Goal: Information Seeking & Learning: Learn about a topic

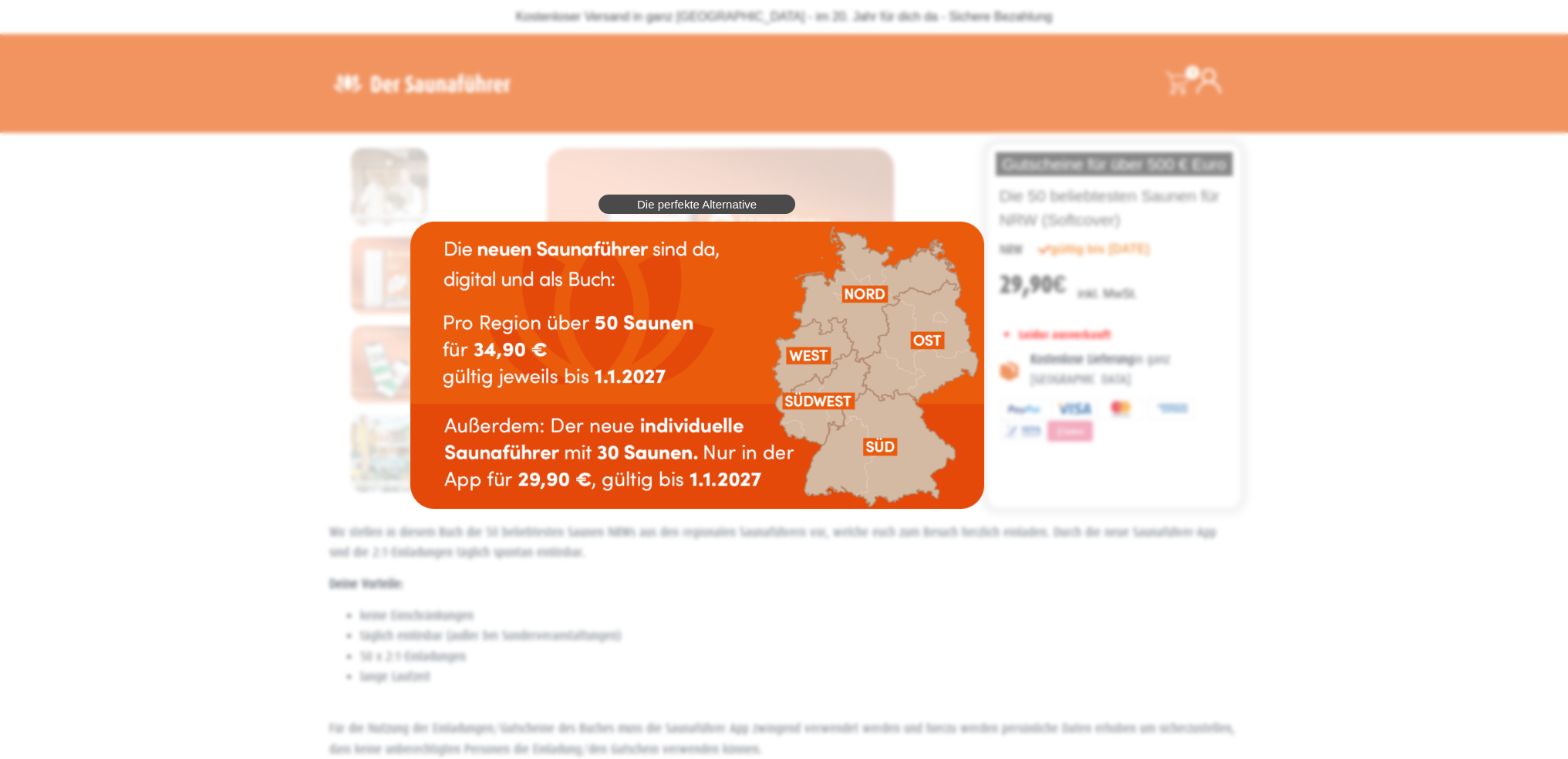
click at [992, 515] on div "Die perfekte Alternative" at bounding box center [697, 352] width 589 height 329
click at [403, 342] on div "Die perfekte Alternative" at bounding box center [697, 352] width 589 height 329
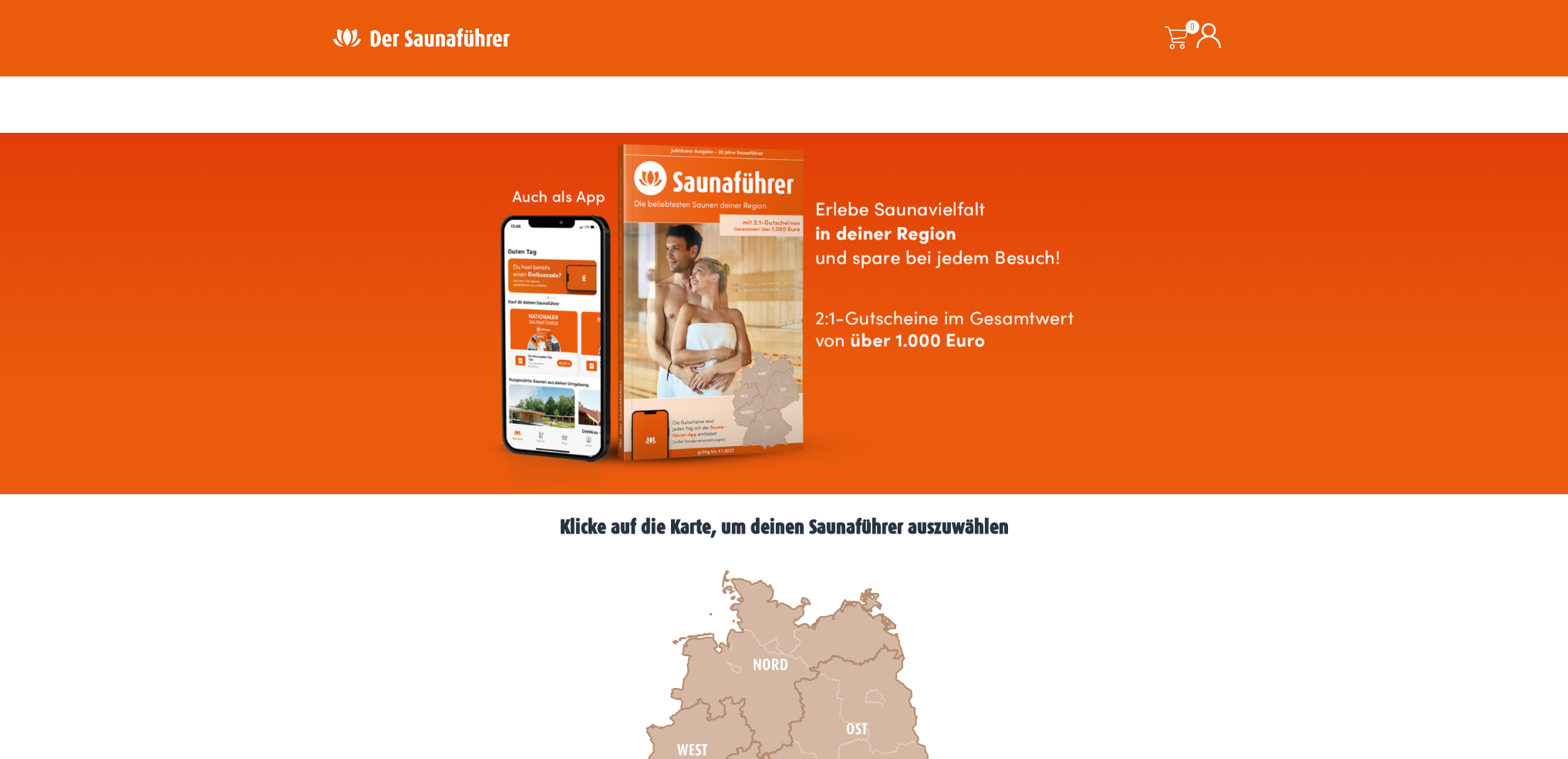
scroll to position [541, 0]
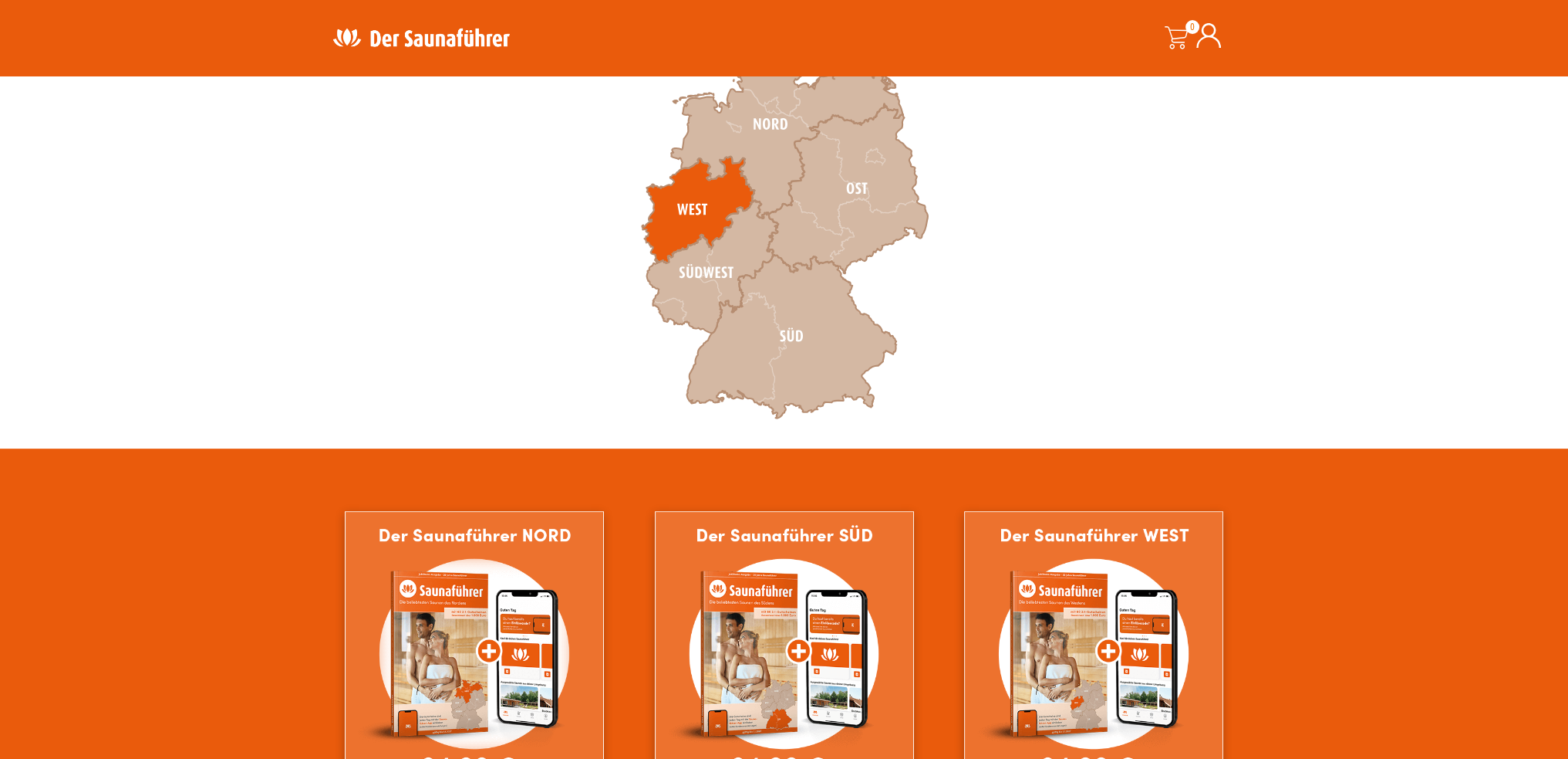
click at [698, 204] on icon at bounding box center [699, 209] width 113 height 107
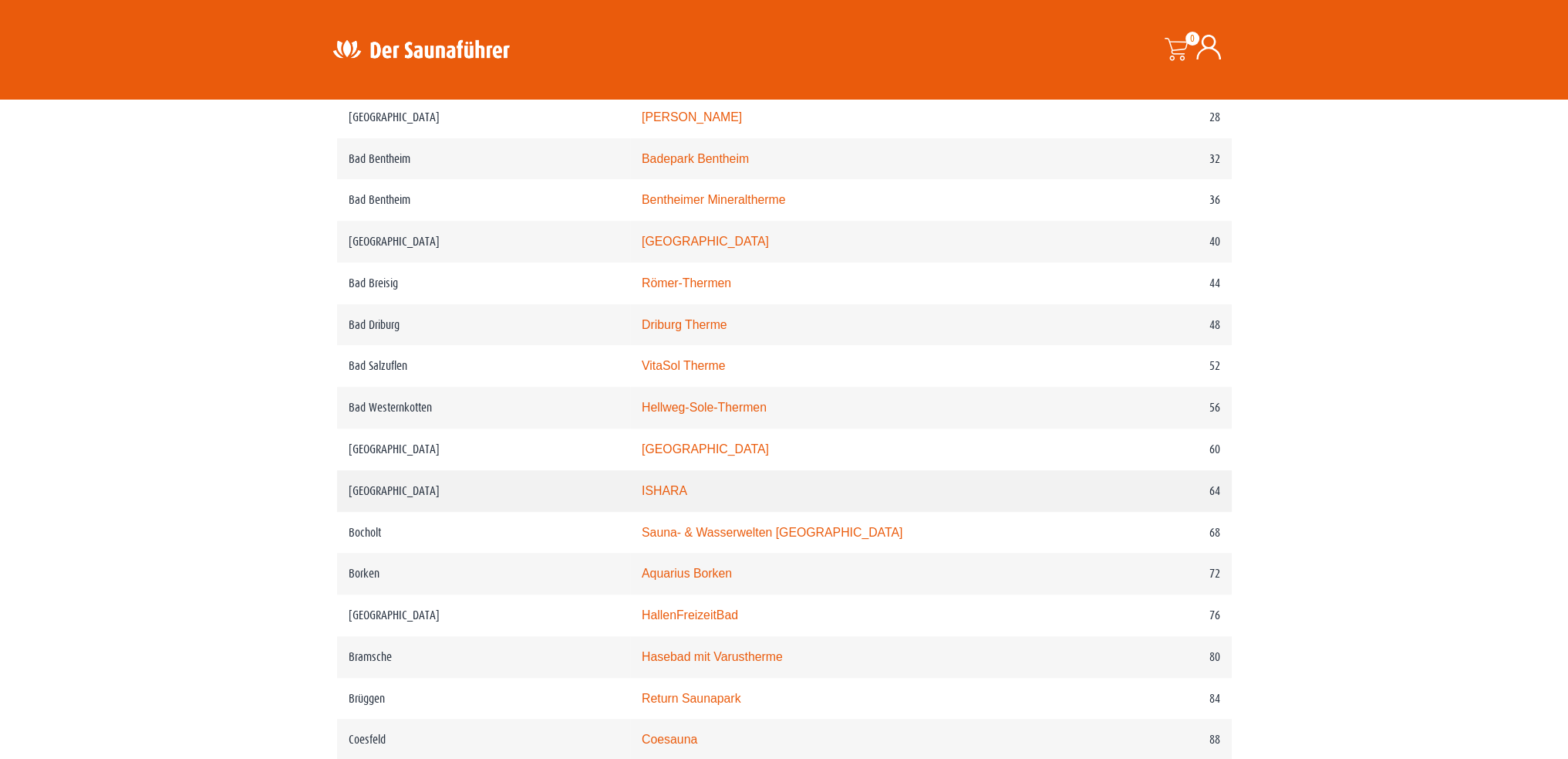
scroll to position [849, 0]
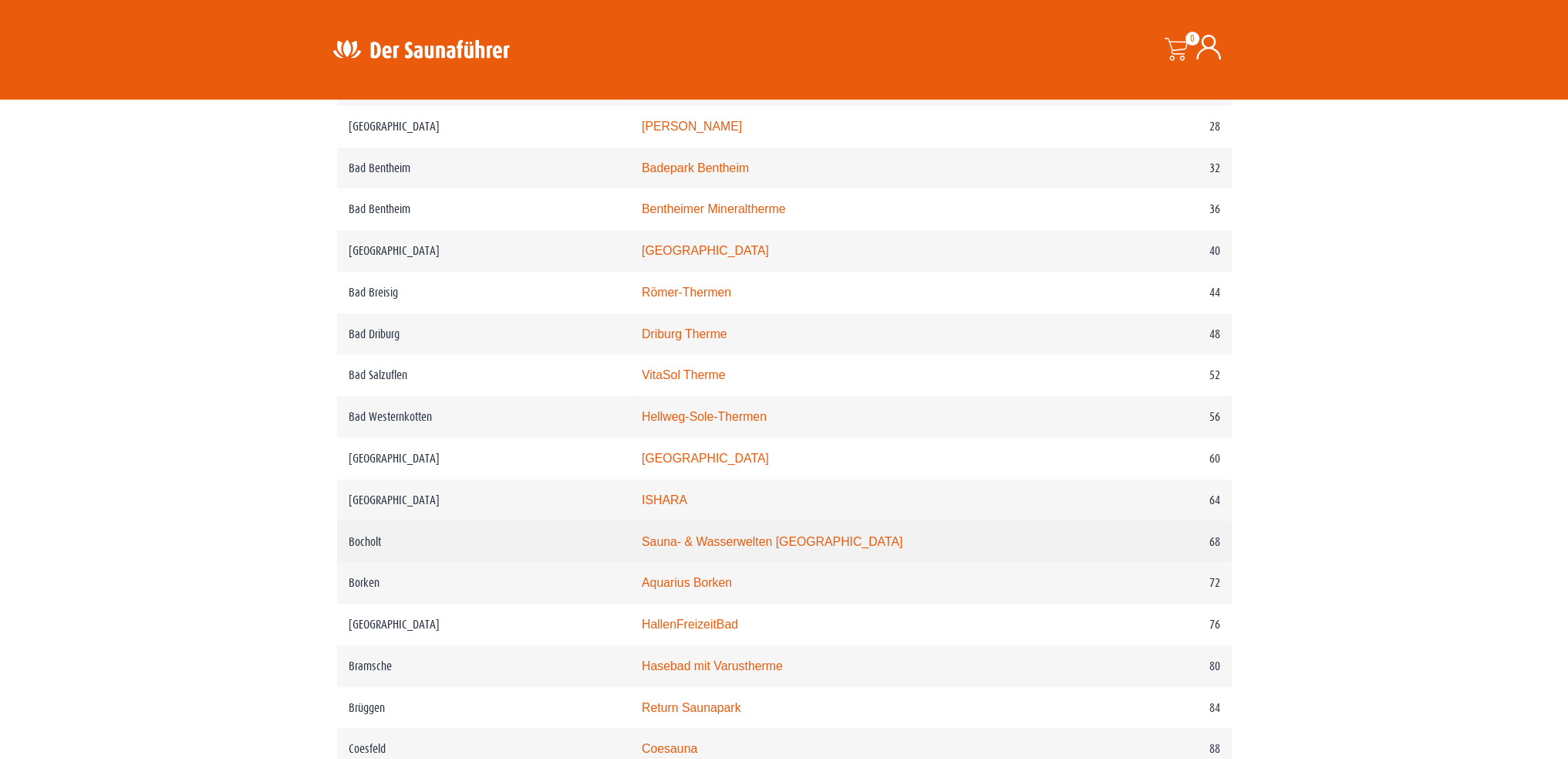
click at [769, 536] on link "Sauna- & Wasserwelten Bahia" at bounding box center [773, 542] width 261 height 13
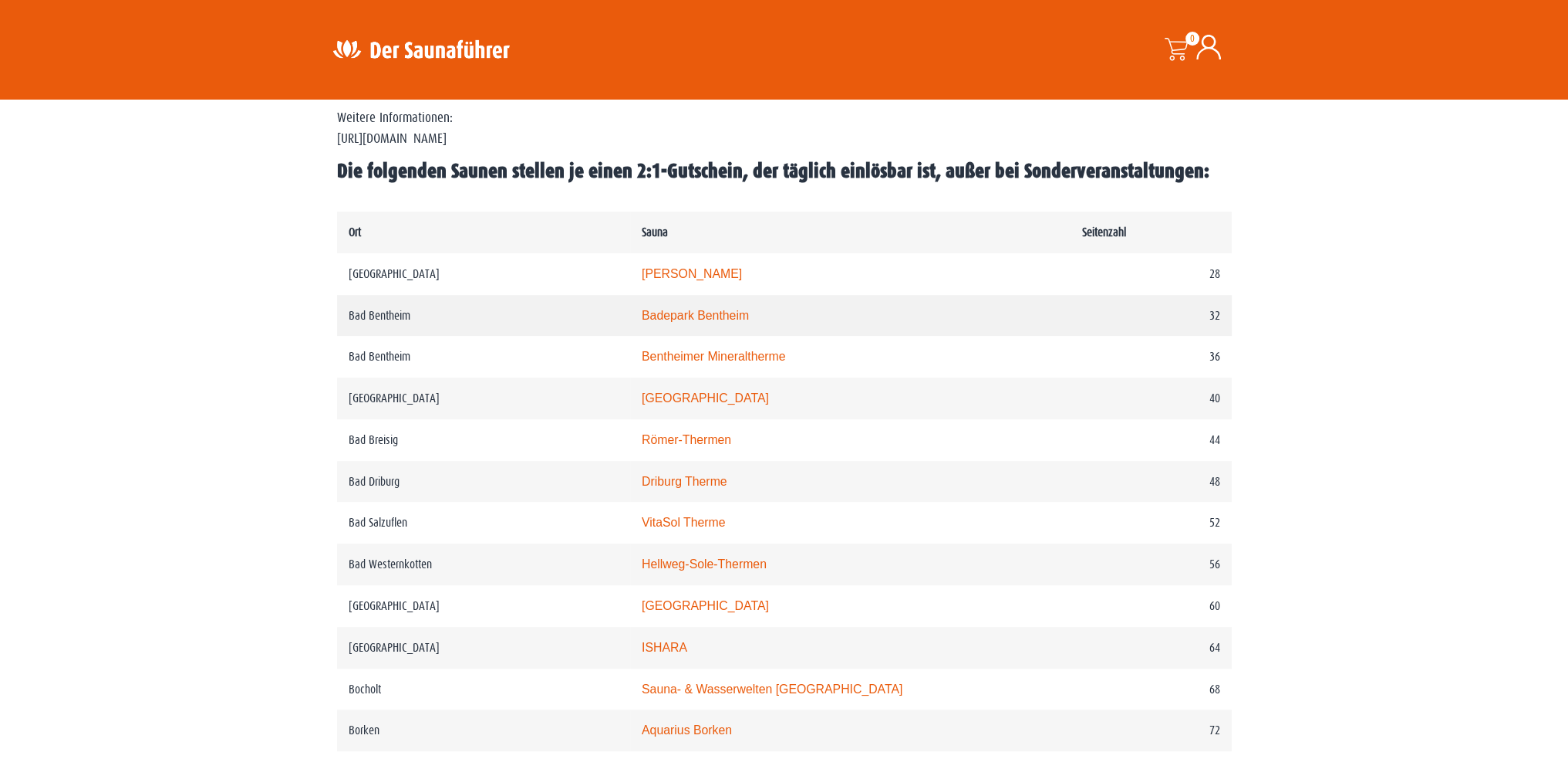
scroll to position [695, 0]
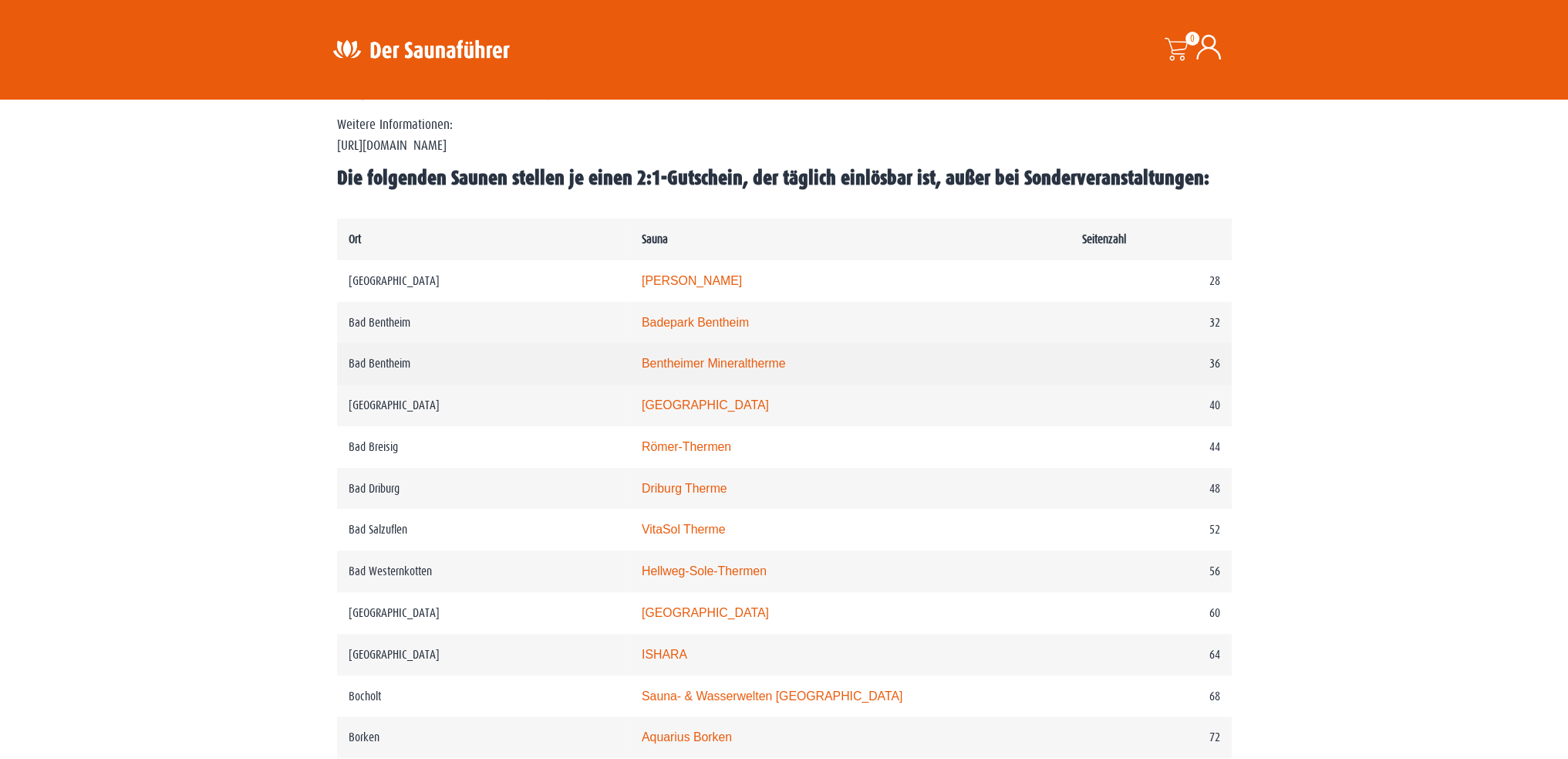
click at [742, 362] on link "Bentheimer Mineraltherme" at bounding box center [714, 362] width 144 height 13
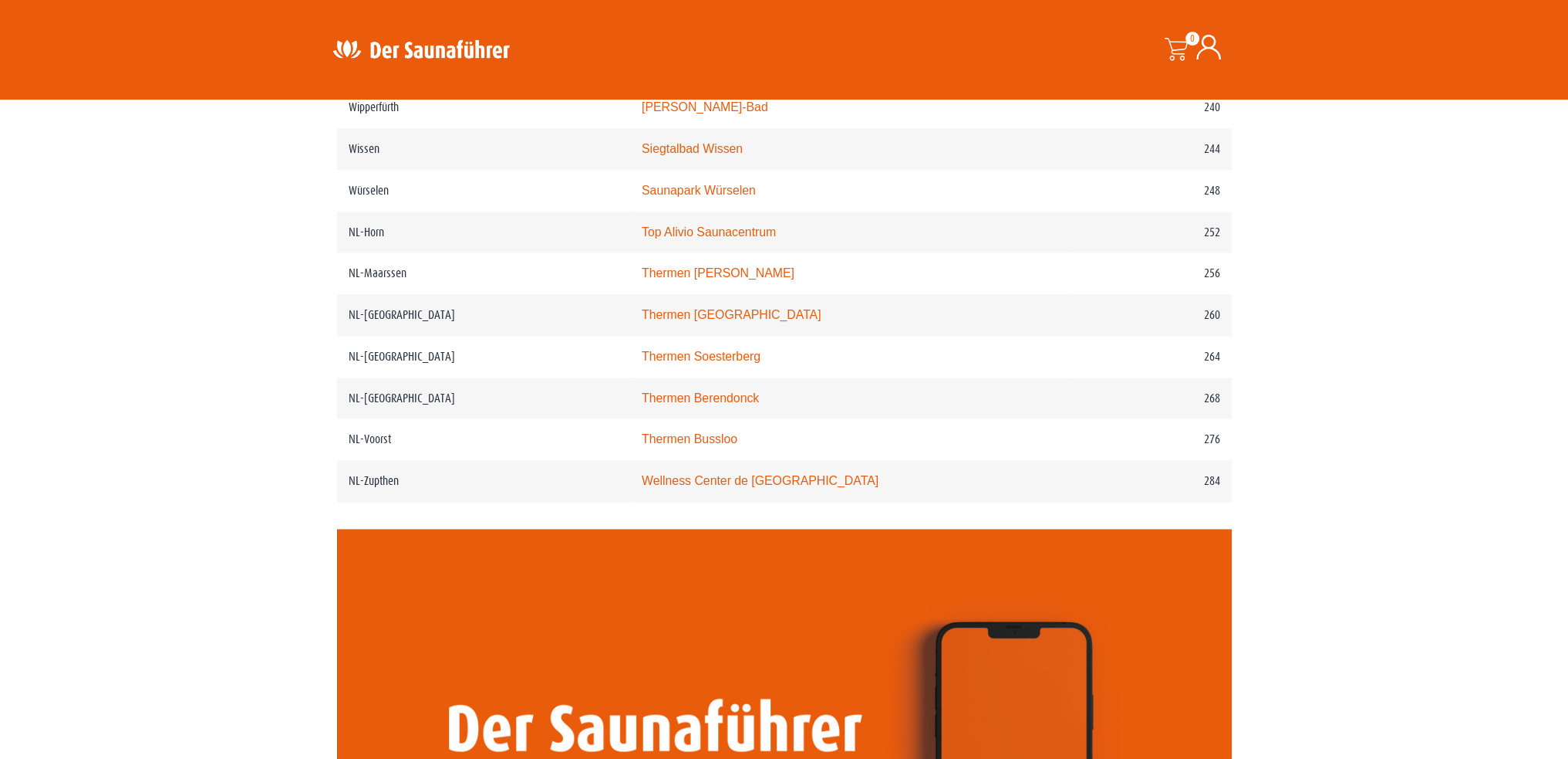
scroll to position [3088, 0]
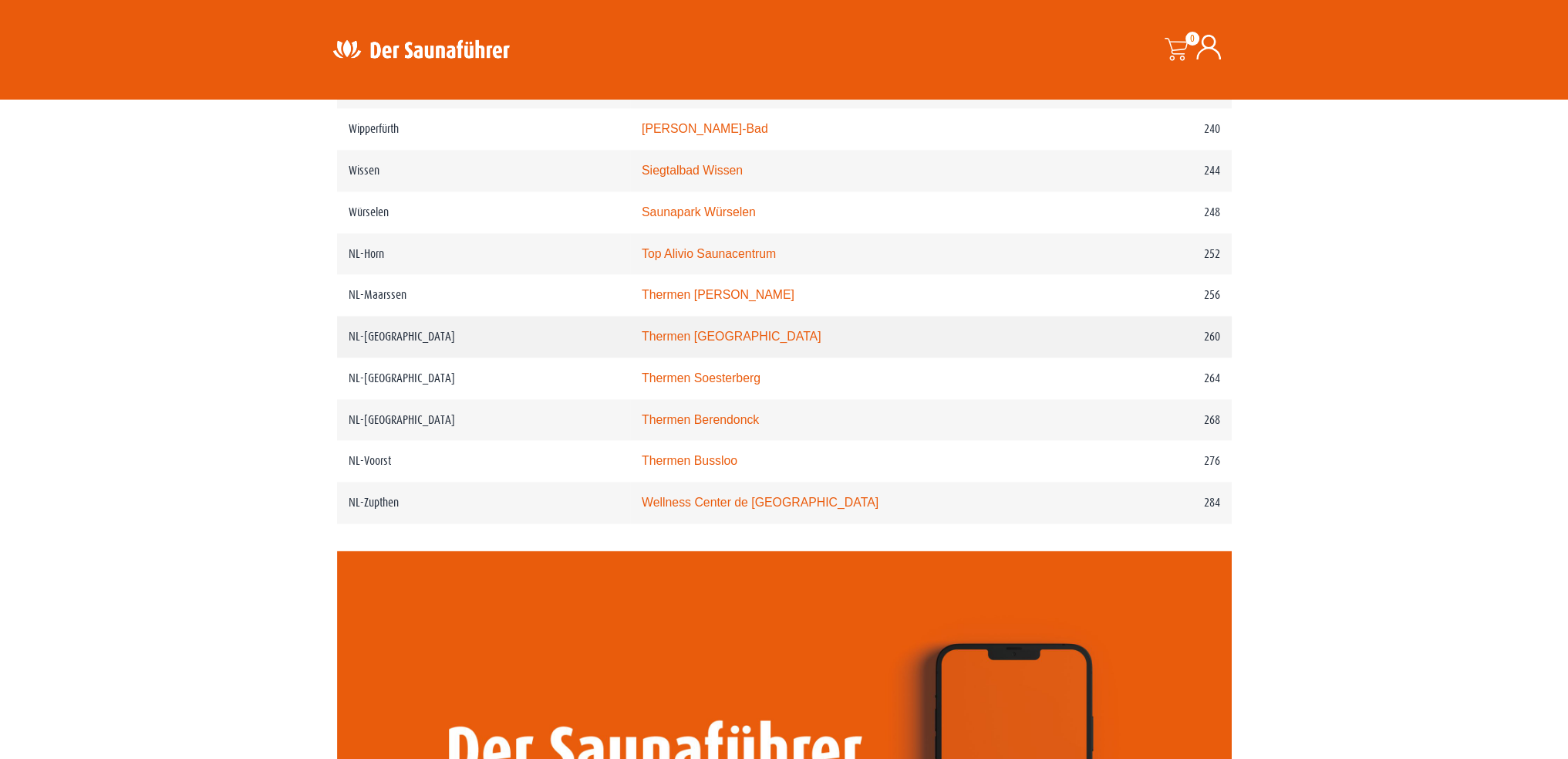
click at [730, 334] on link "Thermen Maastricht" at bounding box center [732, 336] width 180 height 13
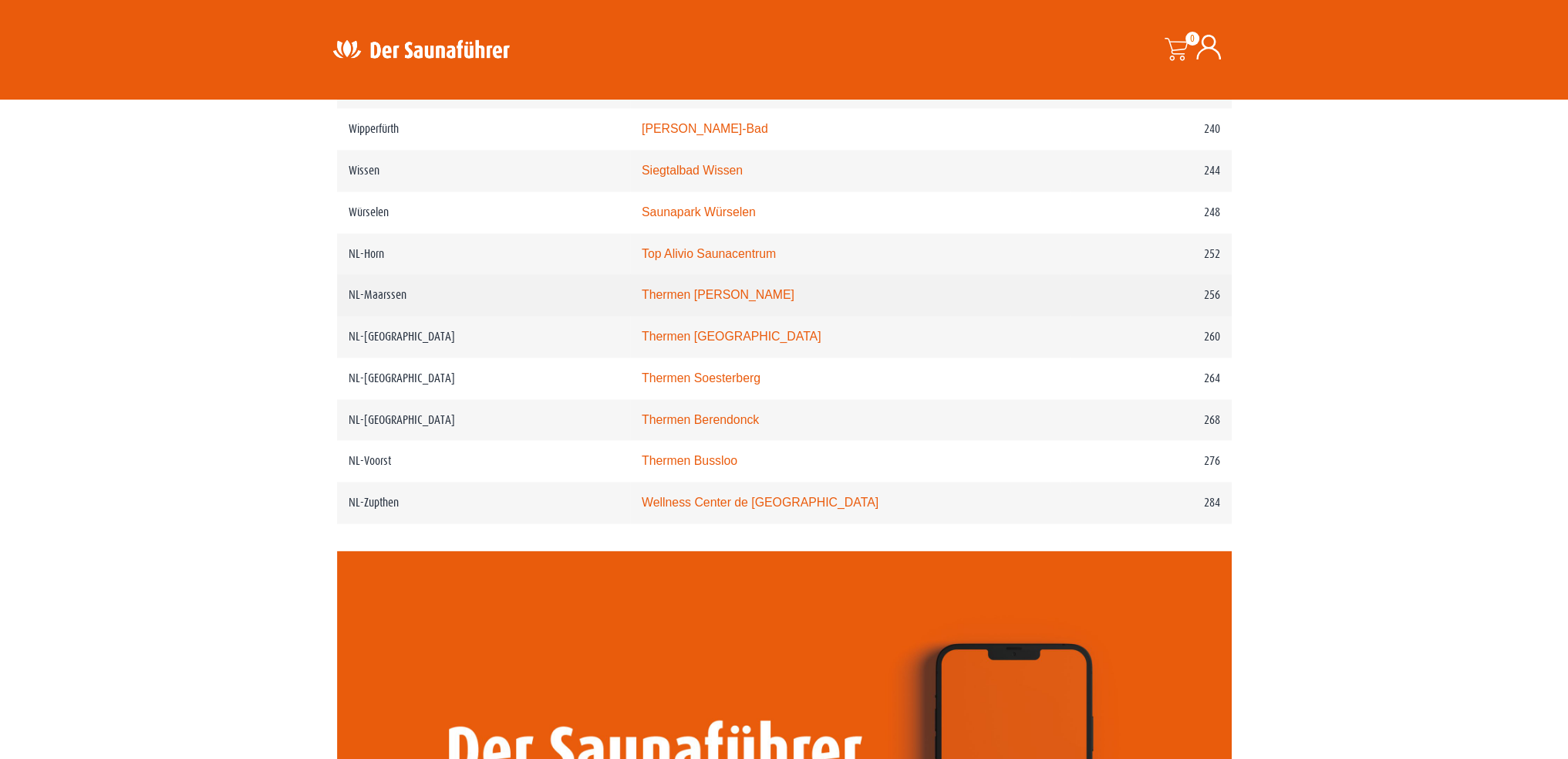
click at [737, 294] on link "Thermen Maarssen" at bounding box center [718, 294] width 153 height 13
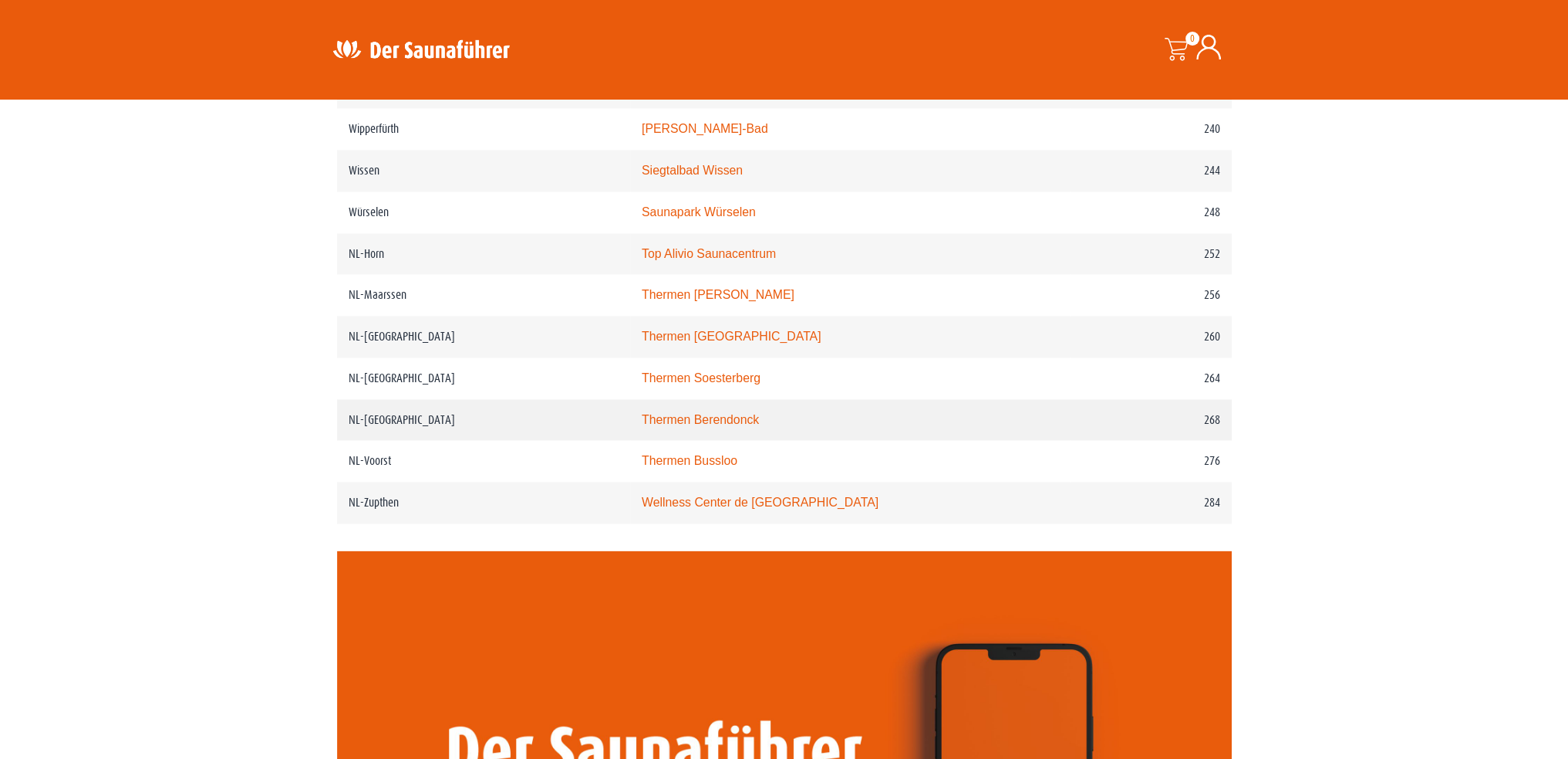
click at [750, 418] on link "Thermen Berendonck" at bounding box center [700, 419] width 117 height 13
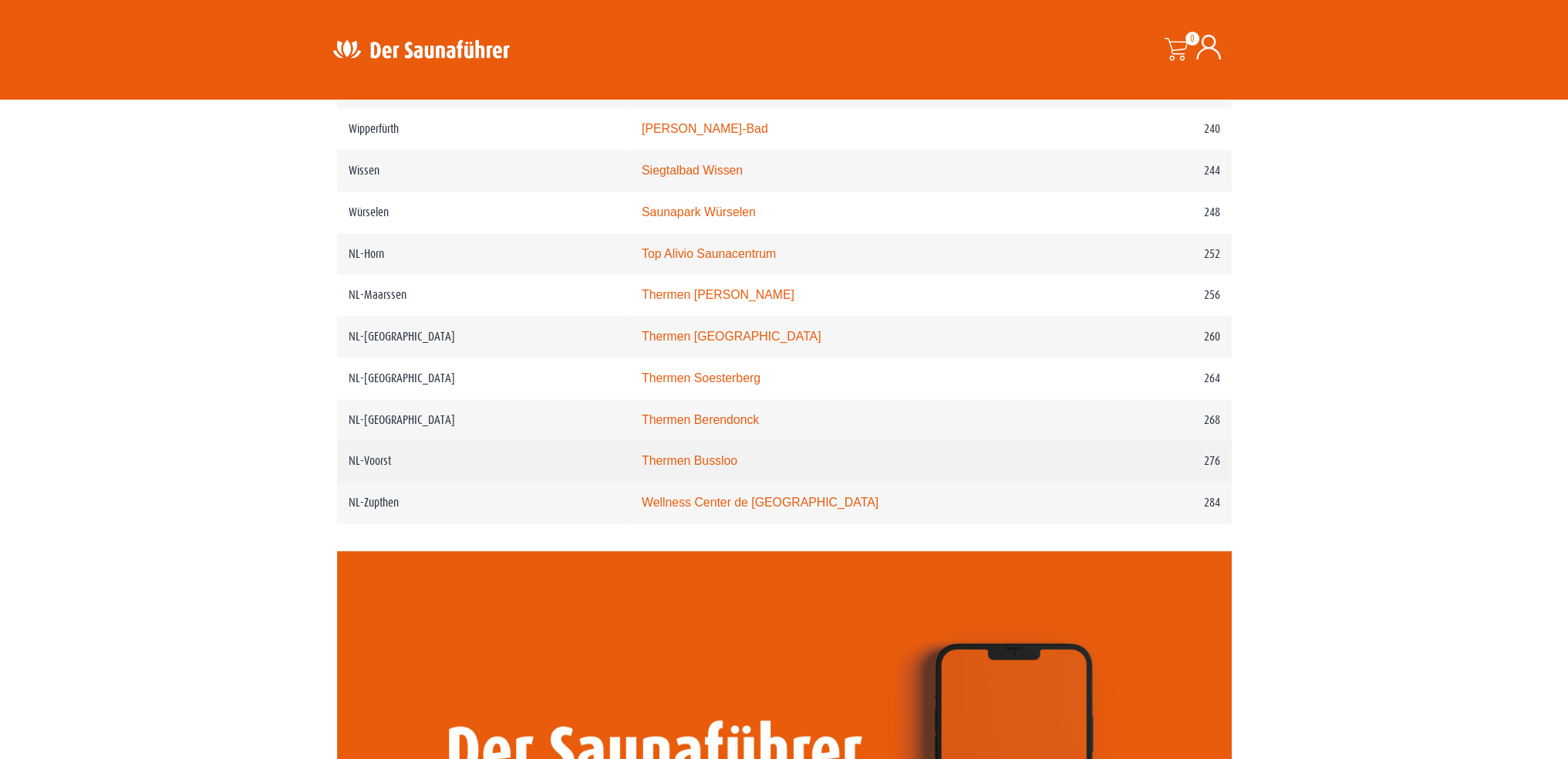
click at [737, 463] on link "Thermen Bussloo" at bounding box center [690, 460] width 96 height 13
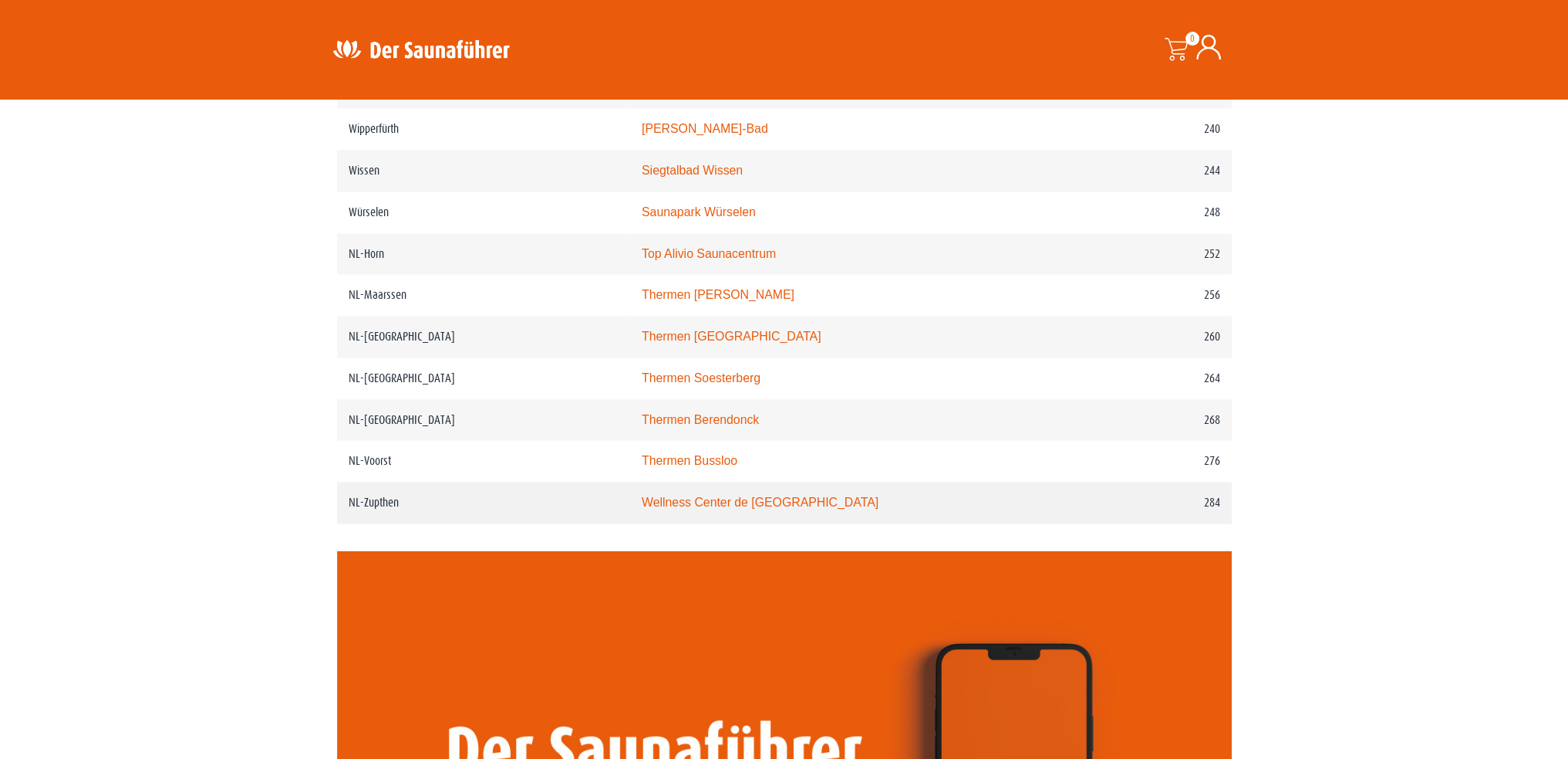
click at [750, 502] on link "Wellness Center de Bronsbergen" at bounding box center [760, 502] width 237 height 13
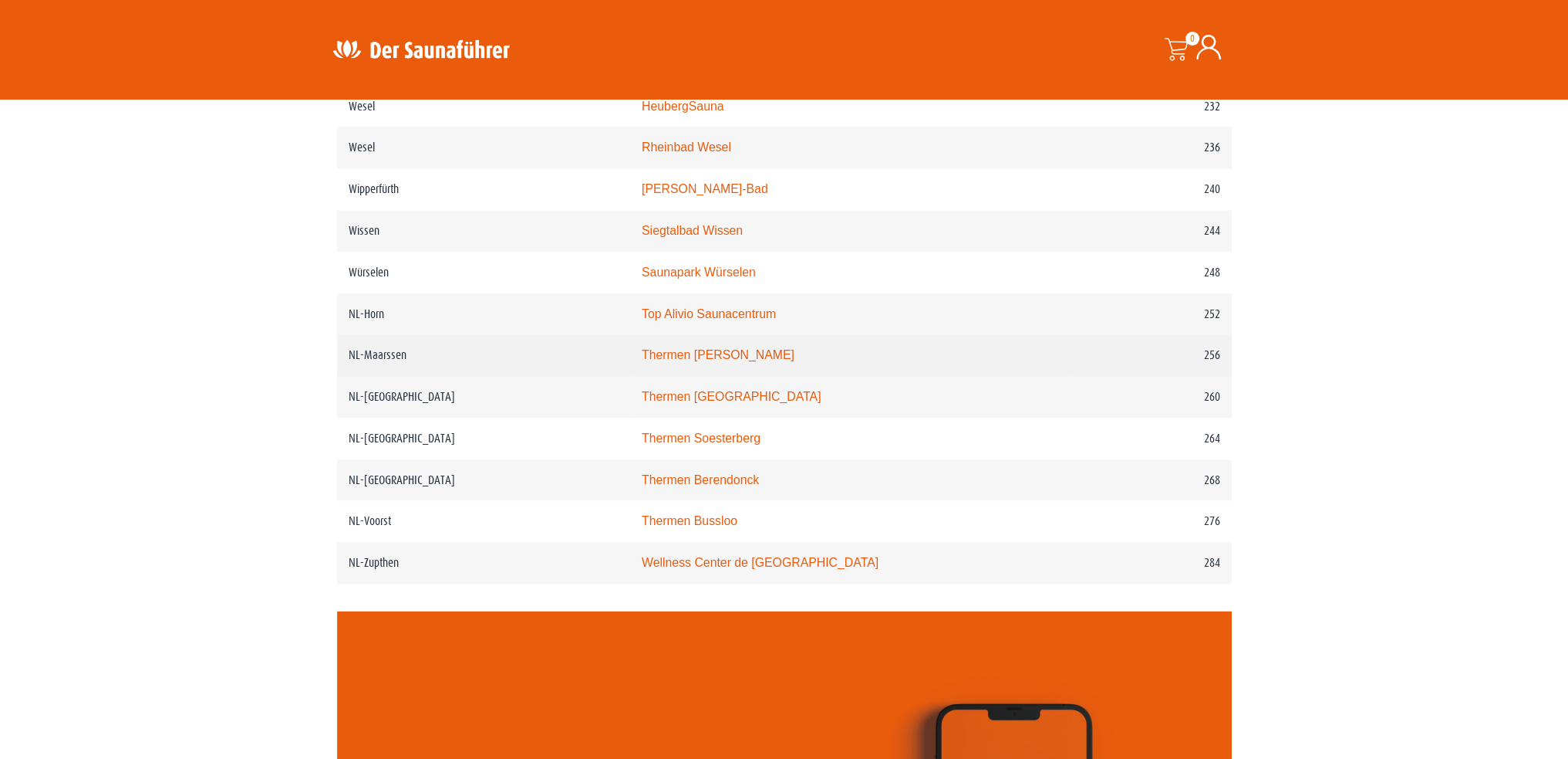
scroll to position [2933, 0]
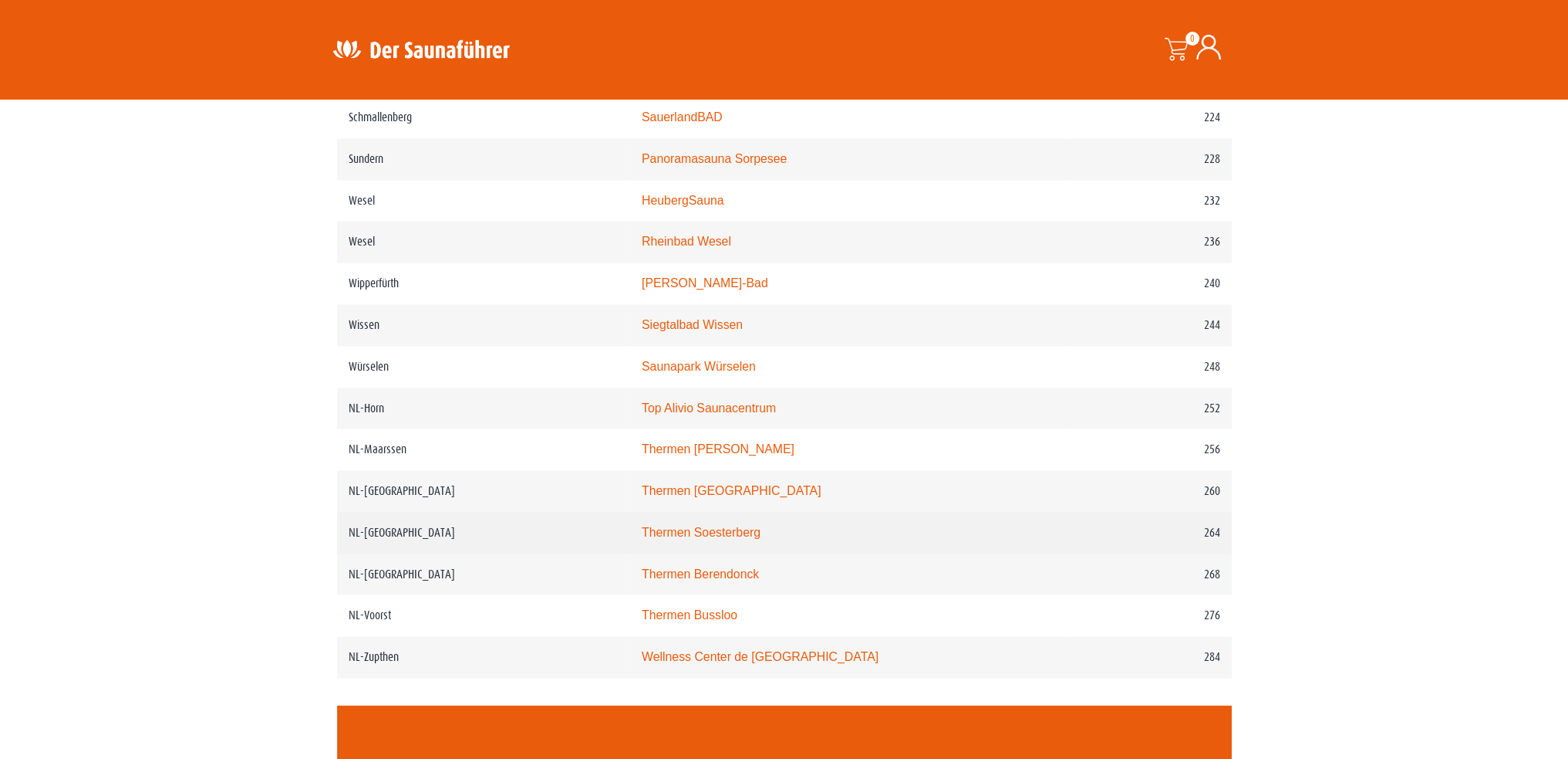
click at [742, 530] on link "Thermen Soesterberg" at bounding box center [701, 532] width 119 height 13
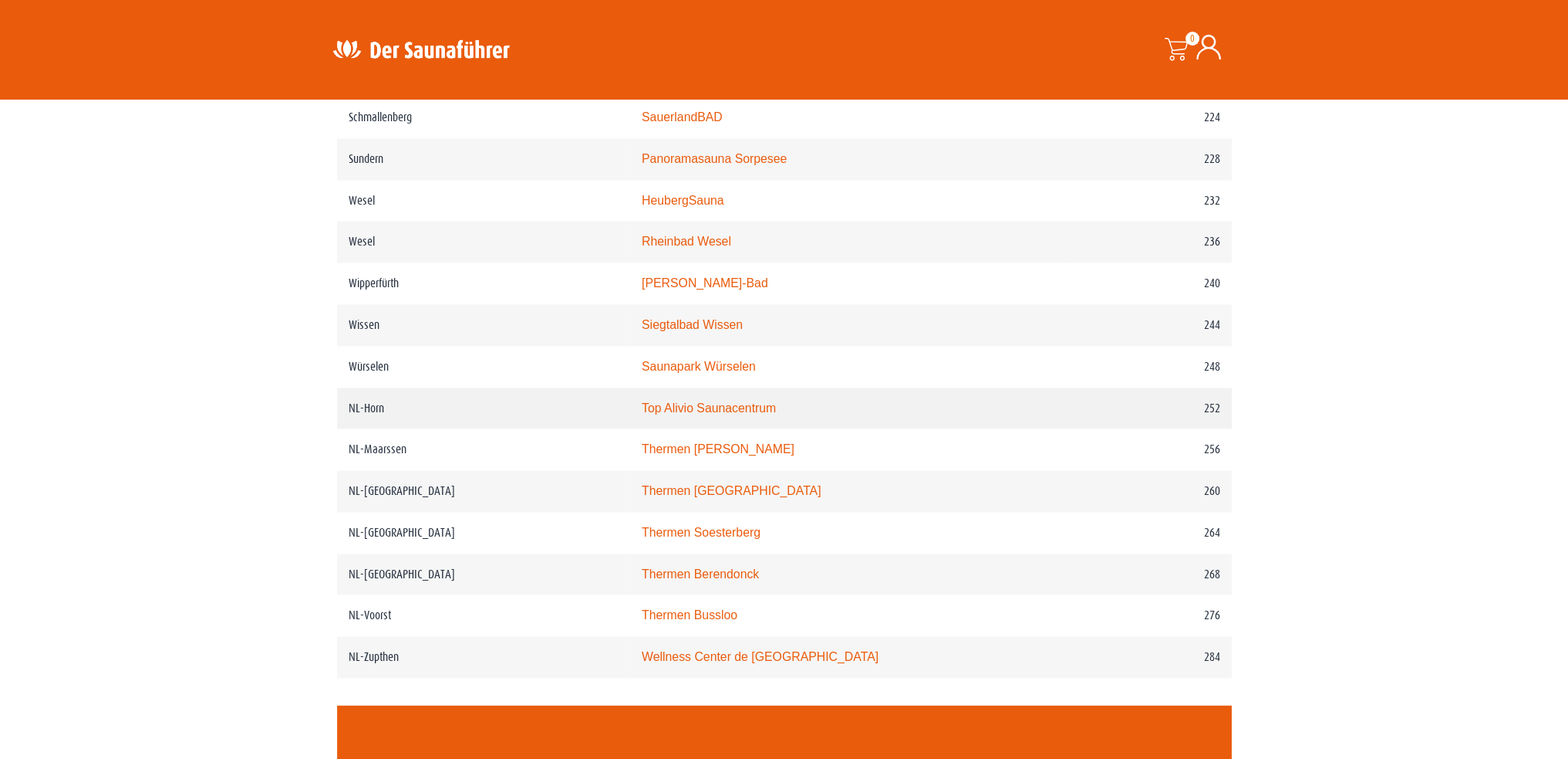
click at [761, 407] on link "Top Alivio Saunacentrum" at bounding box center [709, 407] width 134 height 13
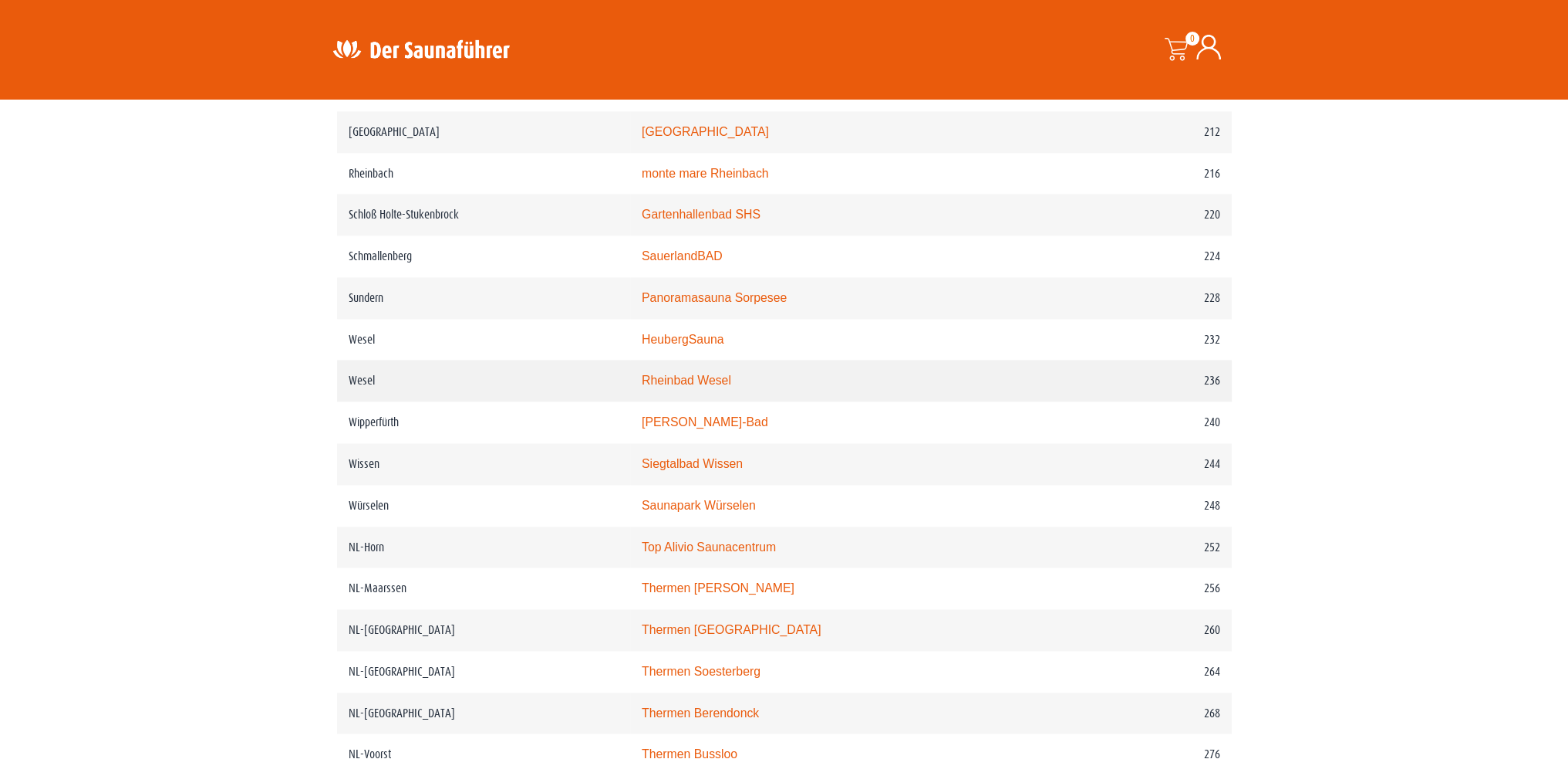
scroll to position [2779, 0]
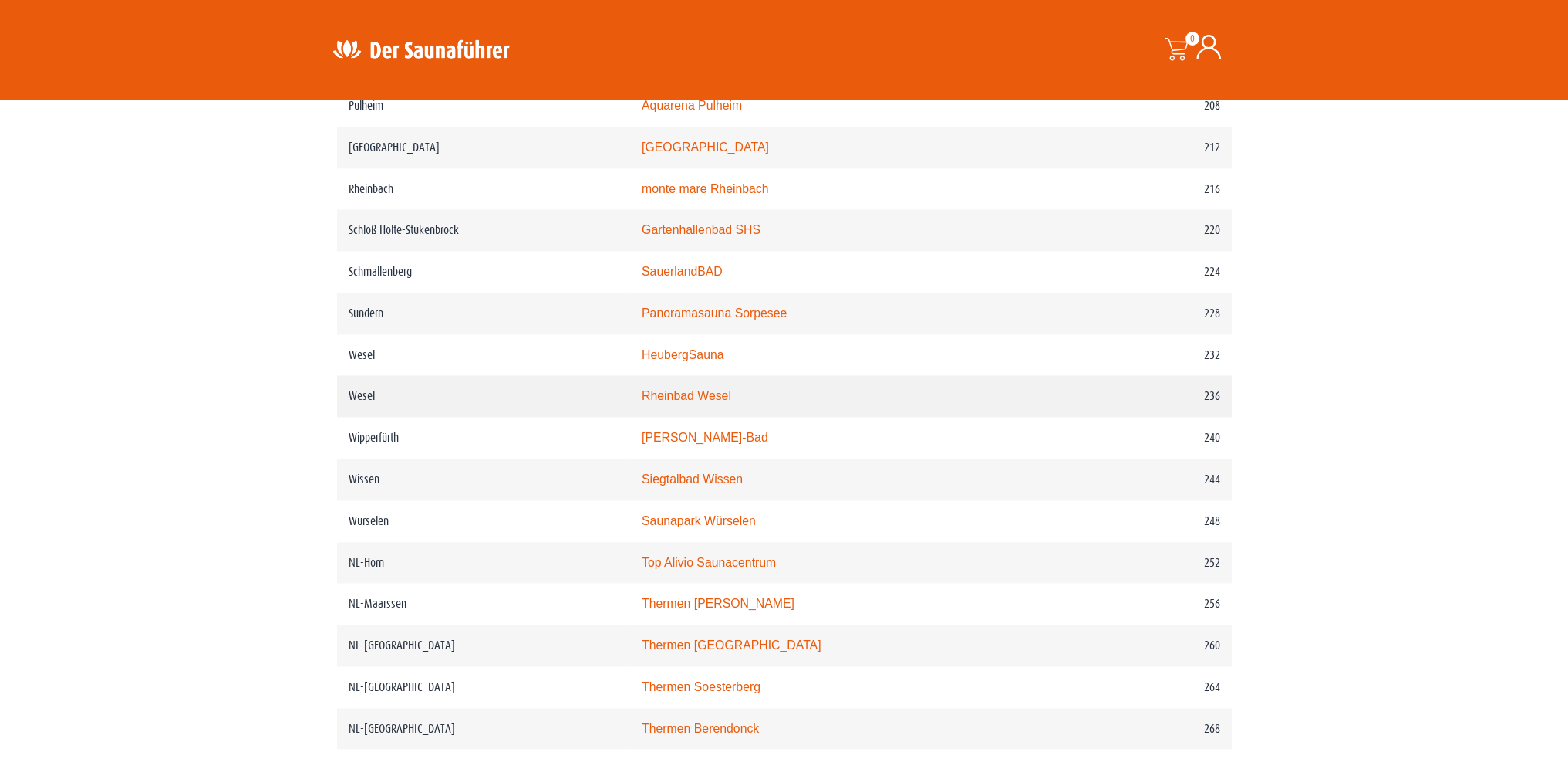
click at [709, 393] on link "Rheinbad Wesel" at bounding box center [687, 396] width 89 height 13
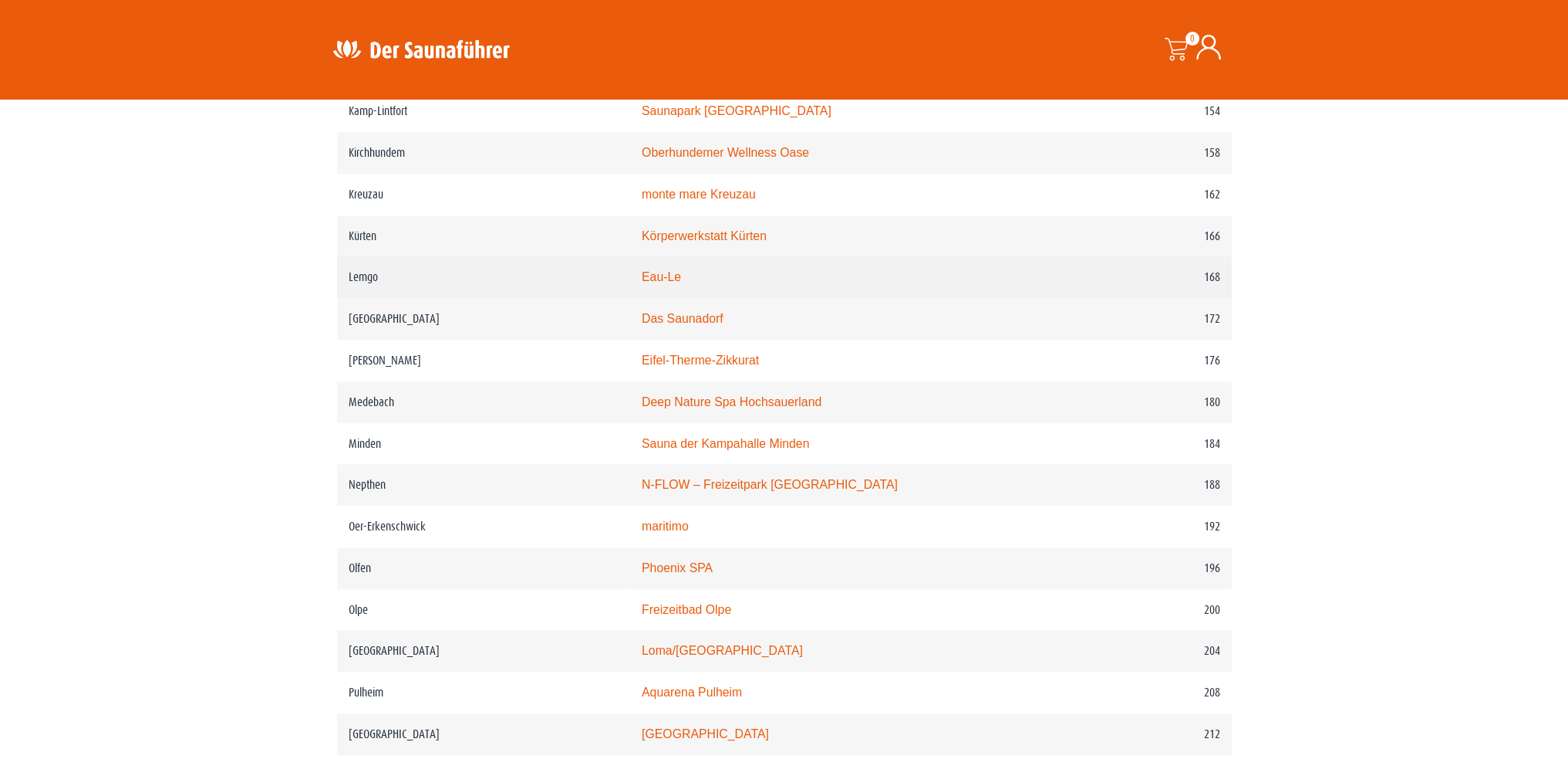
scroll to position [2162, 0]
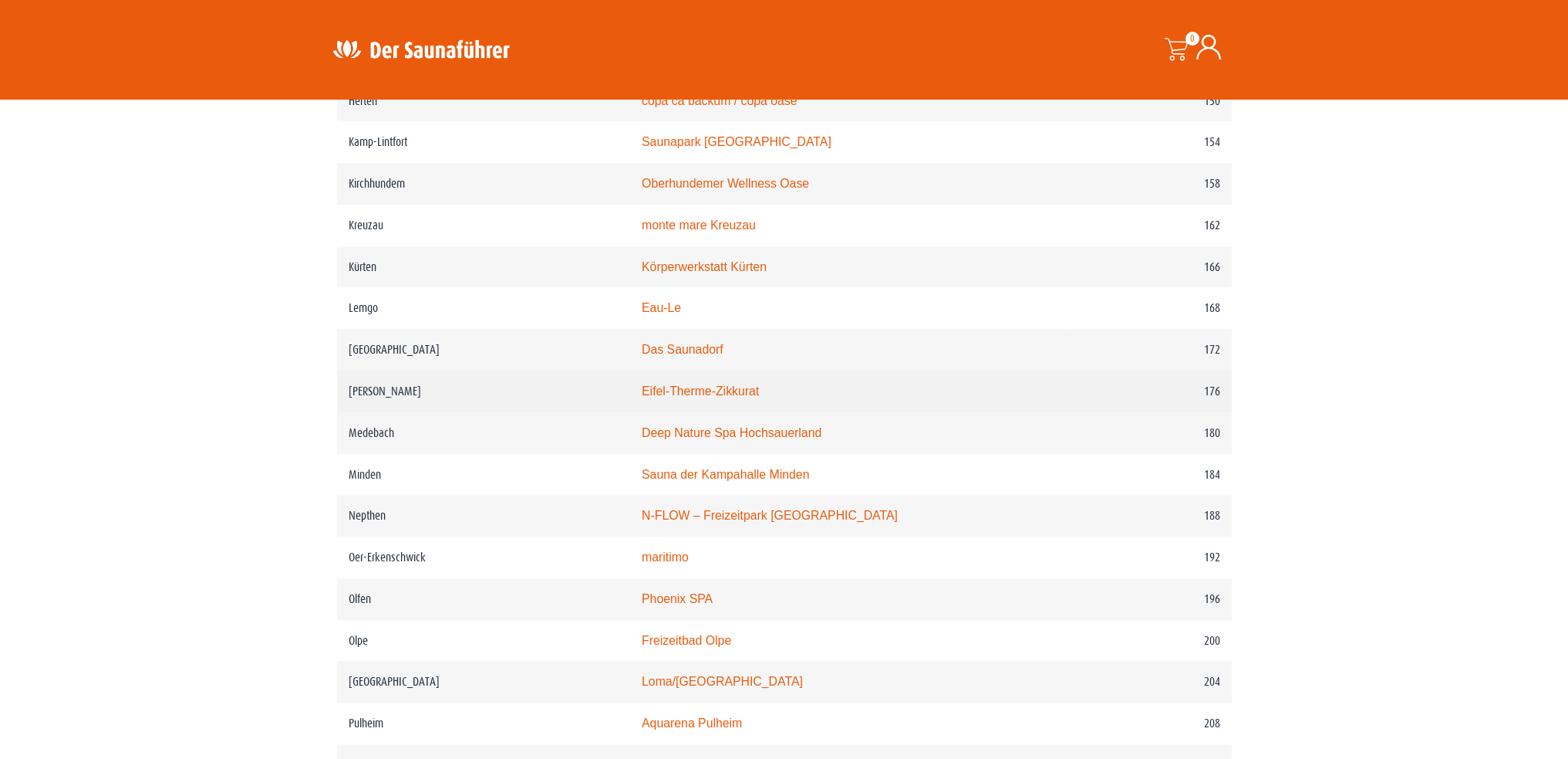
click at [720, 390] on link "Eifel-Therme-Zikkurat" at bounding box center [700, 390] width 117 height 13
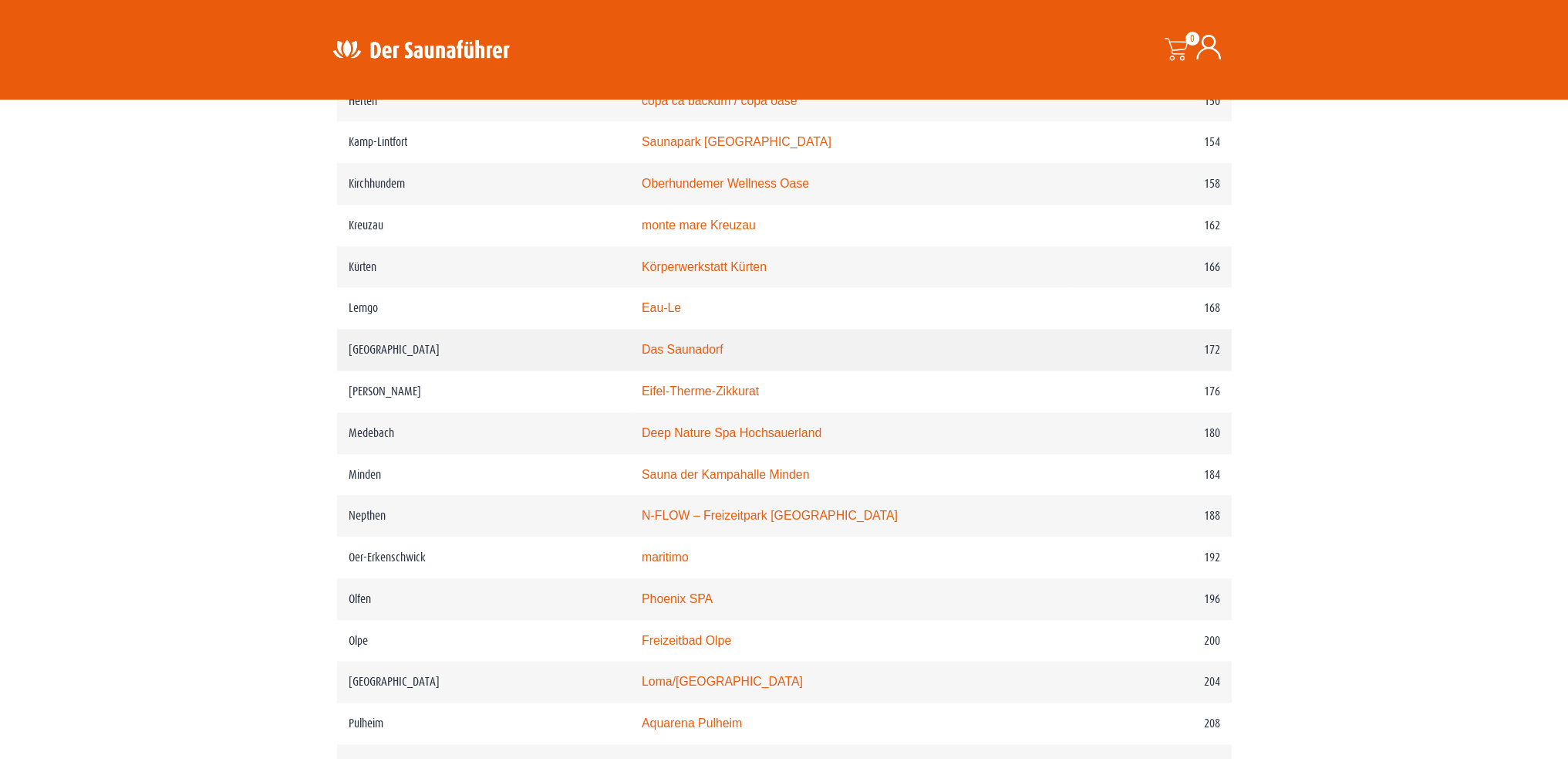
click at [710, 351] on link "Das Saunadorf" at bounding box center [682, 349] width 81 height 13
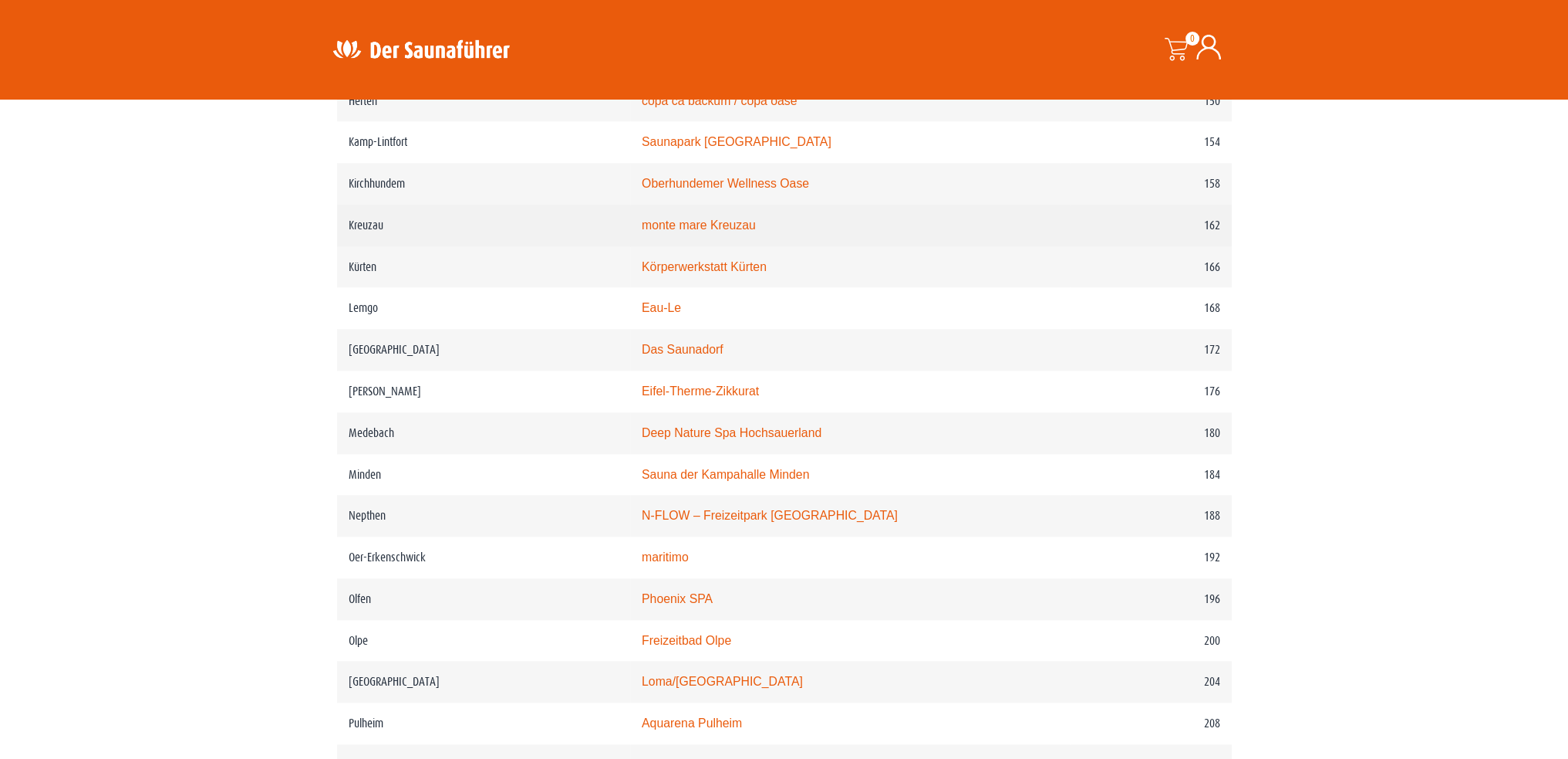
click at [723, 233] on td "monte mare Kreuzau" at bounding box center [851, 226] width 440 height 42
click at [701, 224] on link "monte mare Kreuzau" at bounding box center [699, 225] width 114 height 13
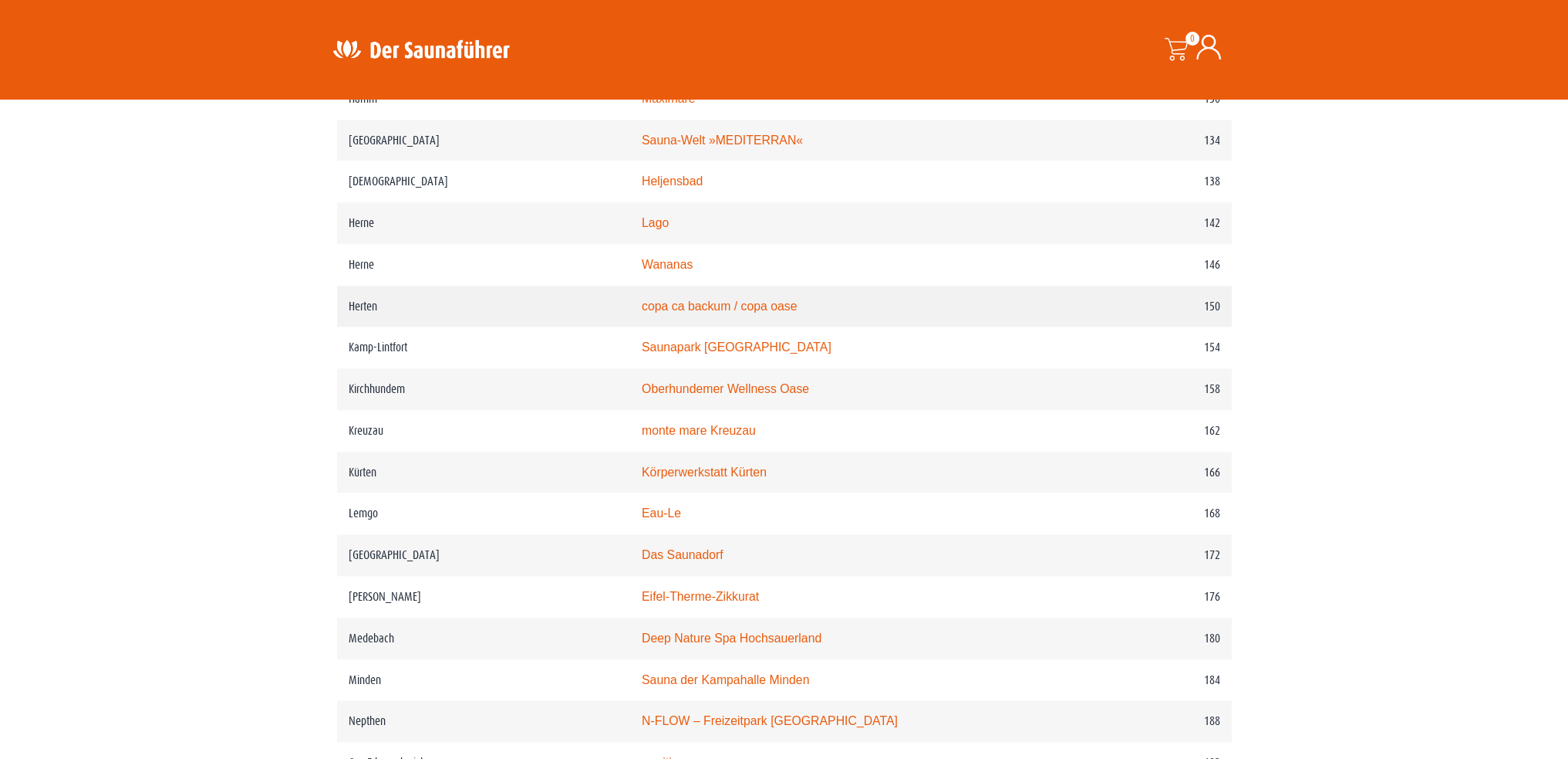
scroll to position [1930, 0]
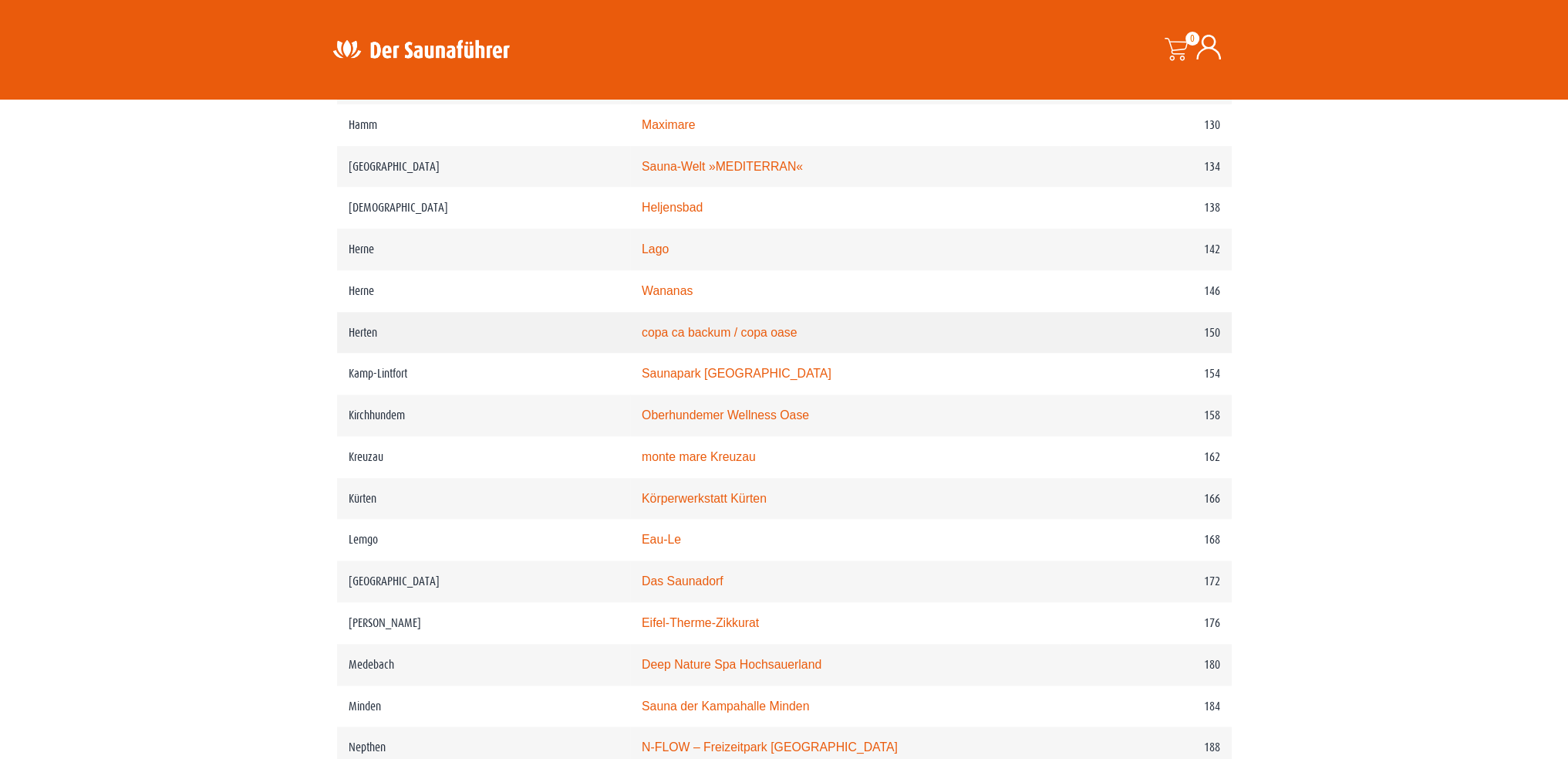
click at [728, 334] on link "copa ca backum / copa oase" at bounding box center [720, 332] width 156 height 13
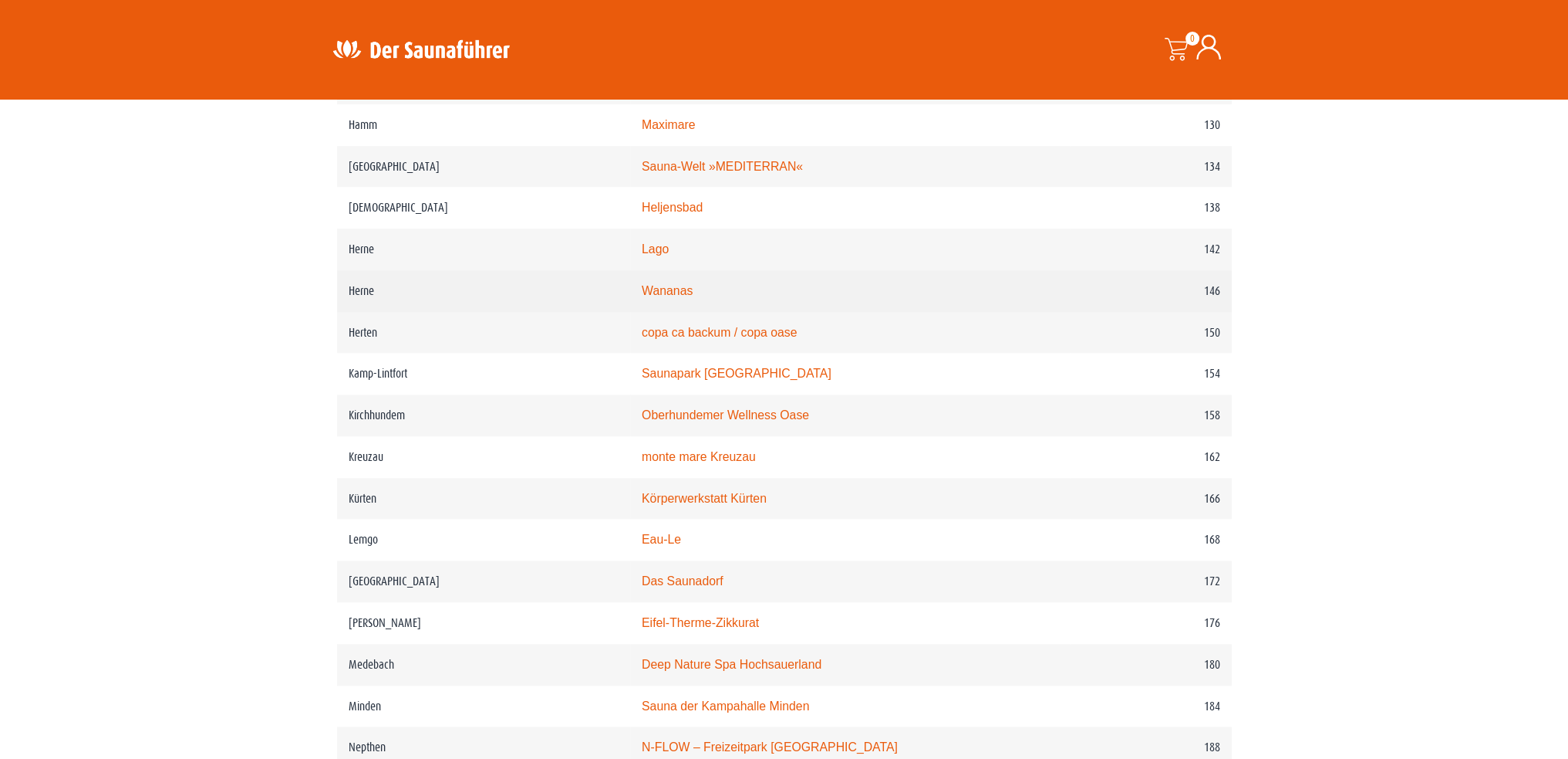
click at [687, 287] on link "Wananas" at bounding box center [667, 290] width 51 height 13
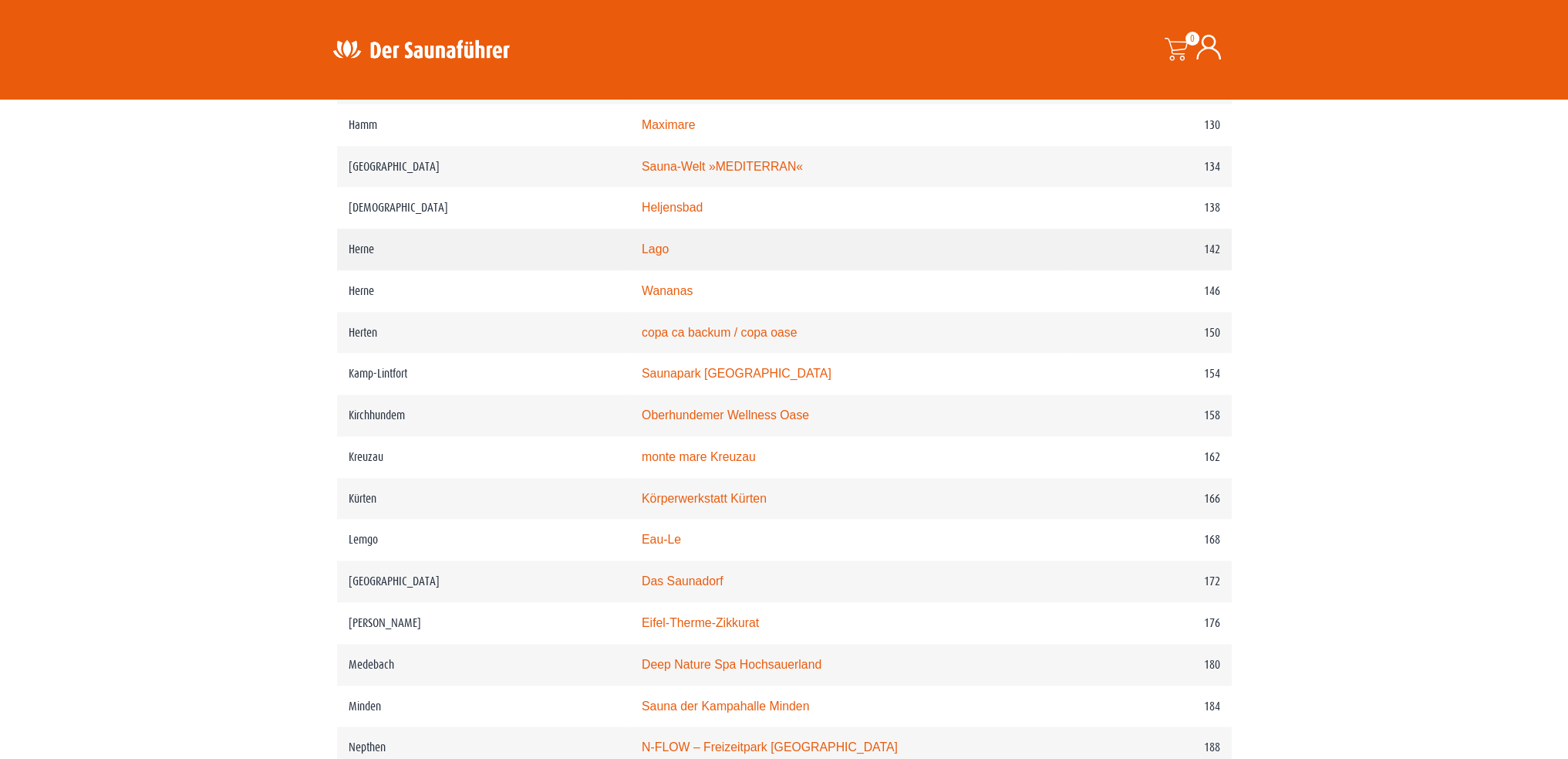
click at [669, 250] on link "Lago" at bounding box center [656, 249] width 27 height 13
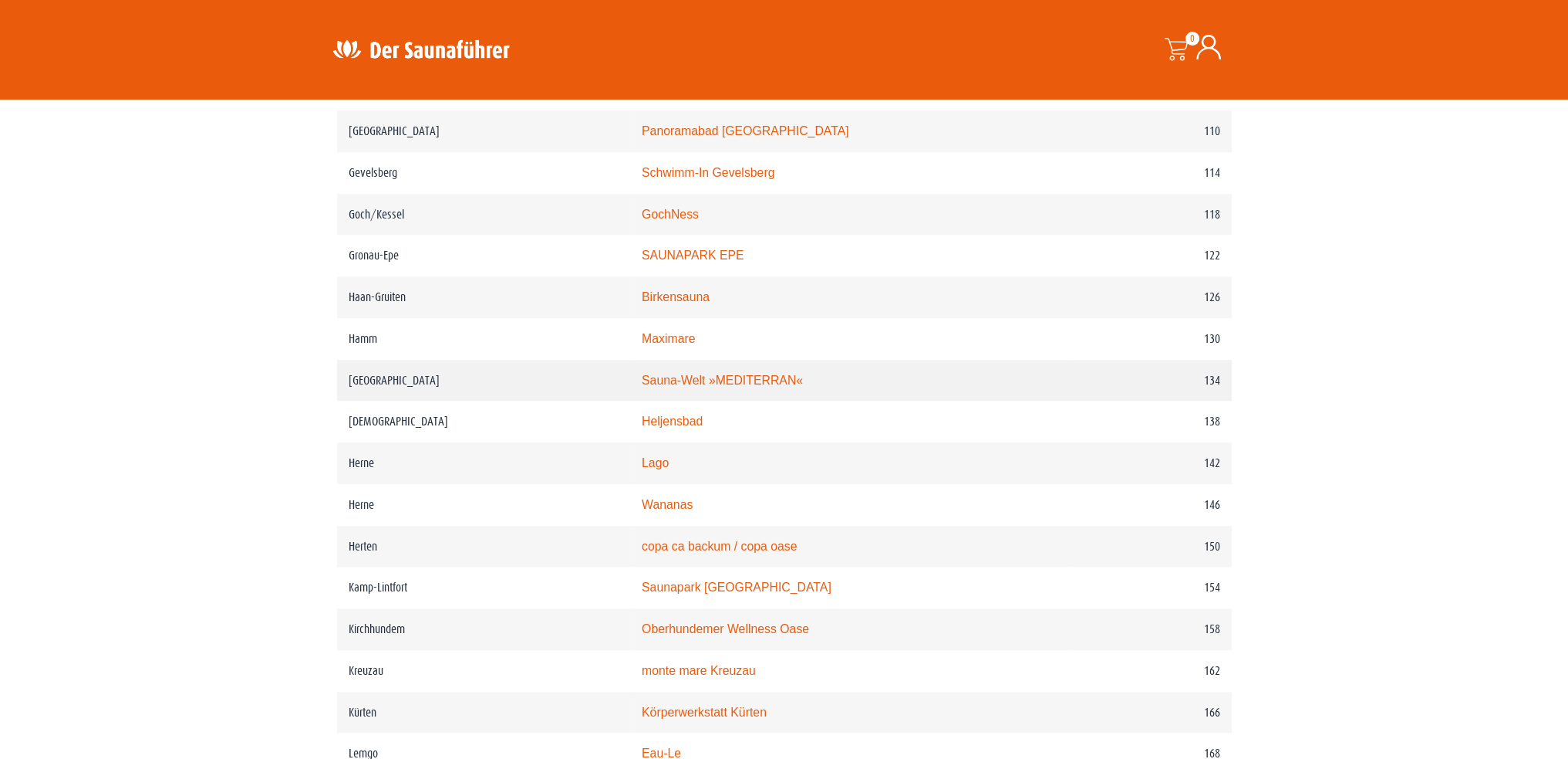
scroll to position [1698, 0]
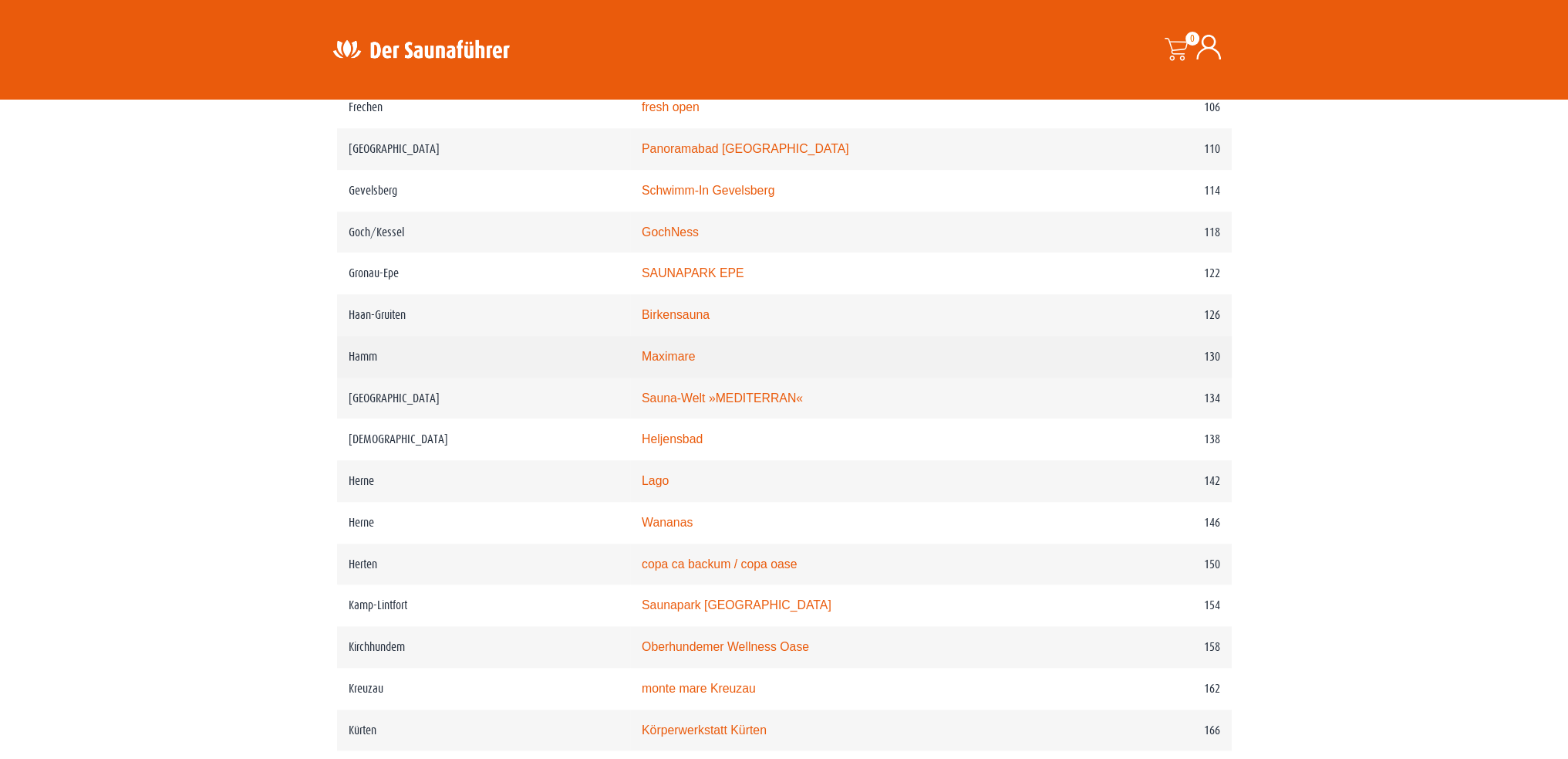
click at [695, 354] on link "Maximare" at bounding box center [669, 356] width 54 height 13
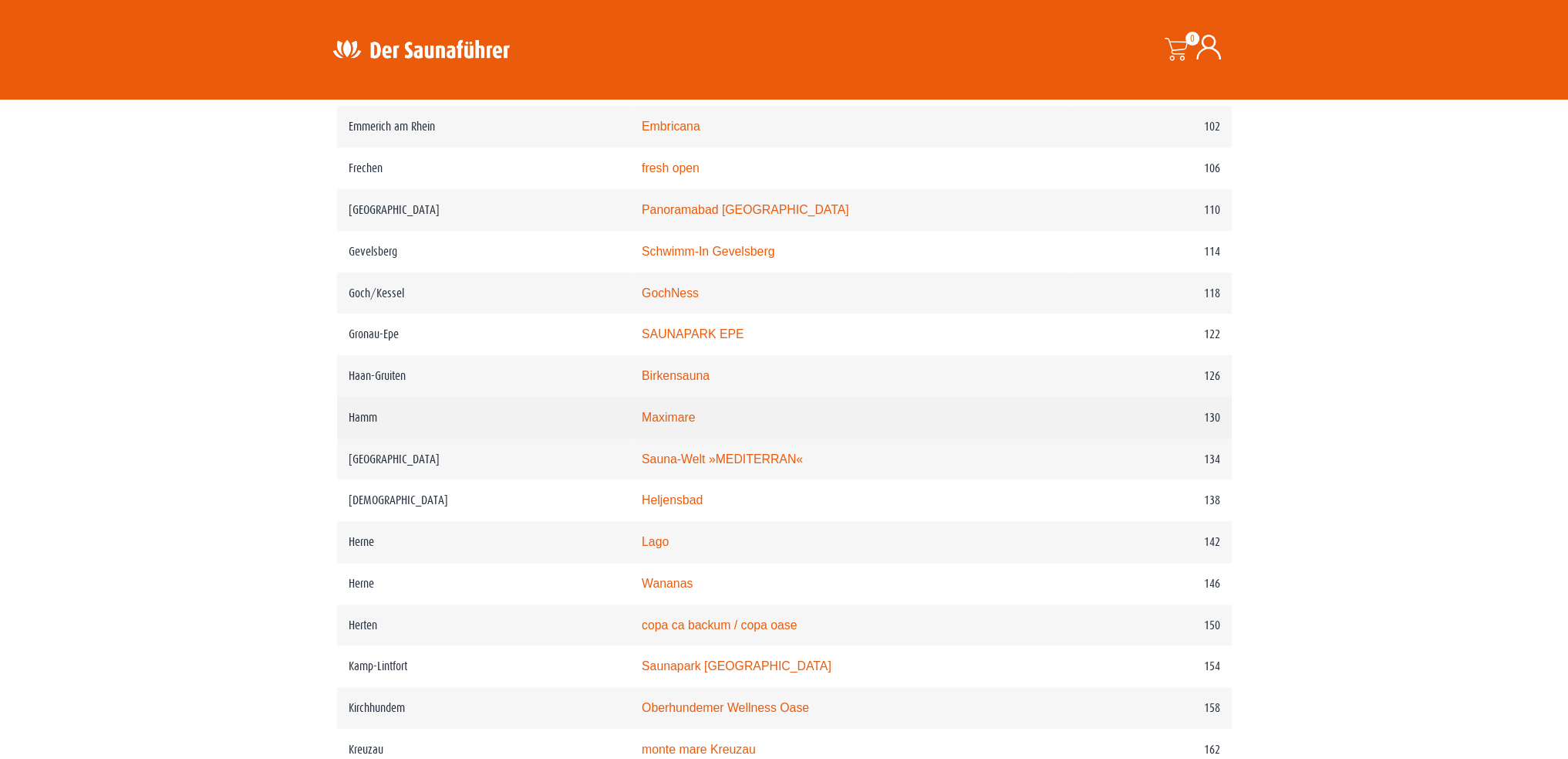
scroll to position [1544, 0]
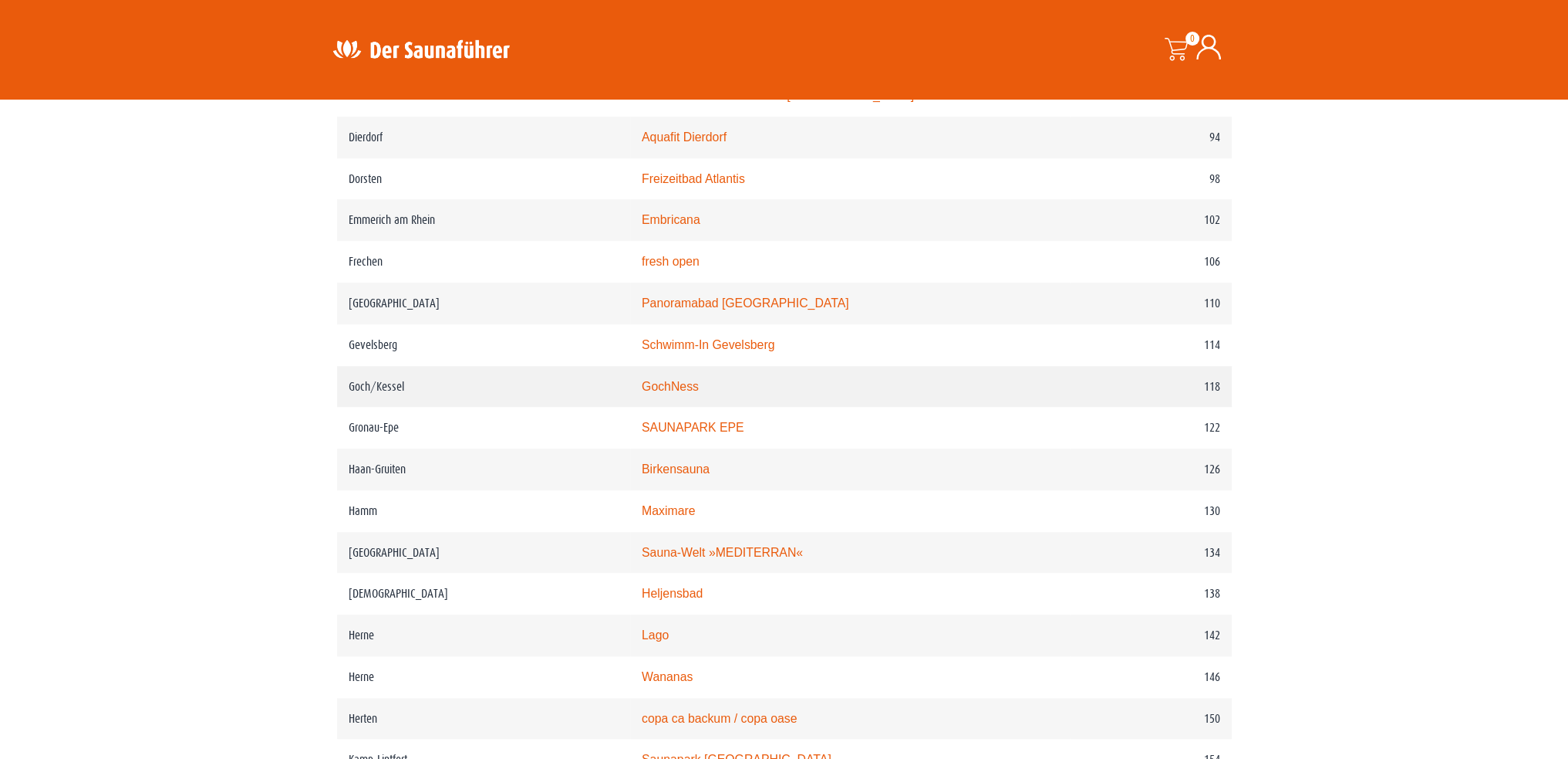
click at [691, 381] on link "GochNess" at bounding box center [671, 386] width 57 height 13
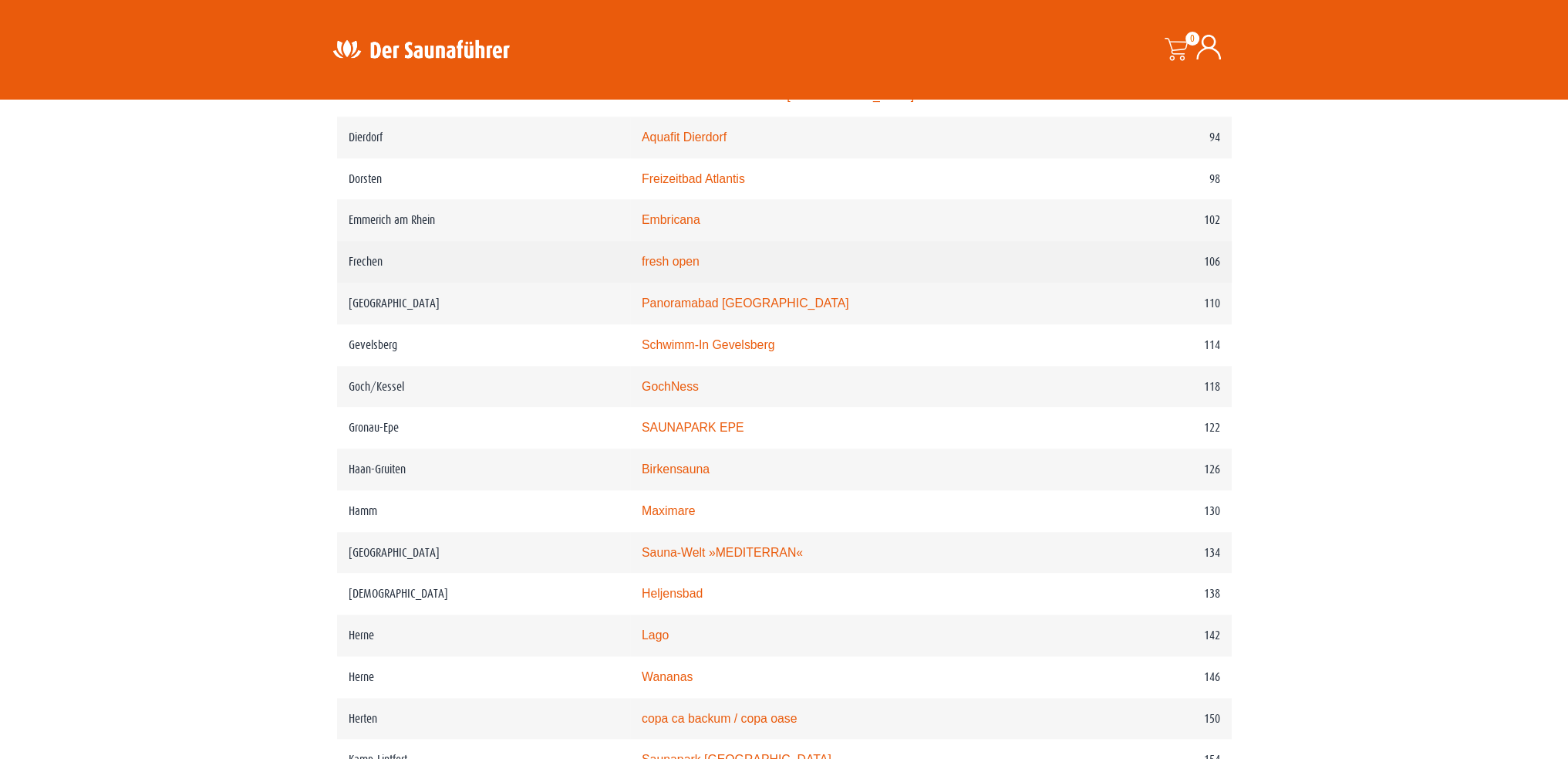
click at [694, 262] on link "fresh open" at bounding box center [671, 261] width 58 height 13
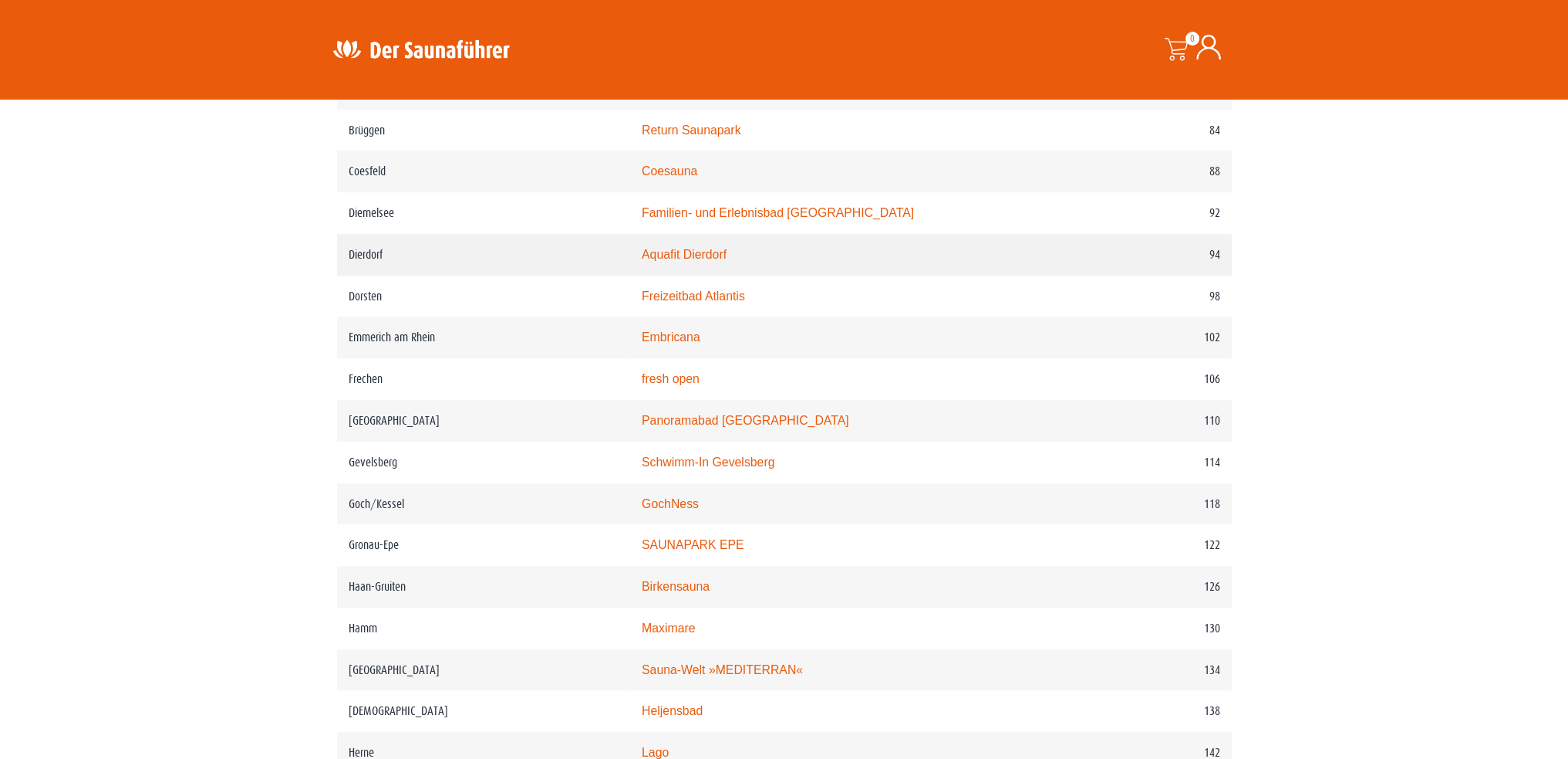
scroll to position [1389, 0]
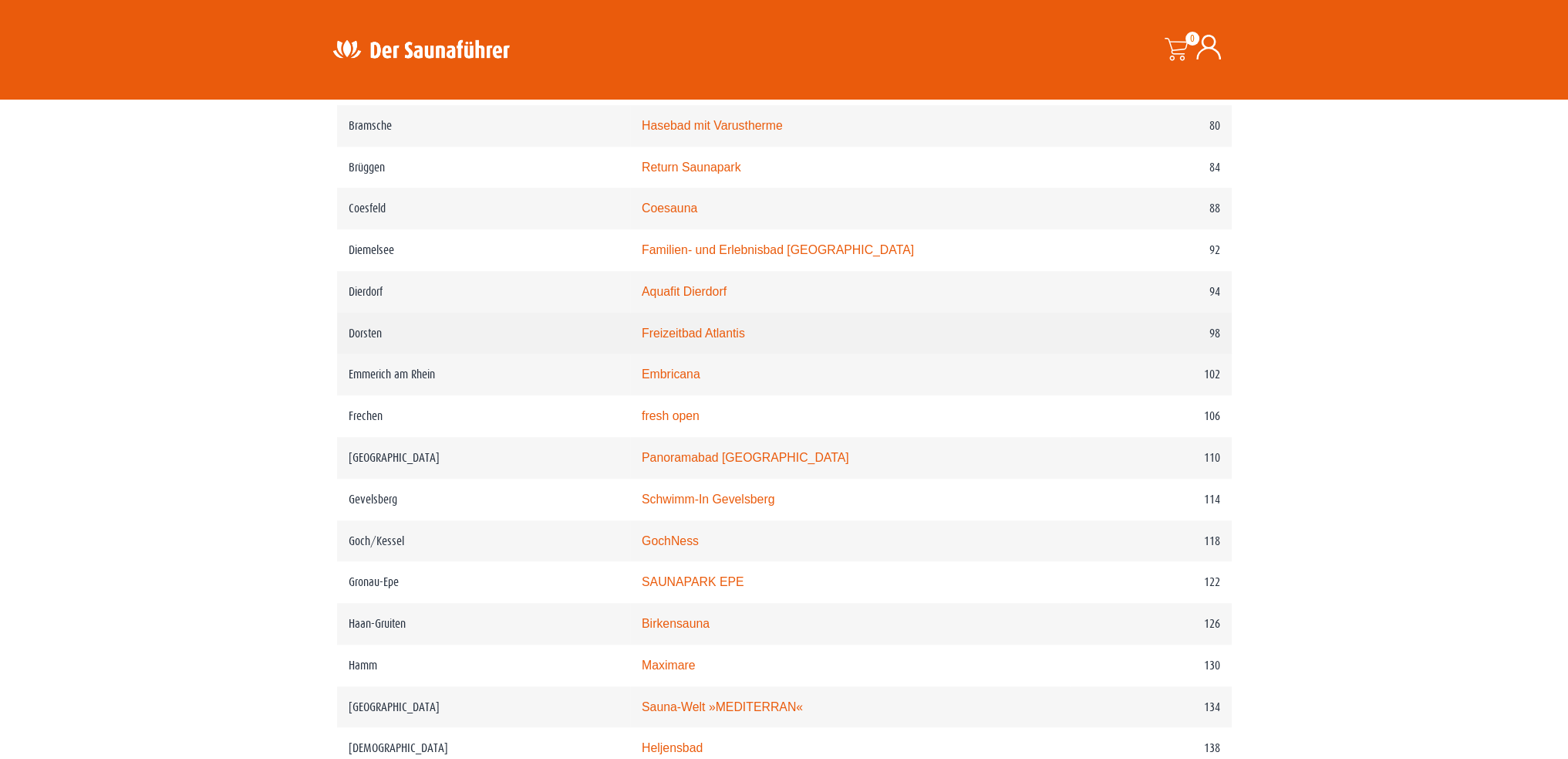
click at [704, 333] on link "Freizeitbad Atlantis" at bounding box center [694, 333] width 104 height 13
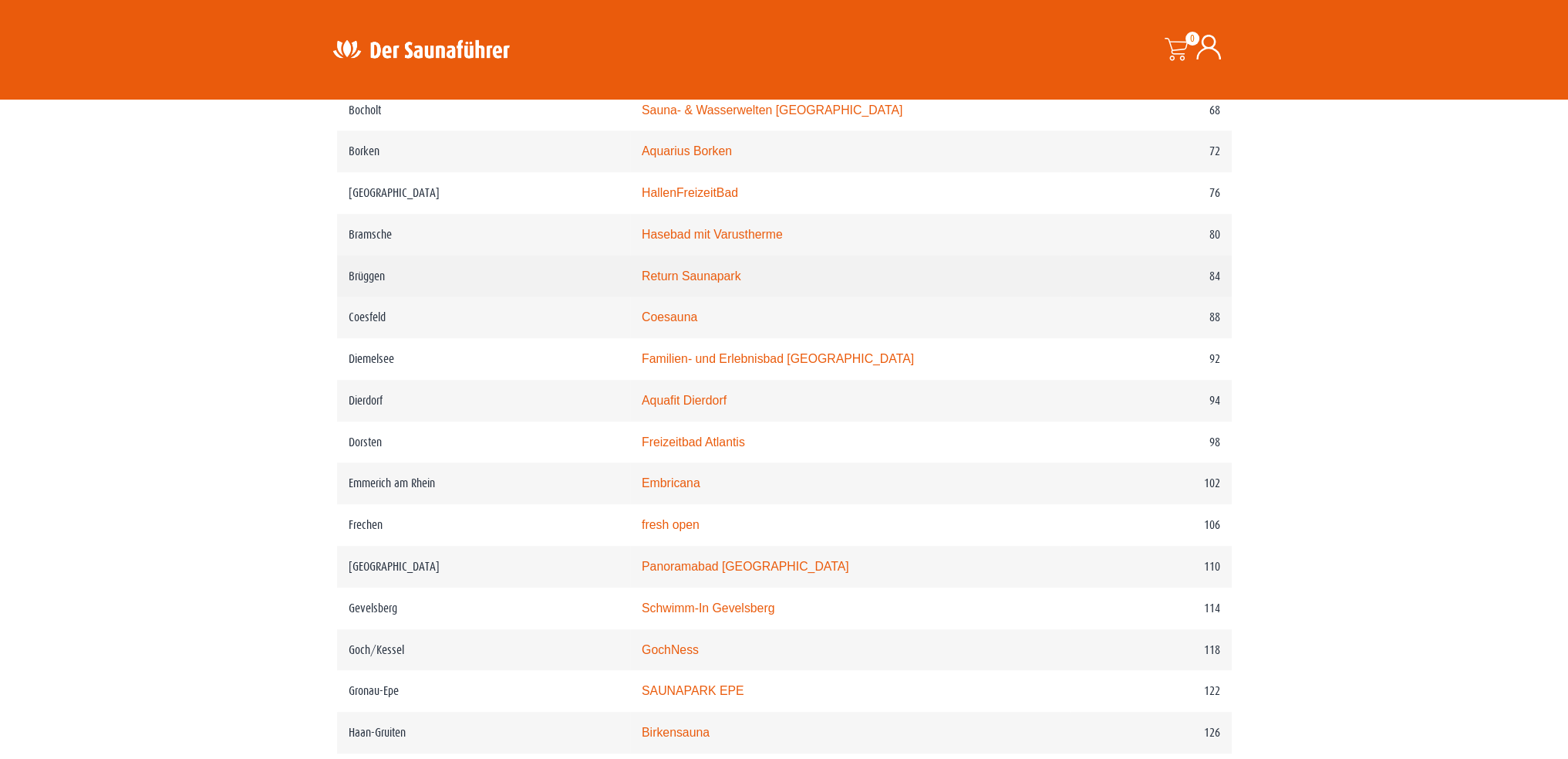
scroll to position [1235, 0]
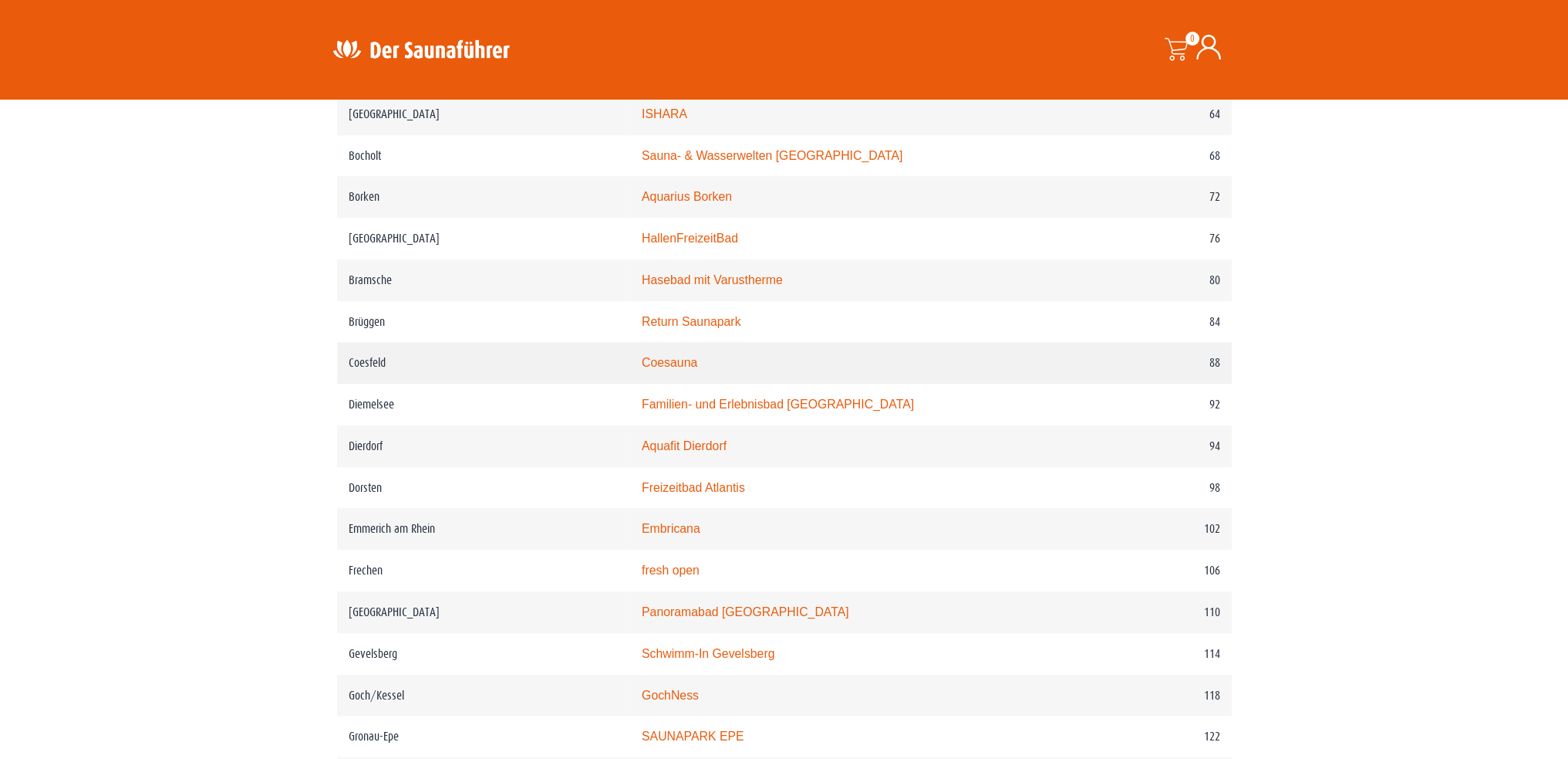
click at [698, 364] on link "Coesauna" at bounding box center [670, 362] width 55 height 13
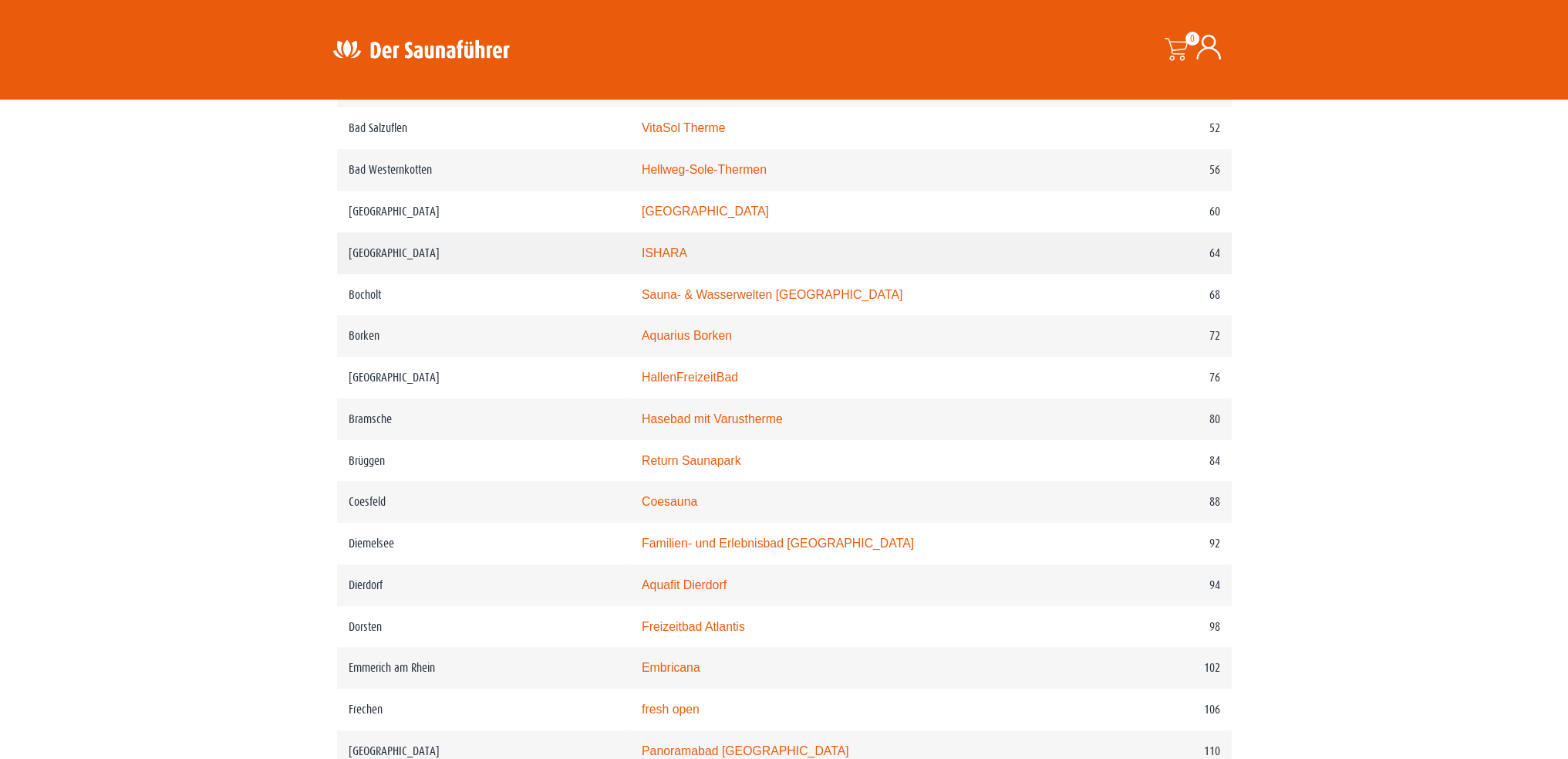
scroll to position [1080, 0]
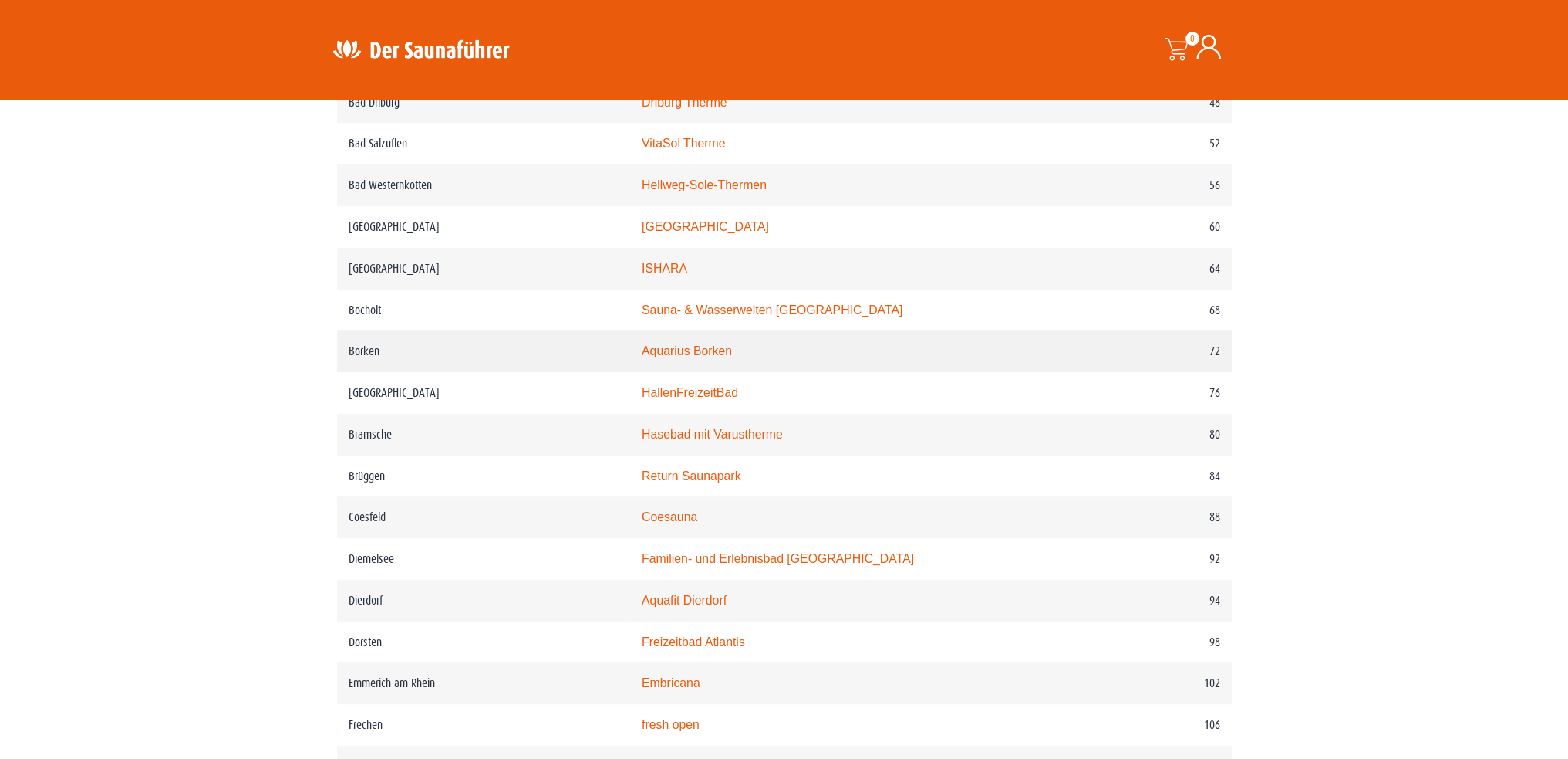
click at [722, 352] on link "Aquarius Borken" at bounding box center [687, 351] width 90 height 13
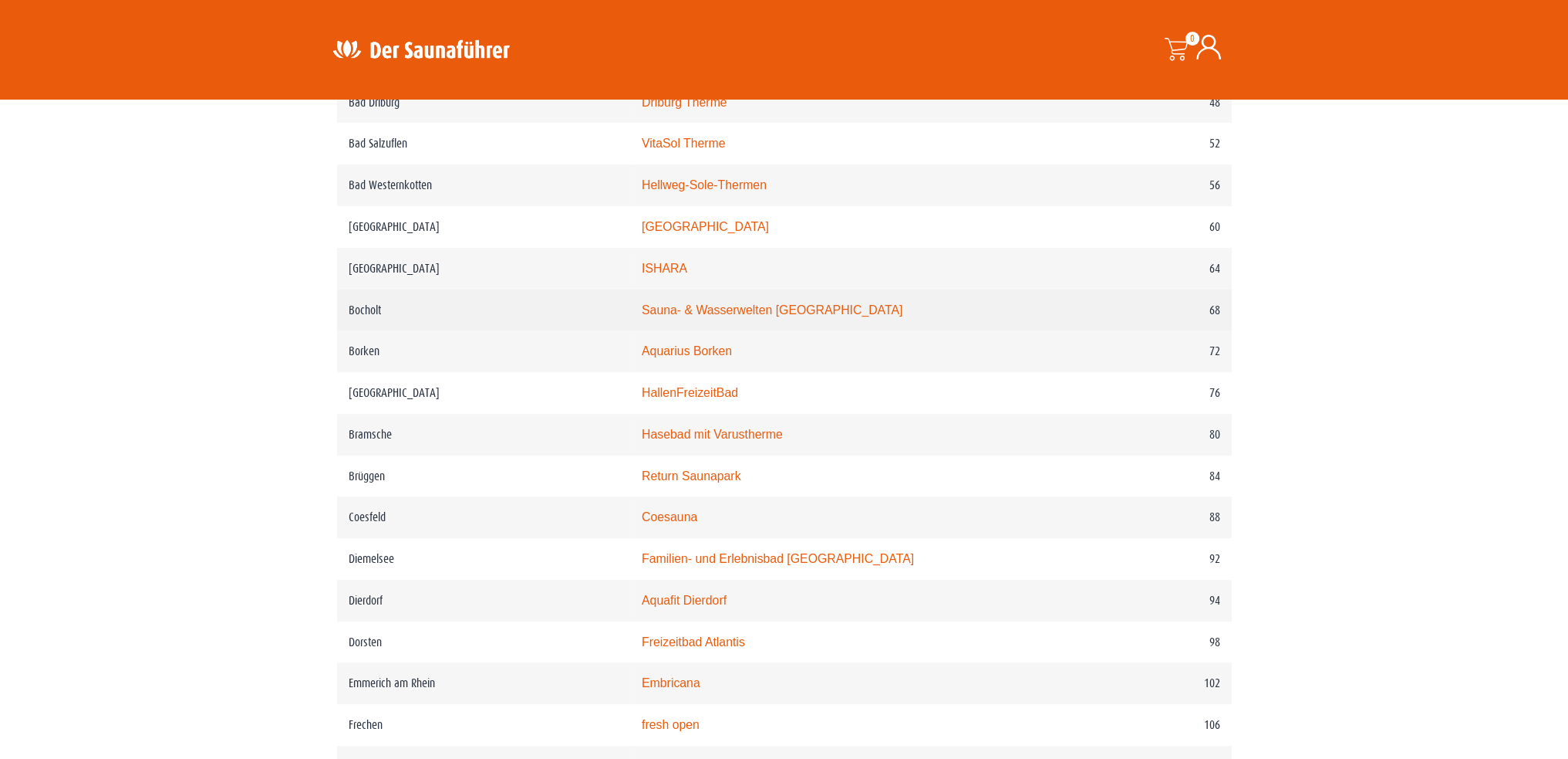
click at [708, 309] on link "Sauna- & Wasserwelten Bahia" at bounding box center [773, 310] width 261 height 13
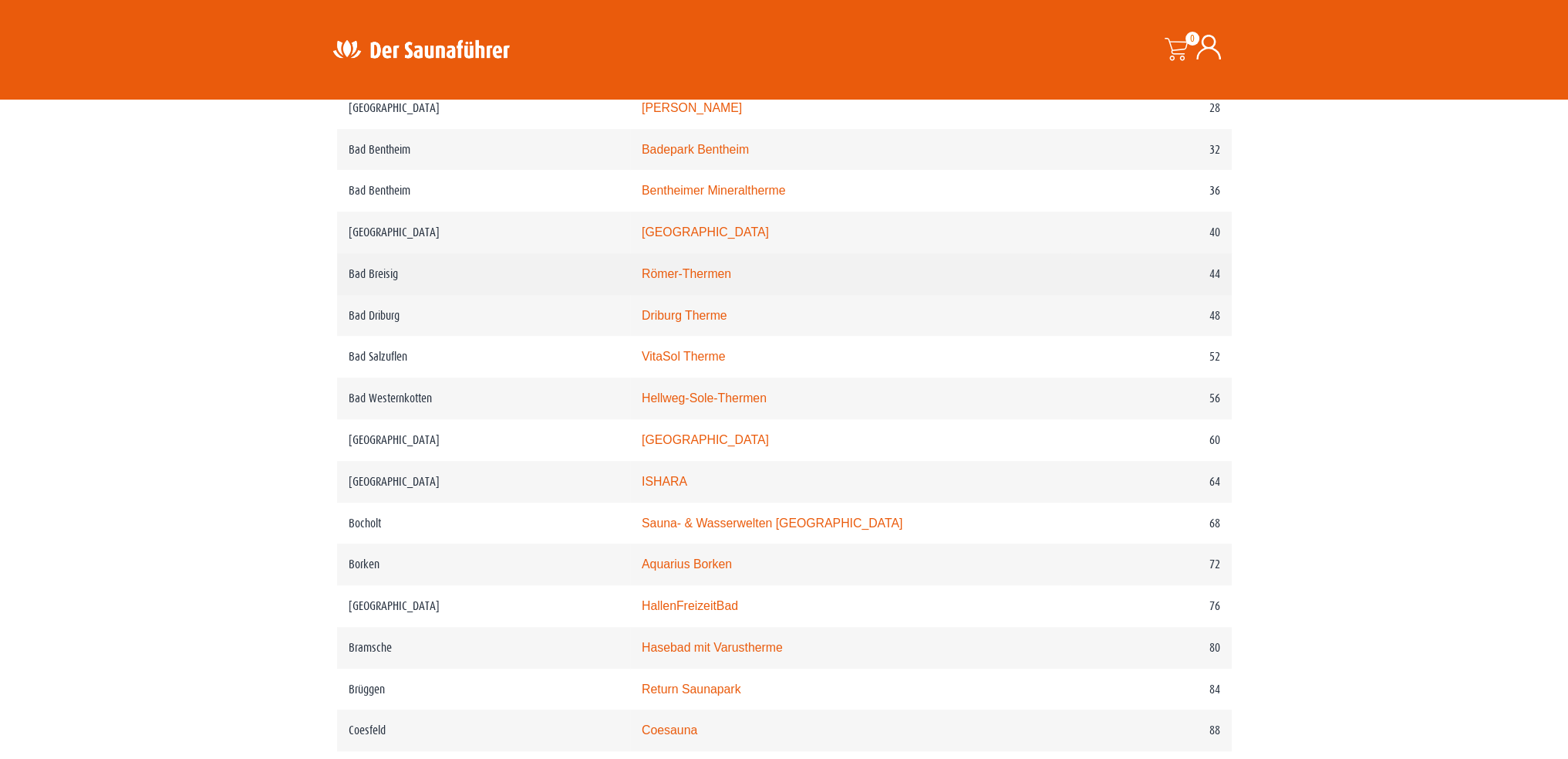
scroll to position [849, 0]
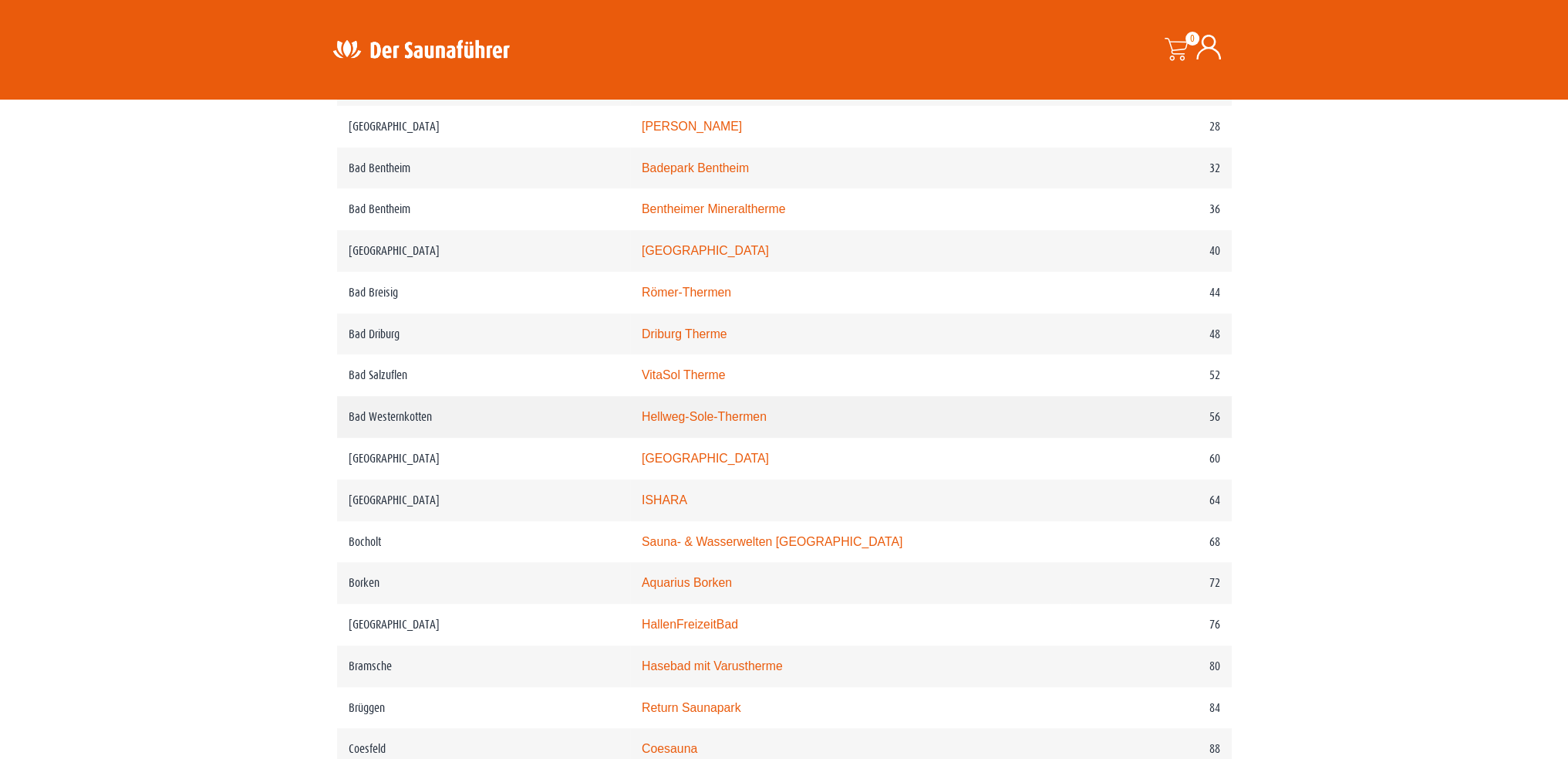
click at [716, 415] on link "Hellweg-Sole-Thermen" at bounding box center [705, 416] width 125 height 13
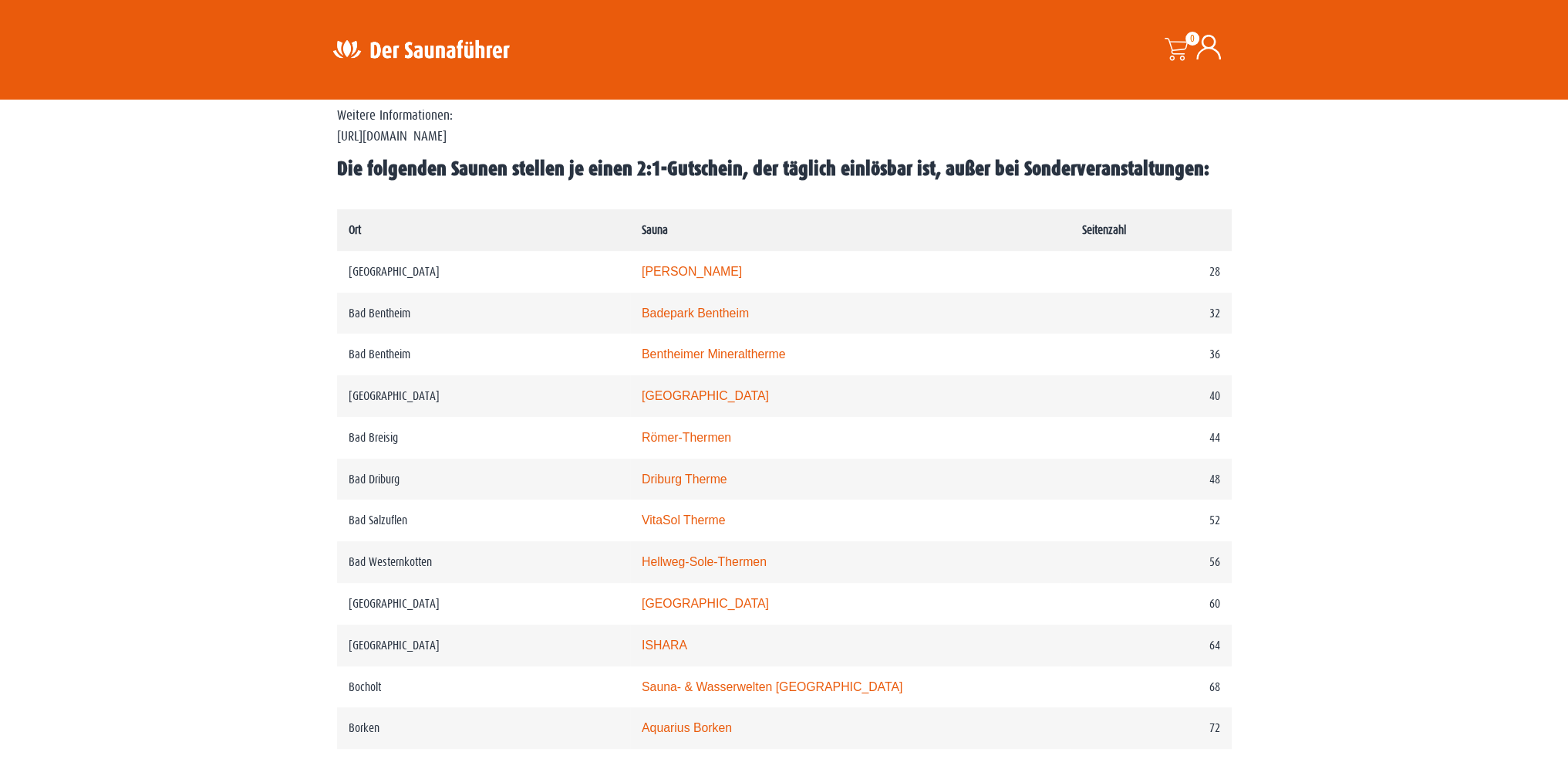
scroll to position [695, 0]
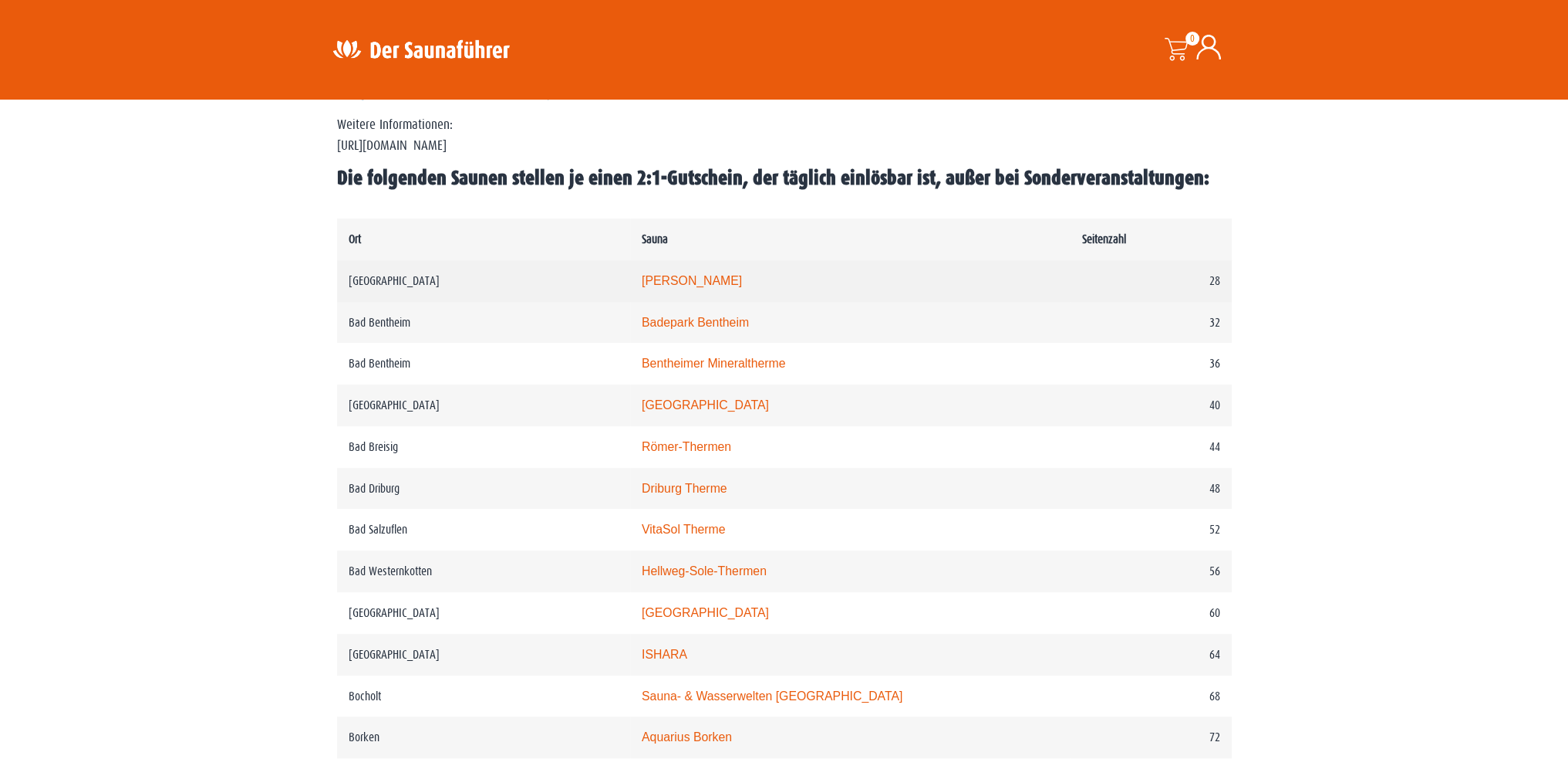
click at [713, 281] on link "Carolus Thermen" at bounding box center [692, 280] width 100 height 13
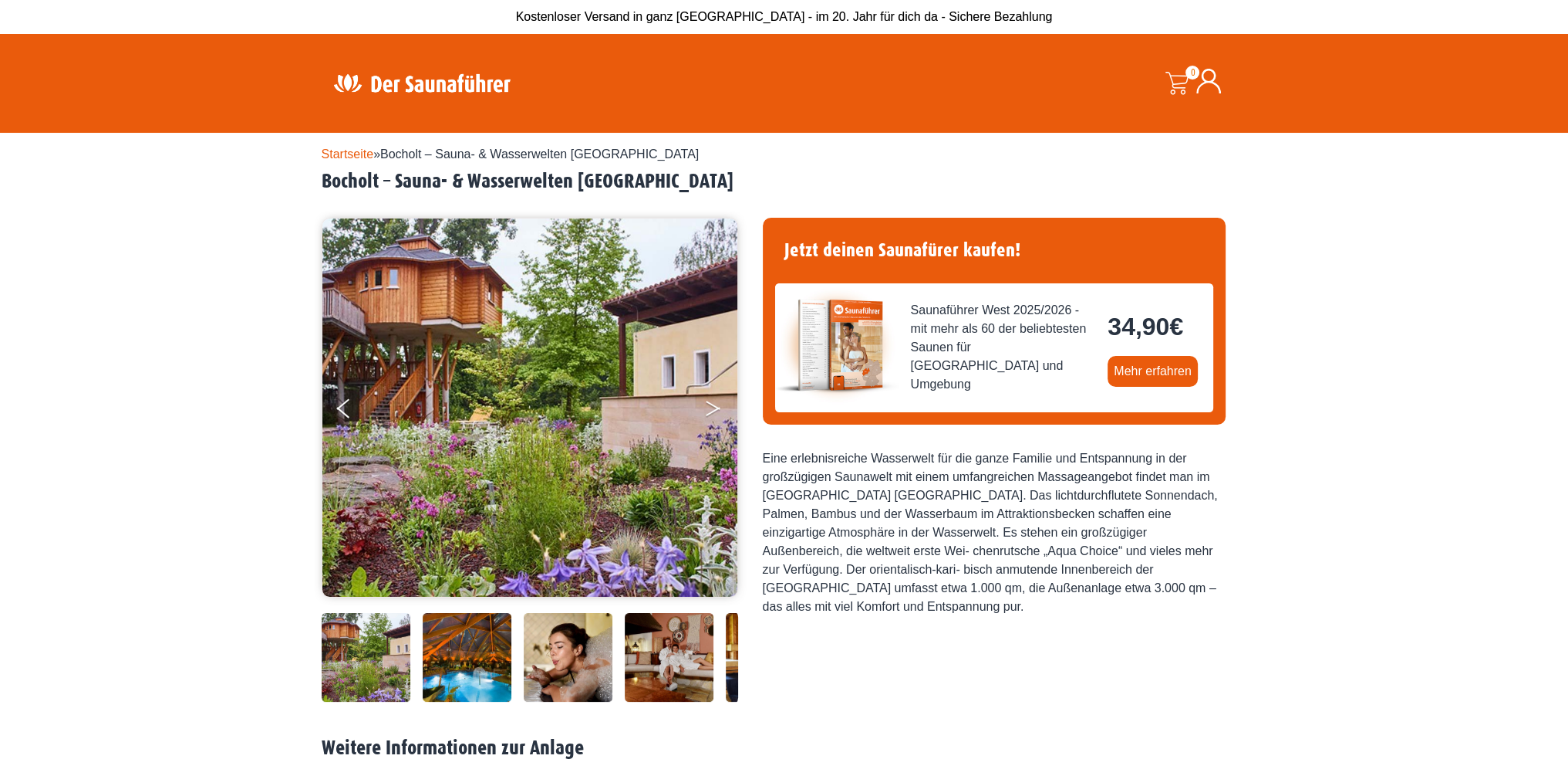
click at [722, 404] on button "Next" at bounding box center [723, 411] width 38 height 38
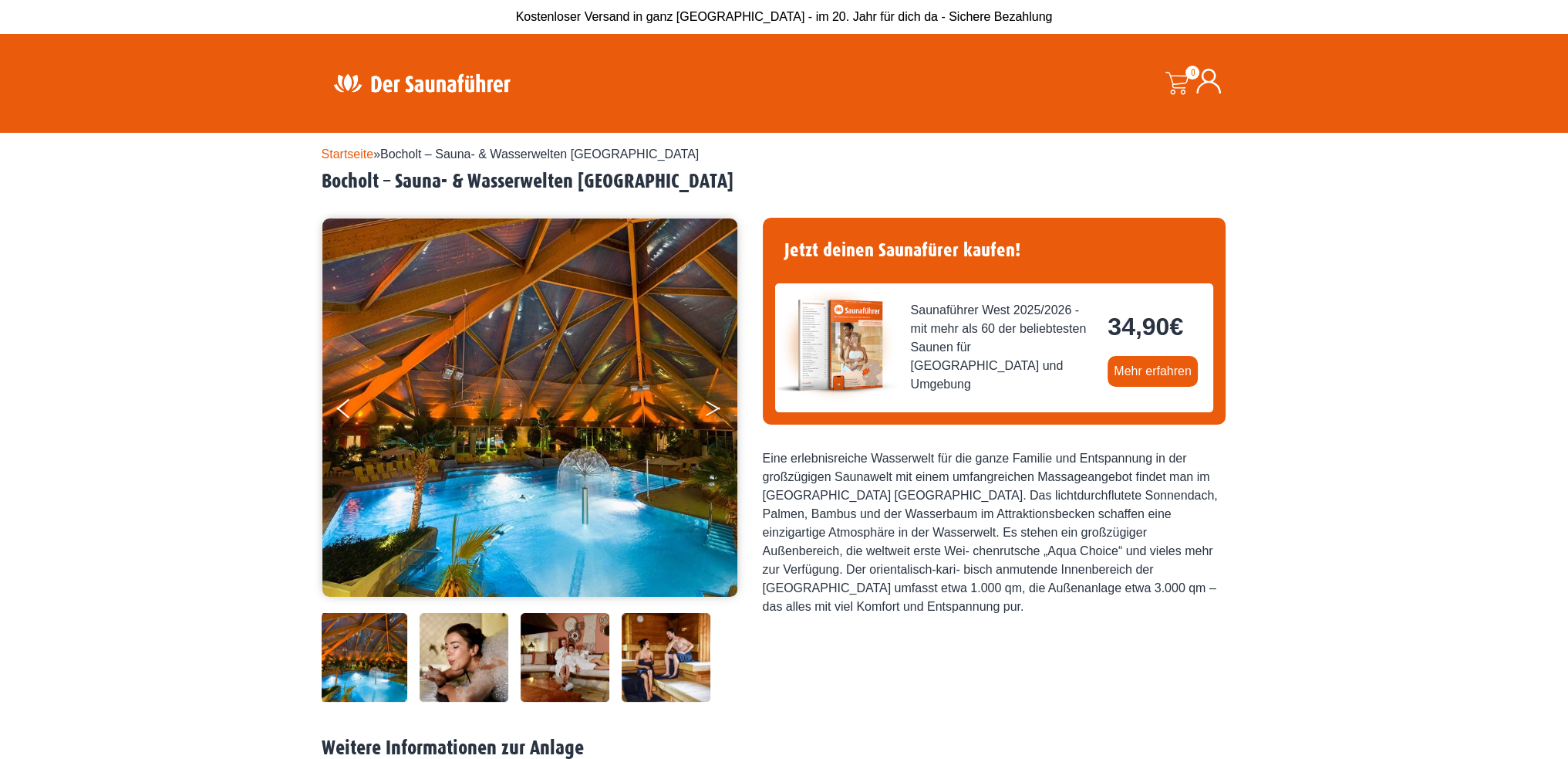
click at [715, 406] on icon "Next" at bounding box center [713, 405] width 14 height 9
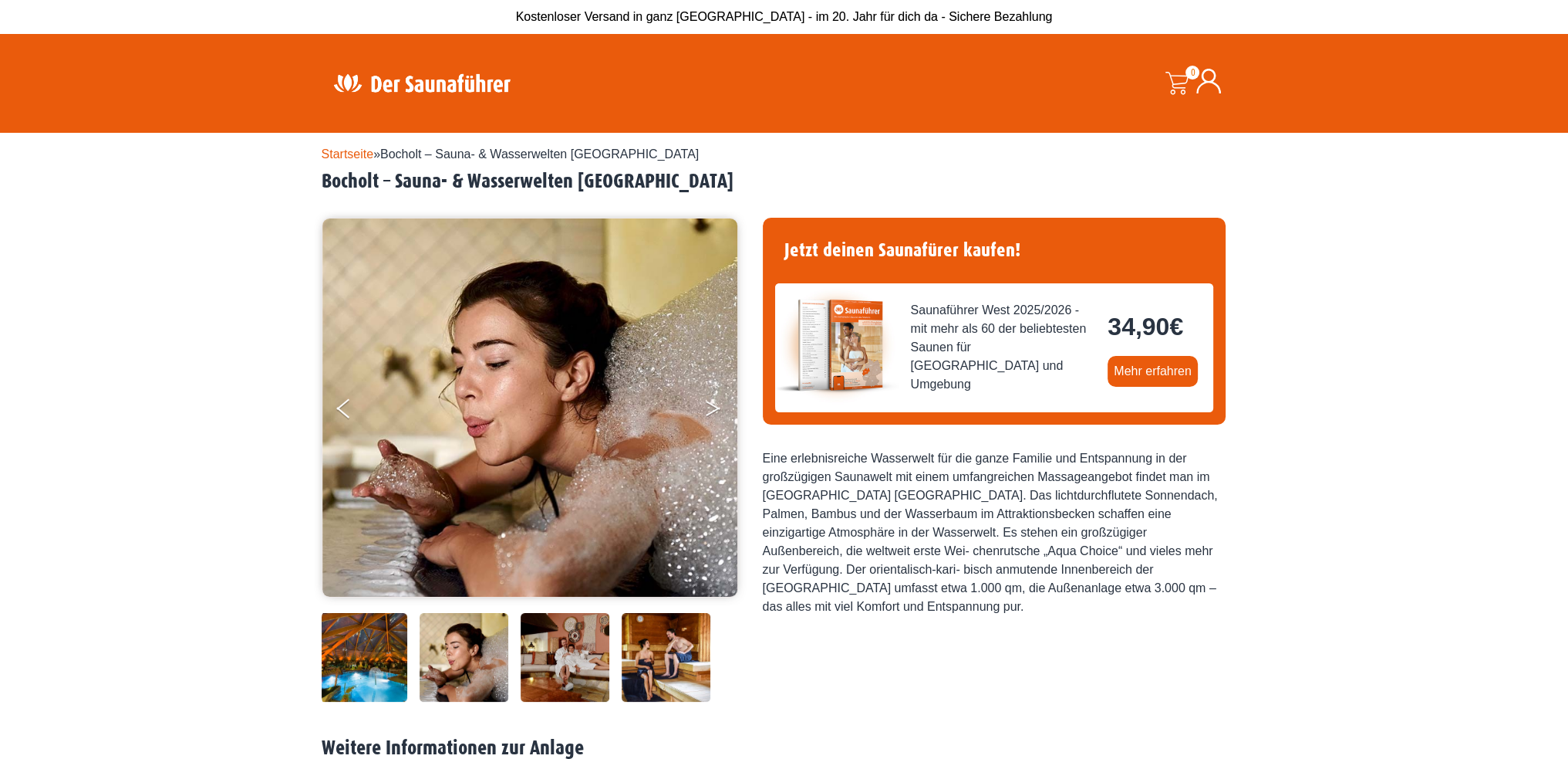
click at [715, 406] on icon "Next" at bounding box center [713, 405] width 14 height 9
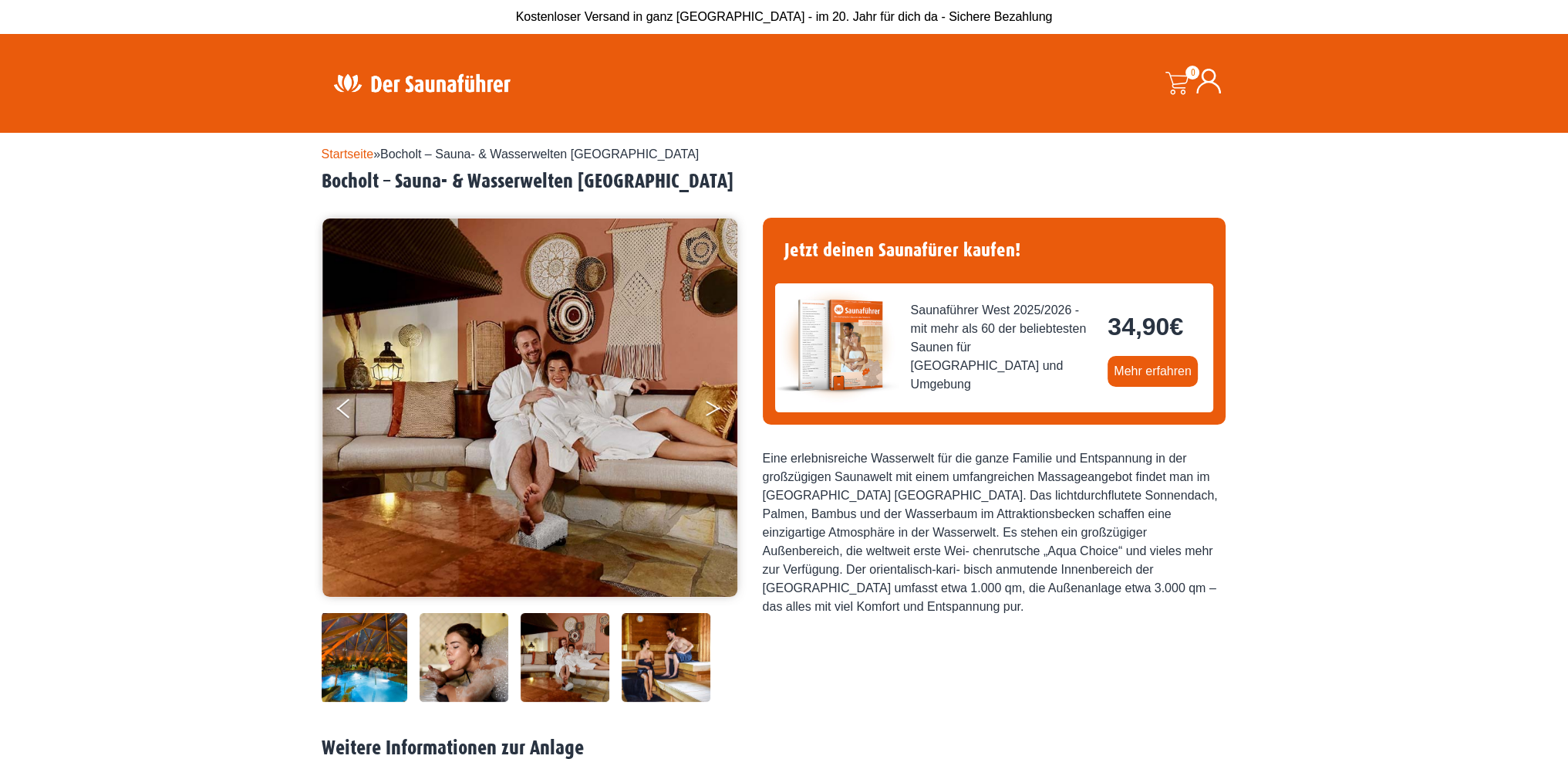
click at [715, 406] on icon "Next" at bounding box center [713, 405] width 14 height 9
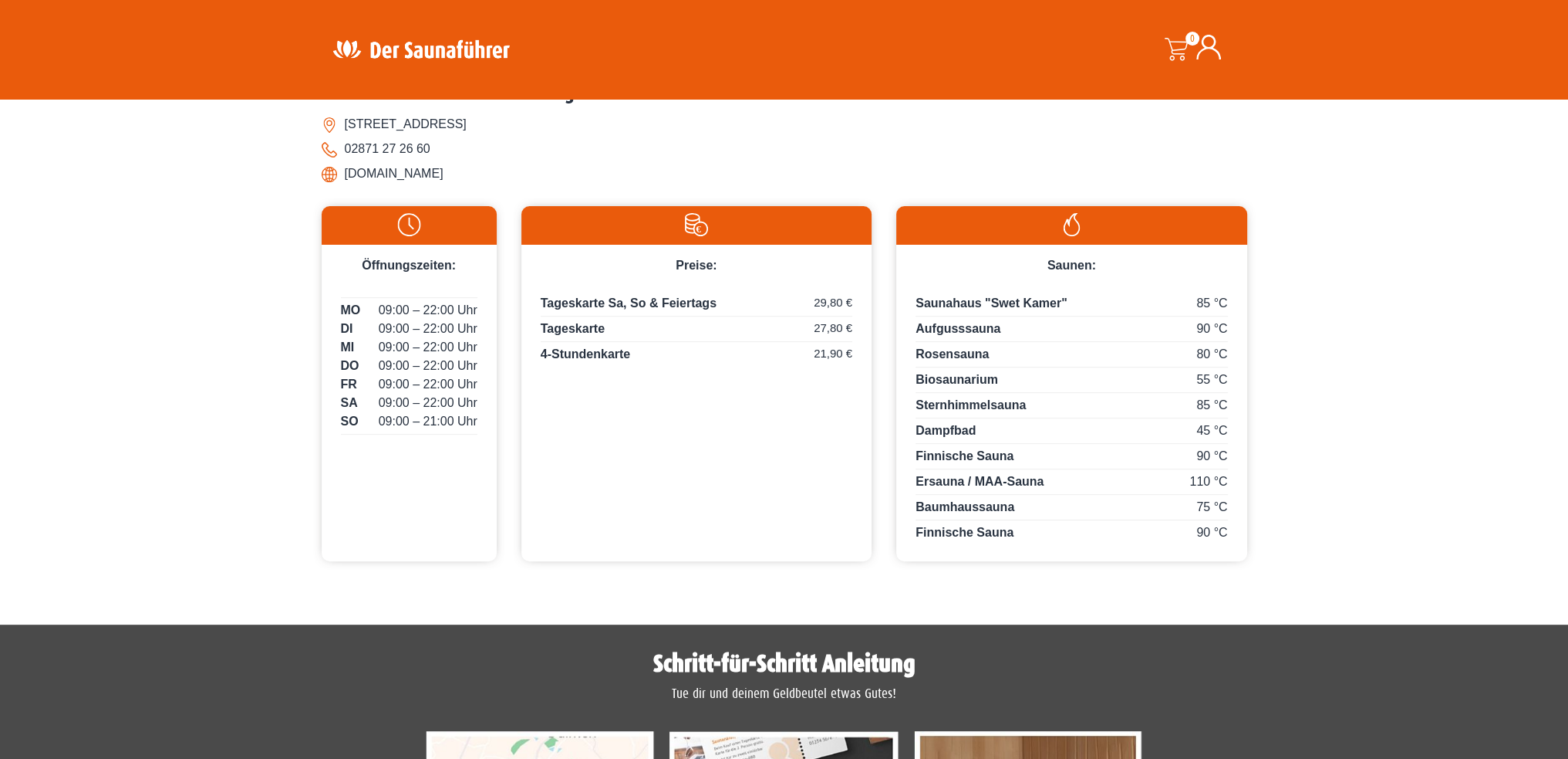
scroll to position [695, 0]
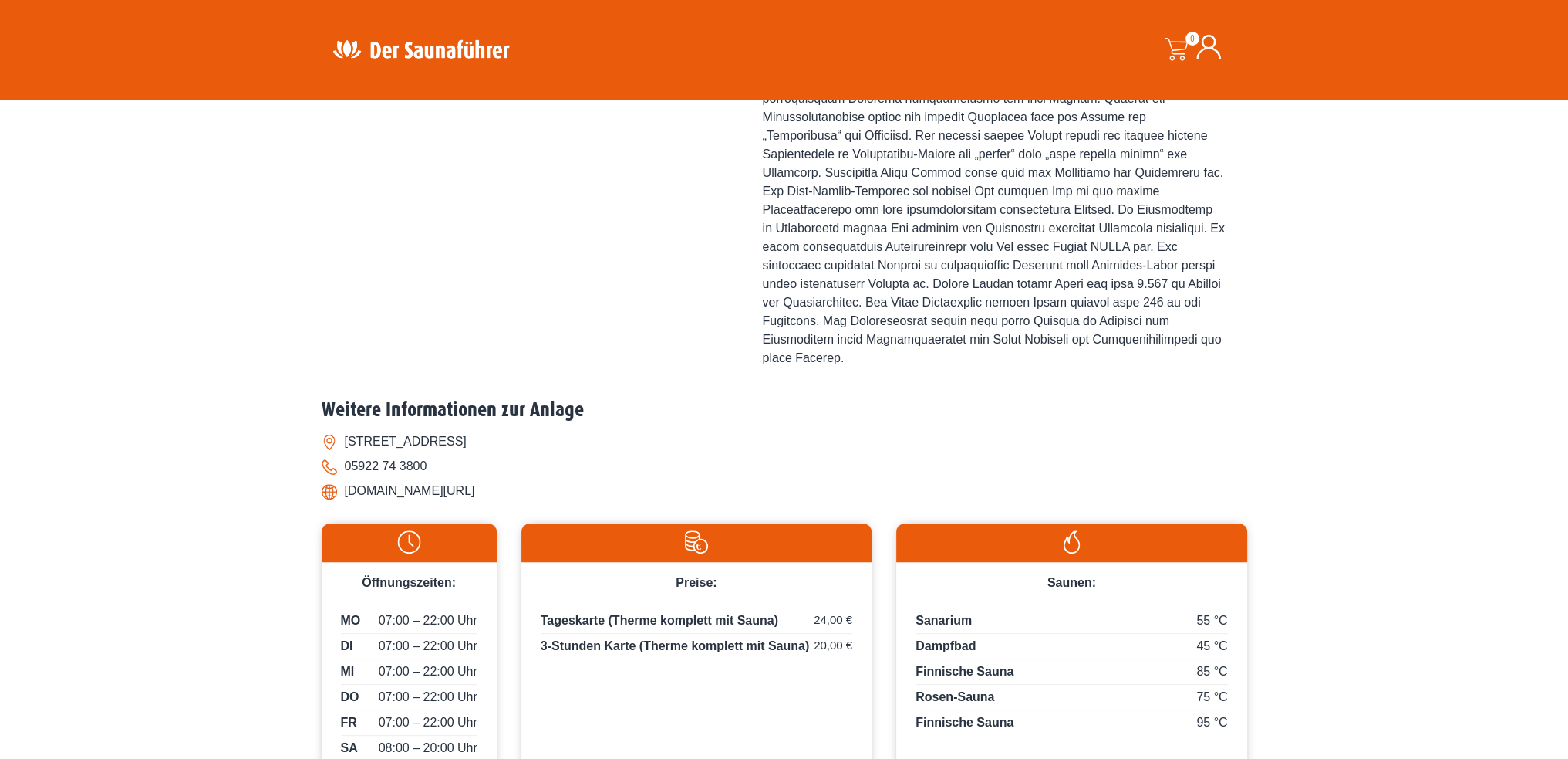
scroll to position [926, 0]
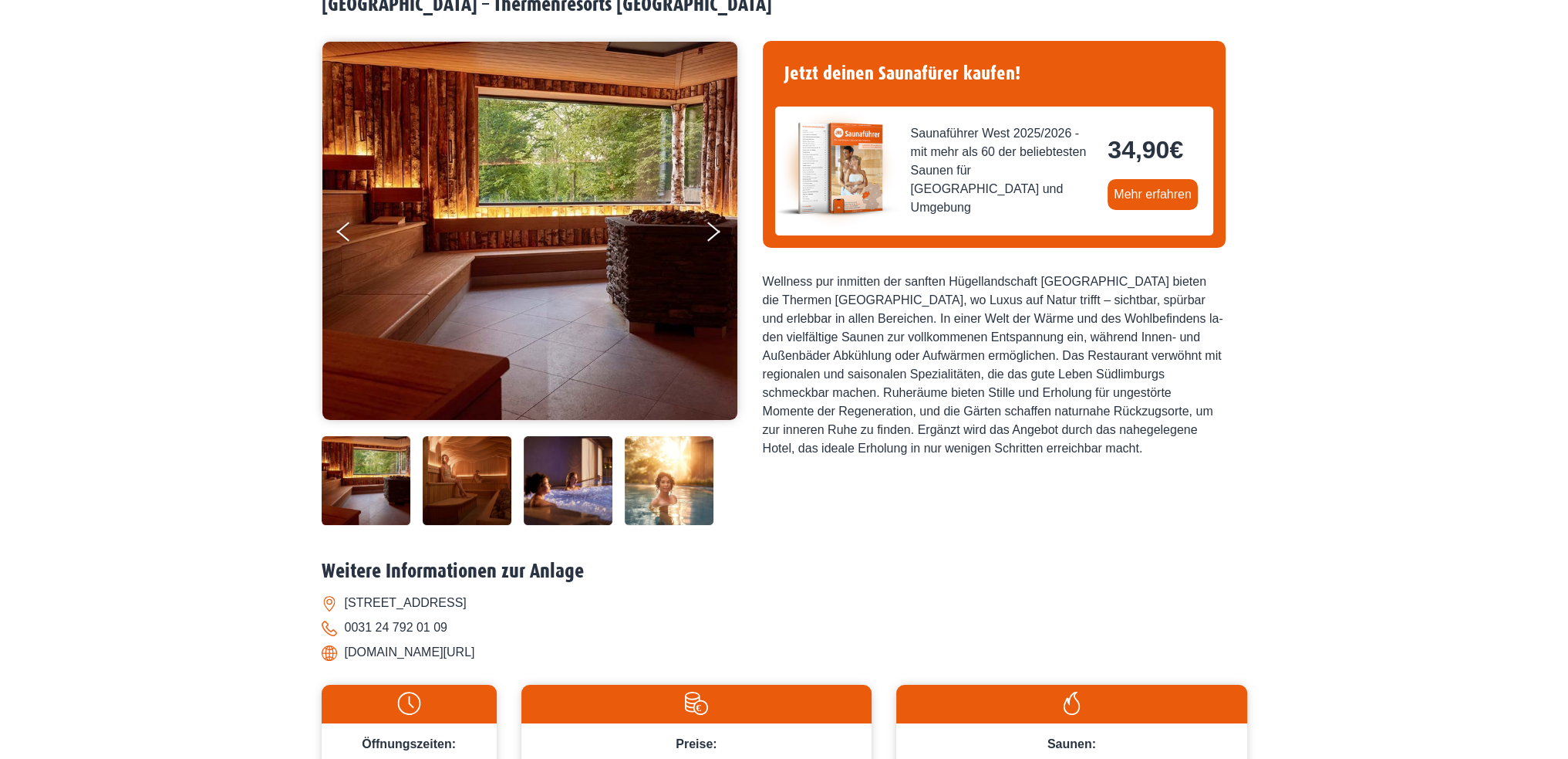
scroll to position [463, 0]
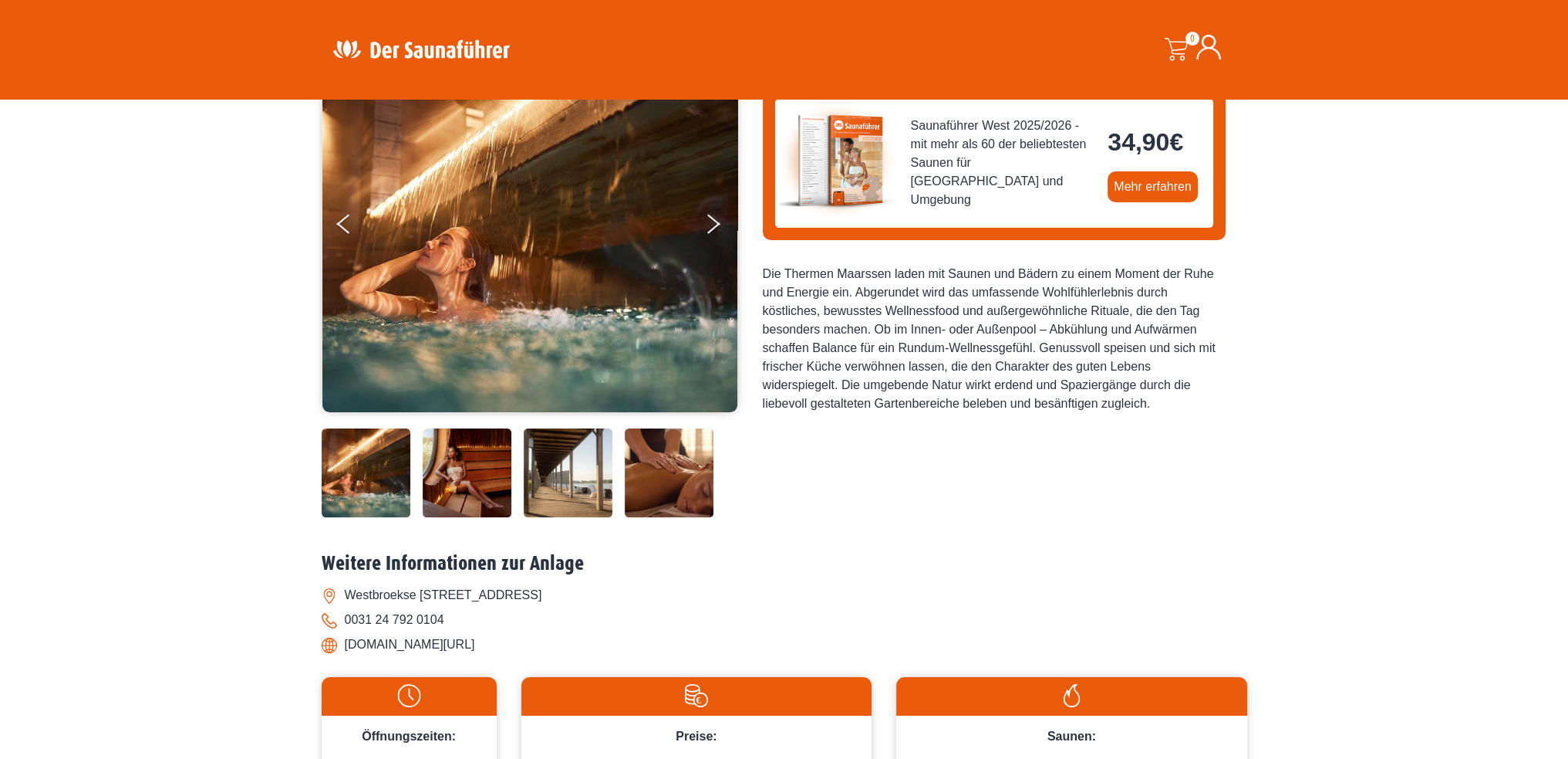
scroll to position [618, 0]
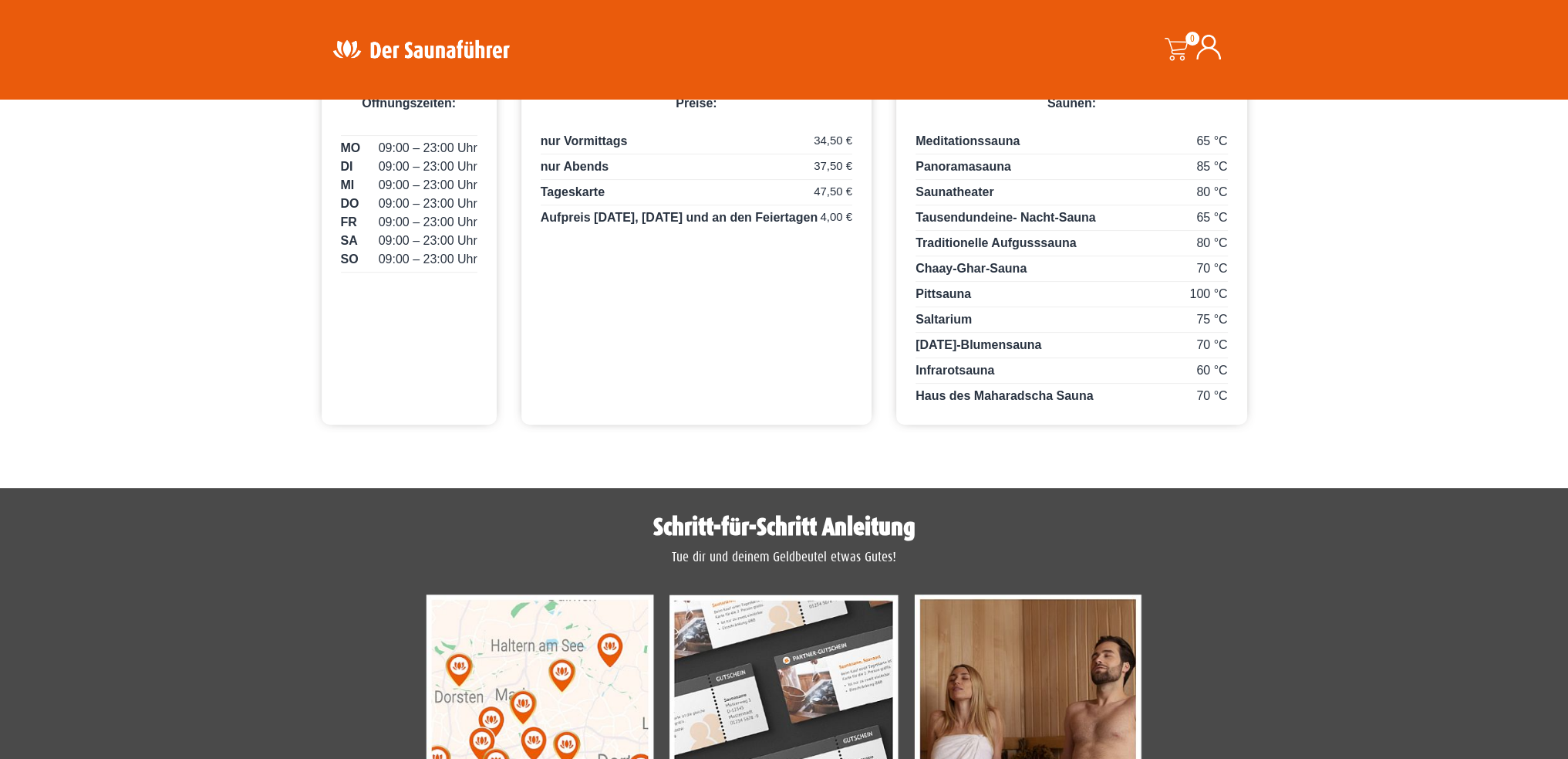
scroll to position [849, 0]
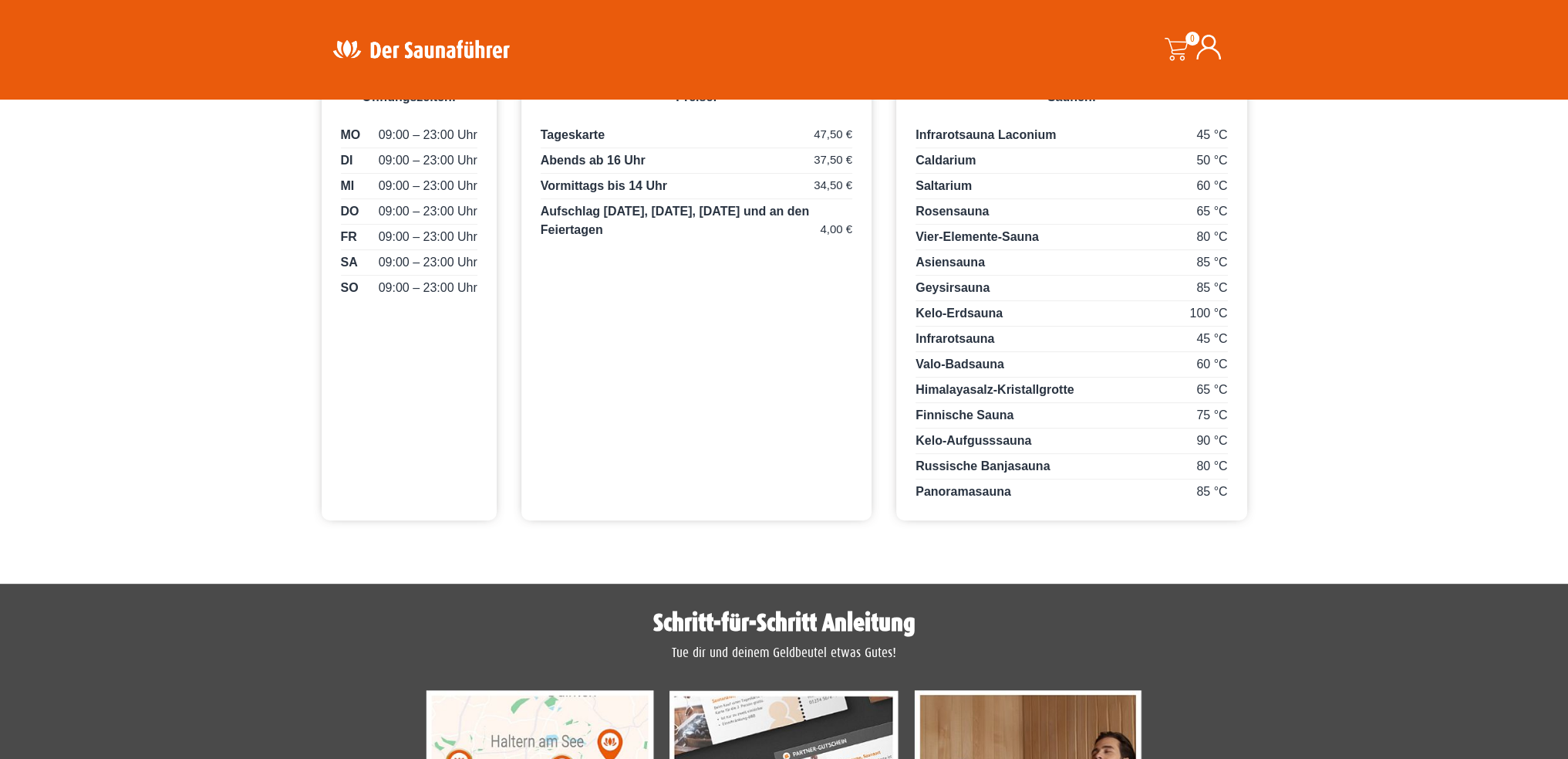
scroll to position [926, 0]
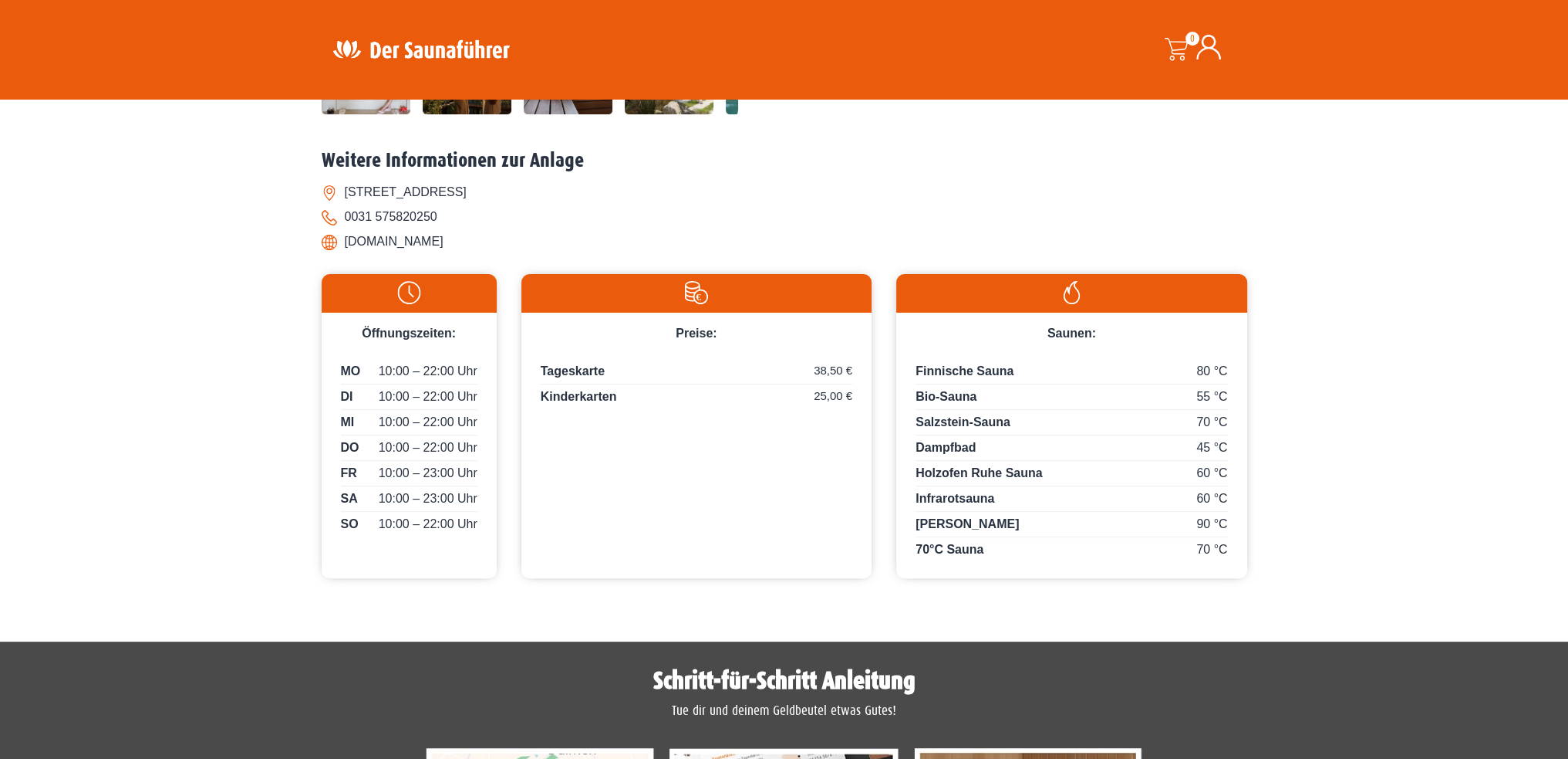
scroll to position [618, 0]
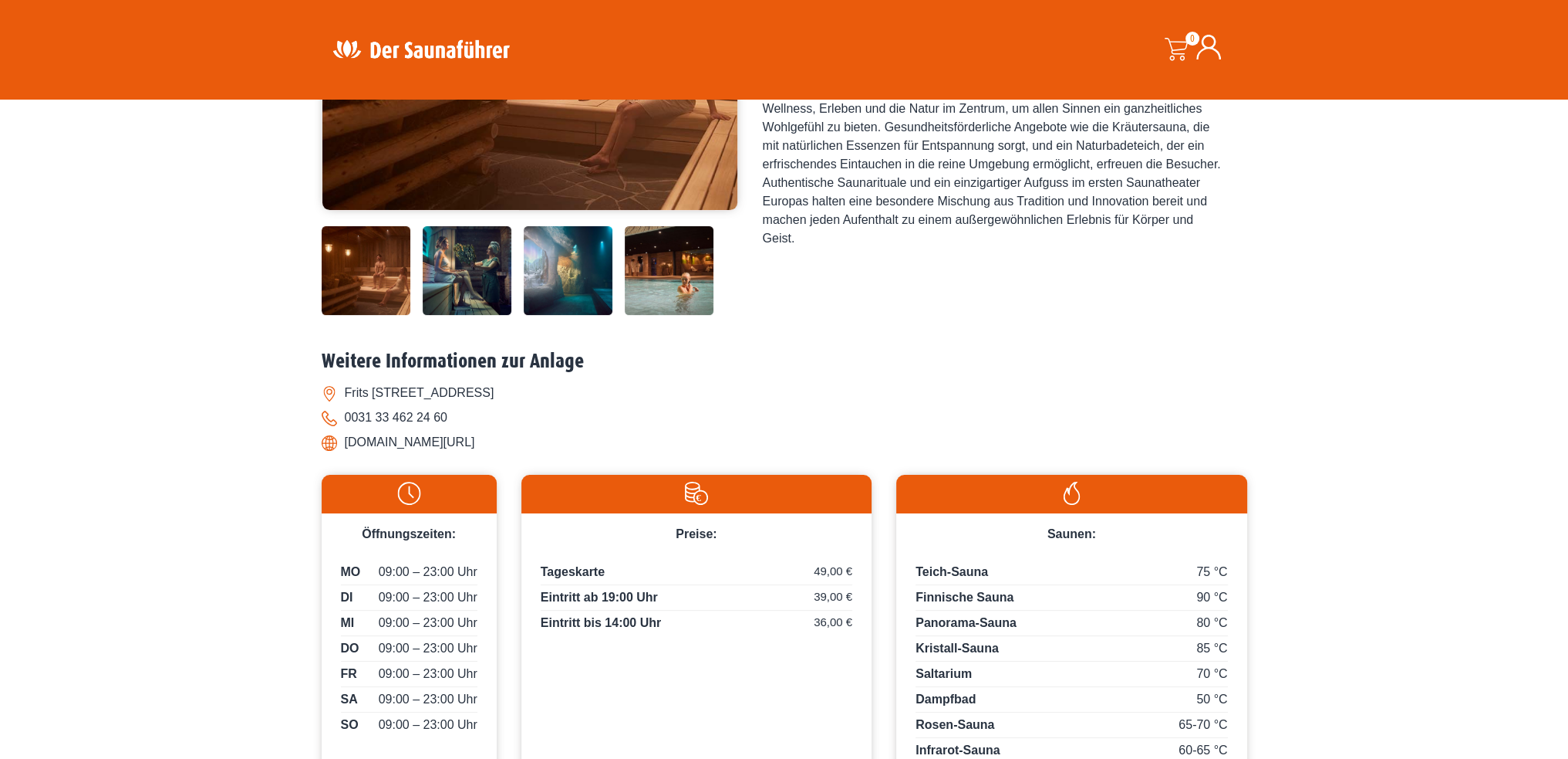
scroll to position [386, 0]
drag, startPoint x: 513, startPoint y: 445, endPoint x: 341, endPoint y: 446, distance: 172.0
click at [341, 446] on li "www.thermensoesterberg.de/" at bounding box center [784, 443] width 926 height 25
copy li "www.thermensoesterberg.de/"
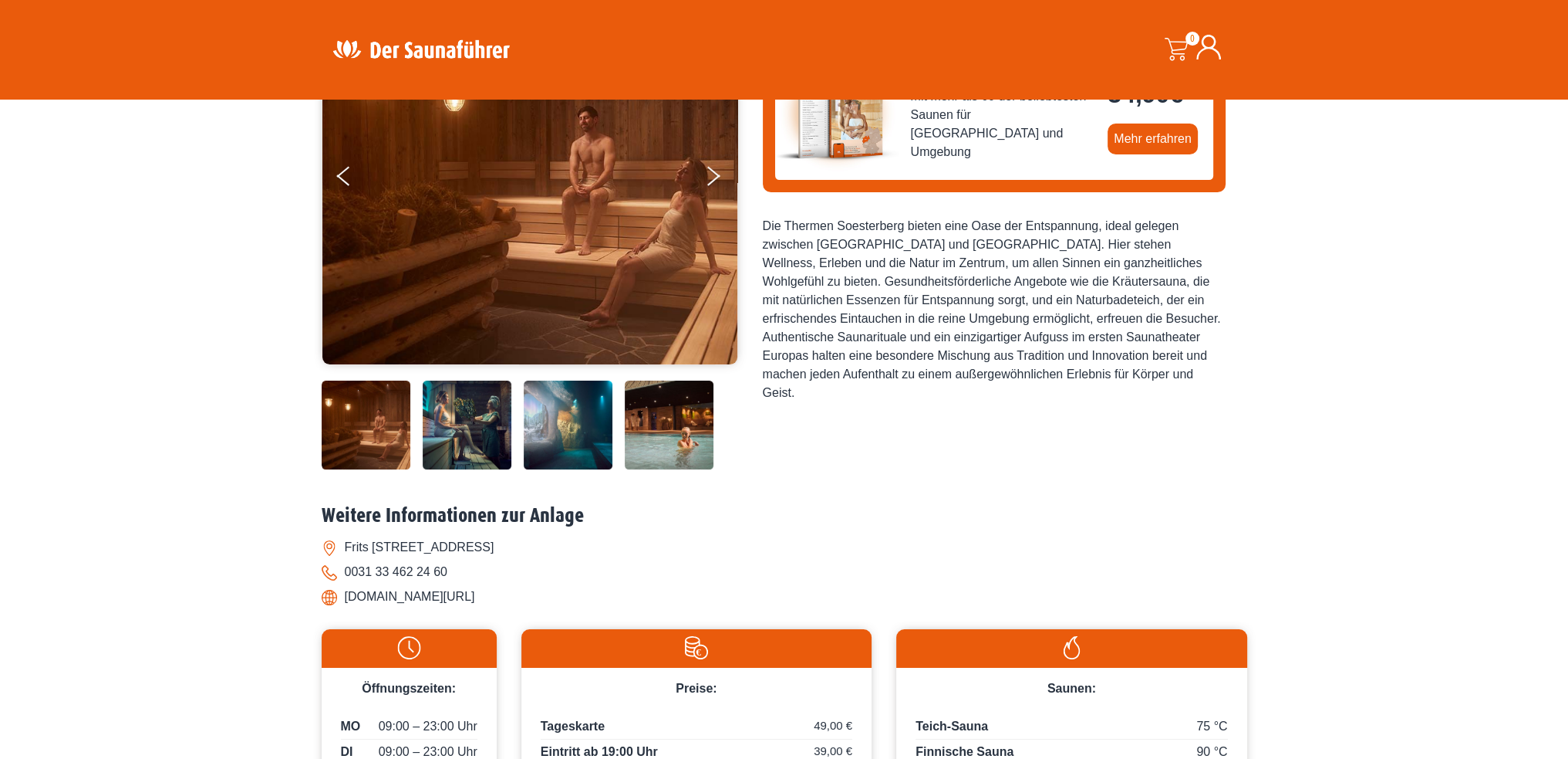
scroll to position [232, 0]
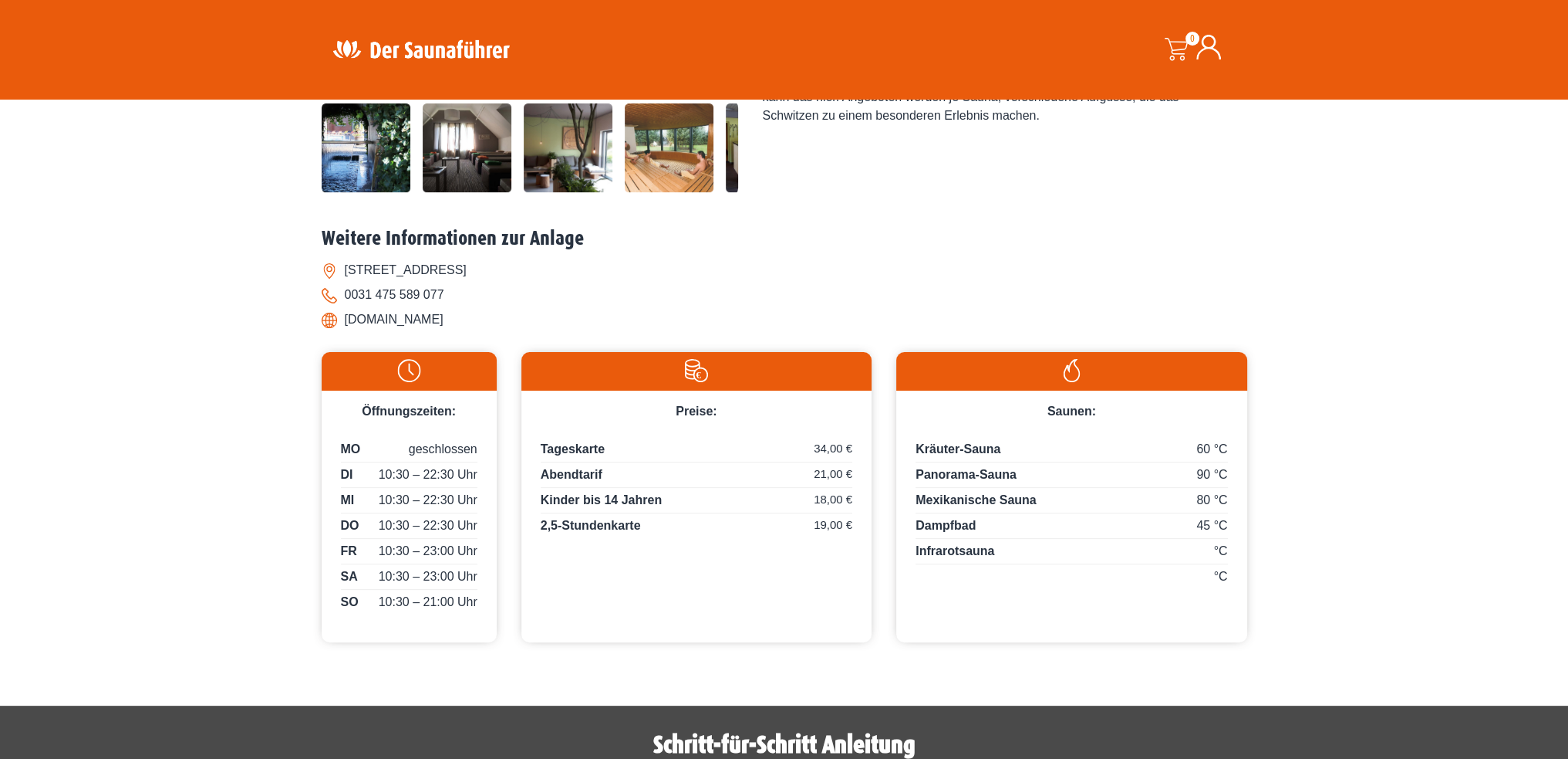
scroll to position [541, 0]
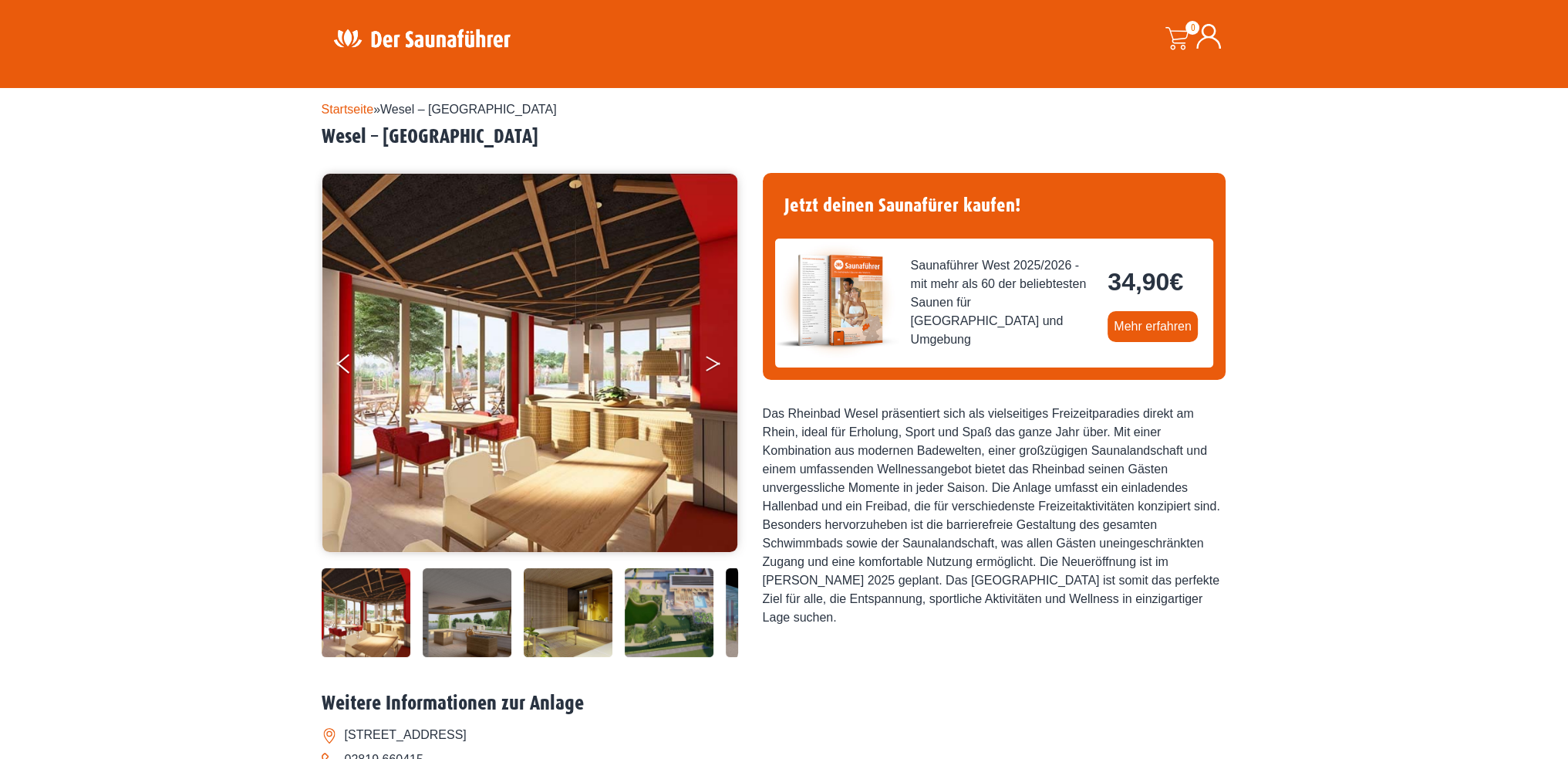
scroll to position [463, 0]
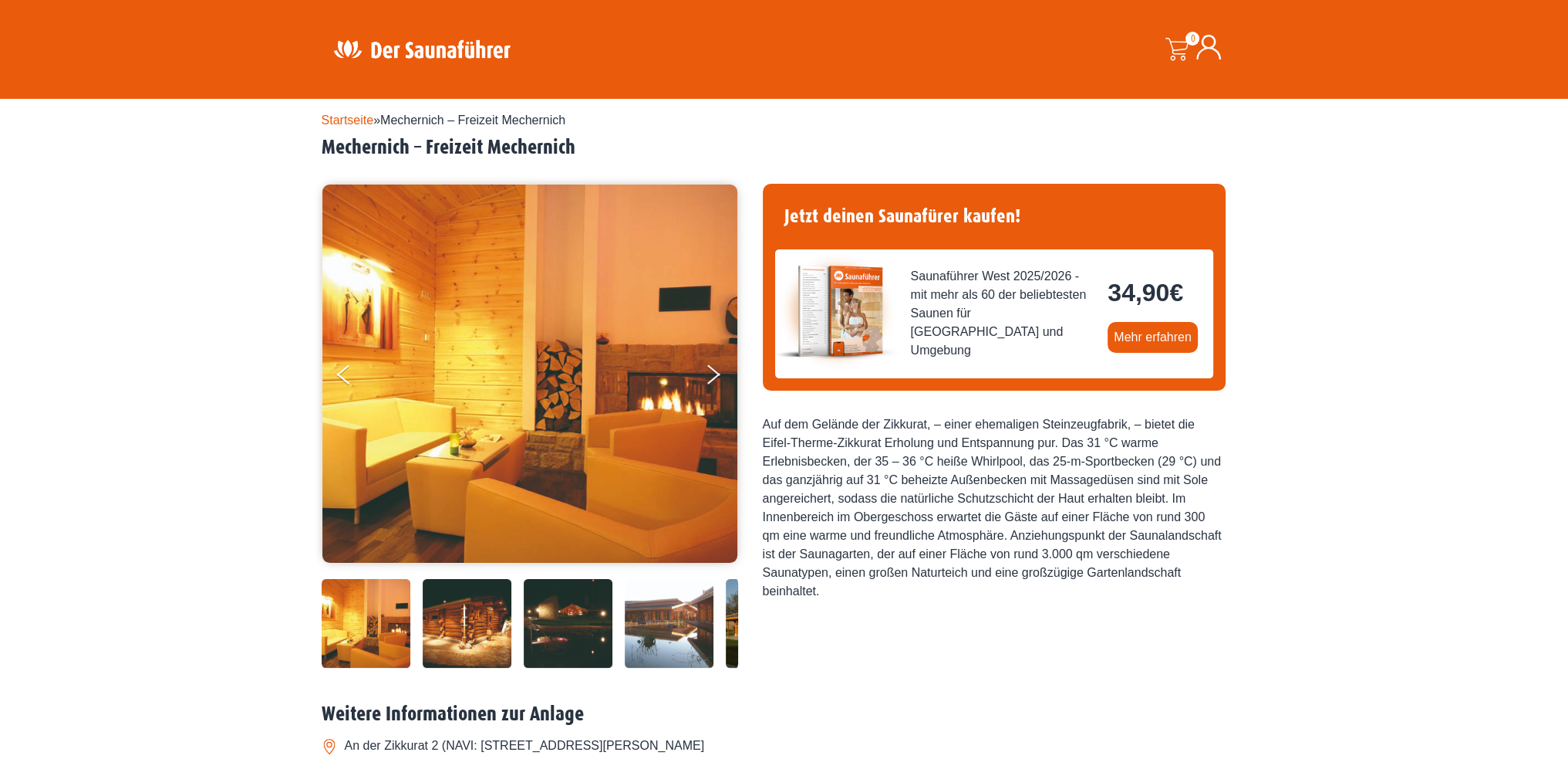
scroll to position [386, 0]
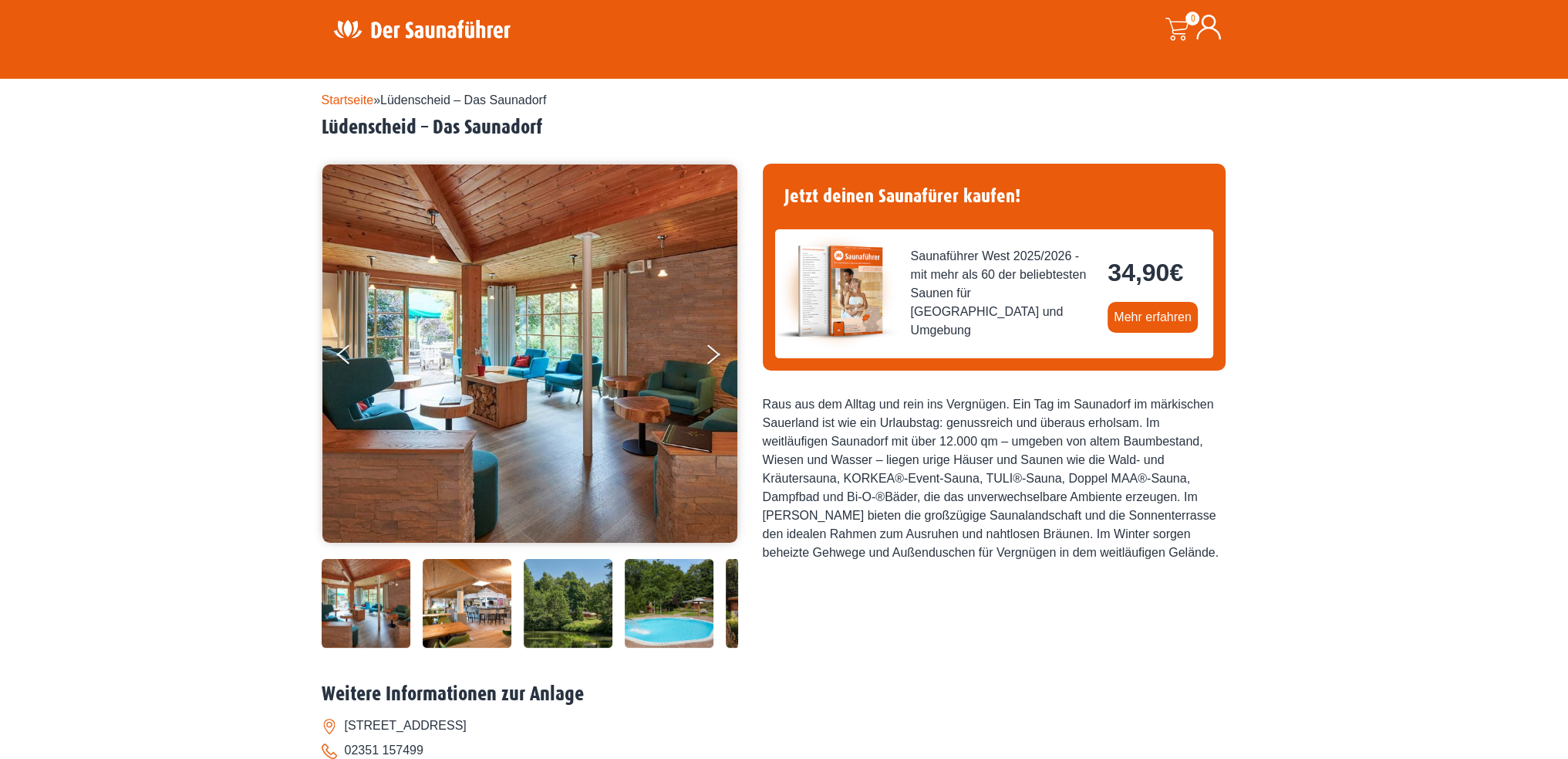
scroll to position [541, 0]
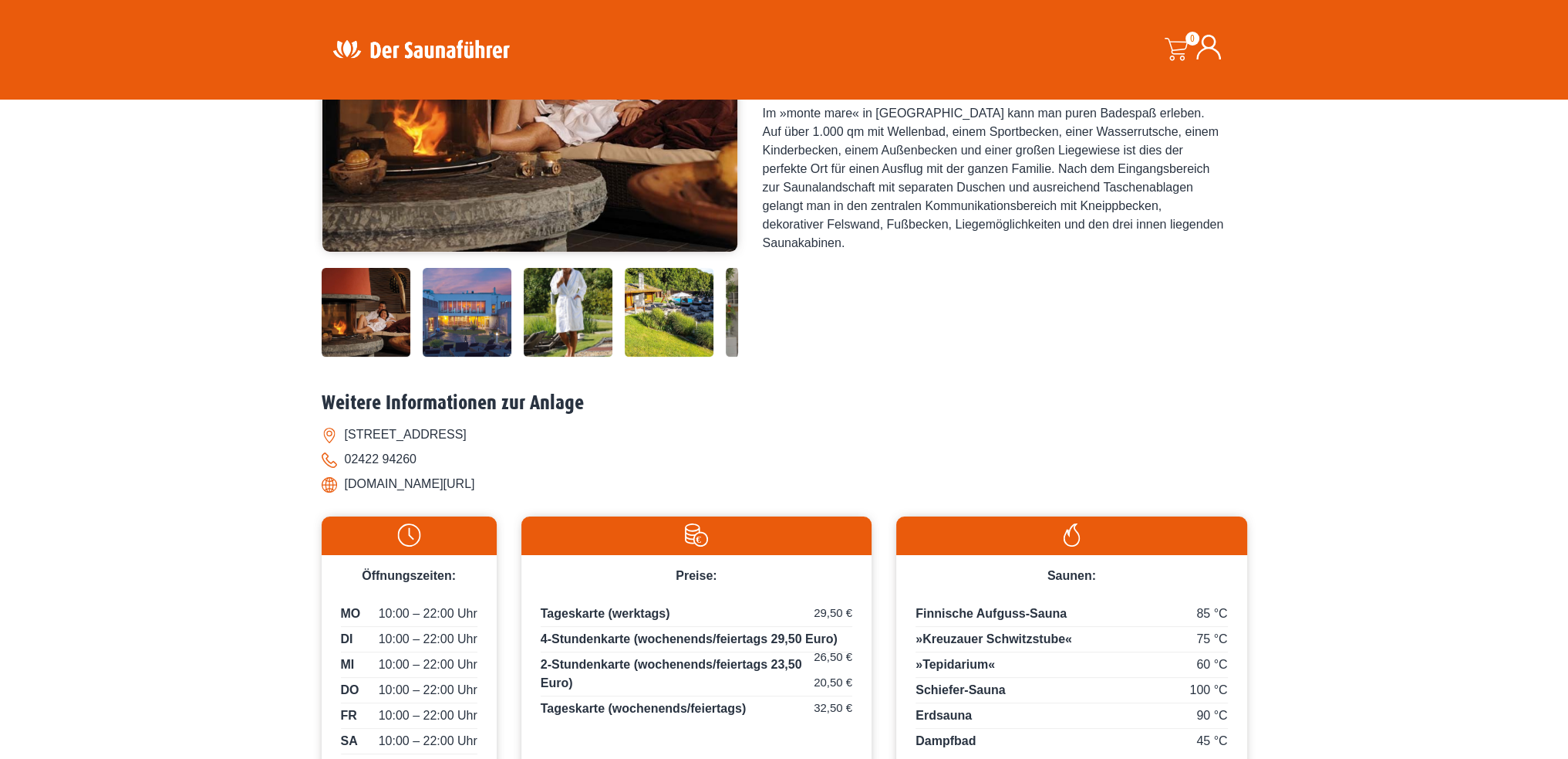
scroll to position [463, 0]
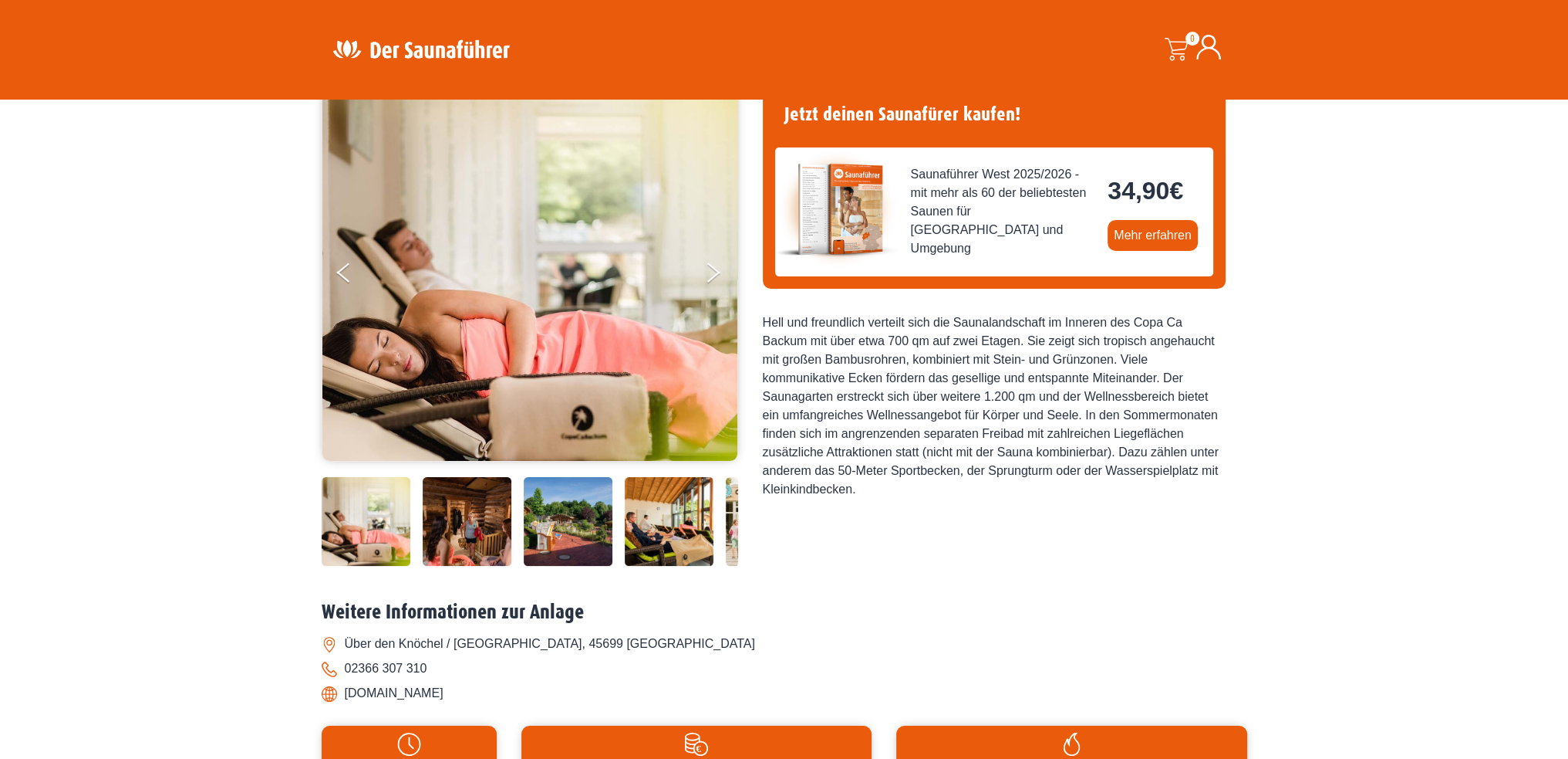
scroll to position [463, 0]
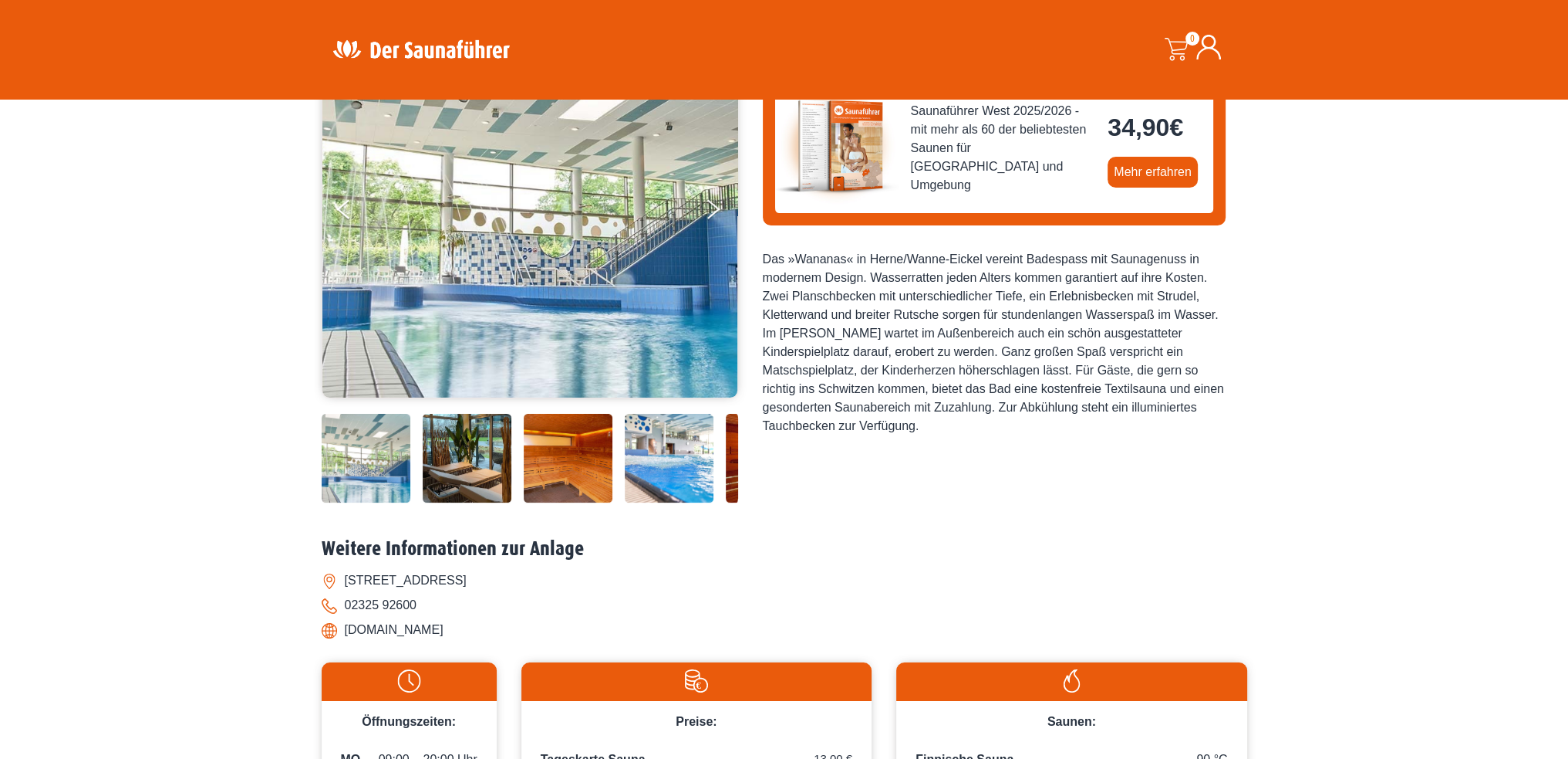
scroll to position [463, 0]
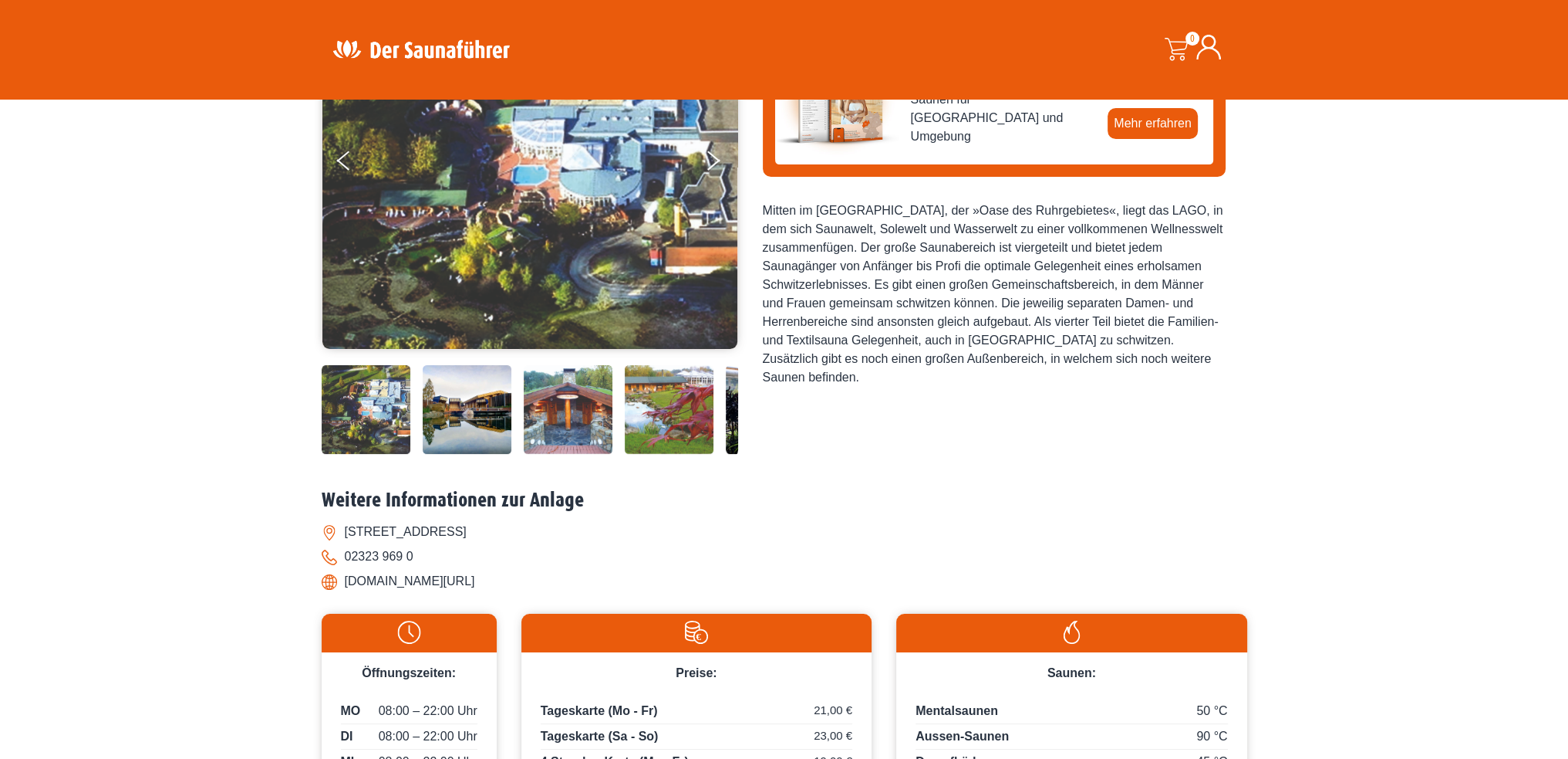
scroll to position [154, 0]
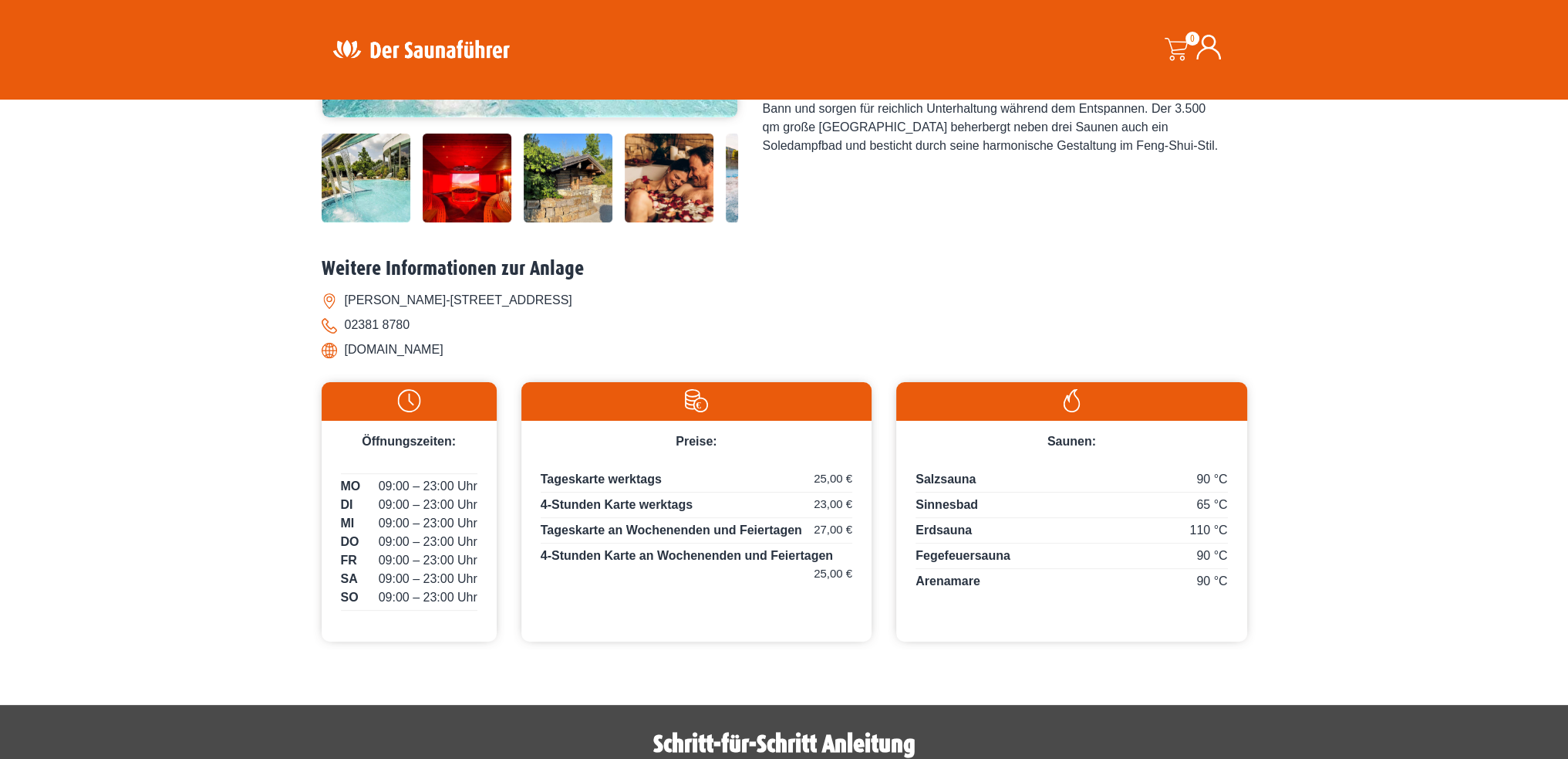
scroll to position [541, 0]
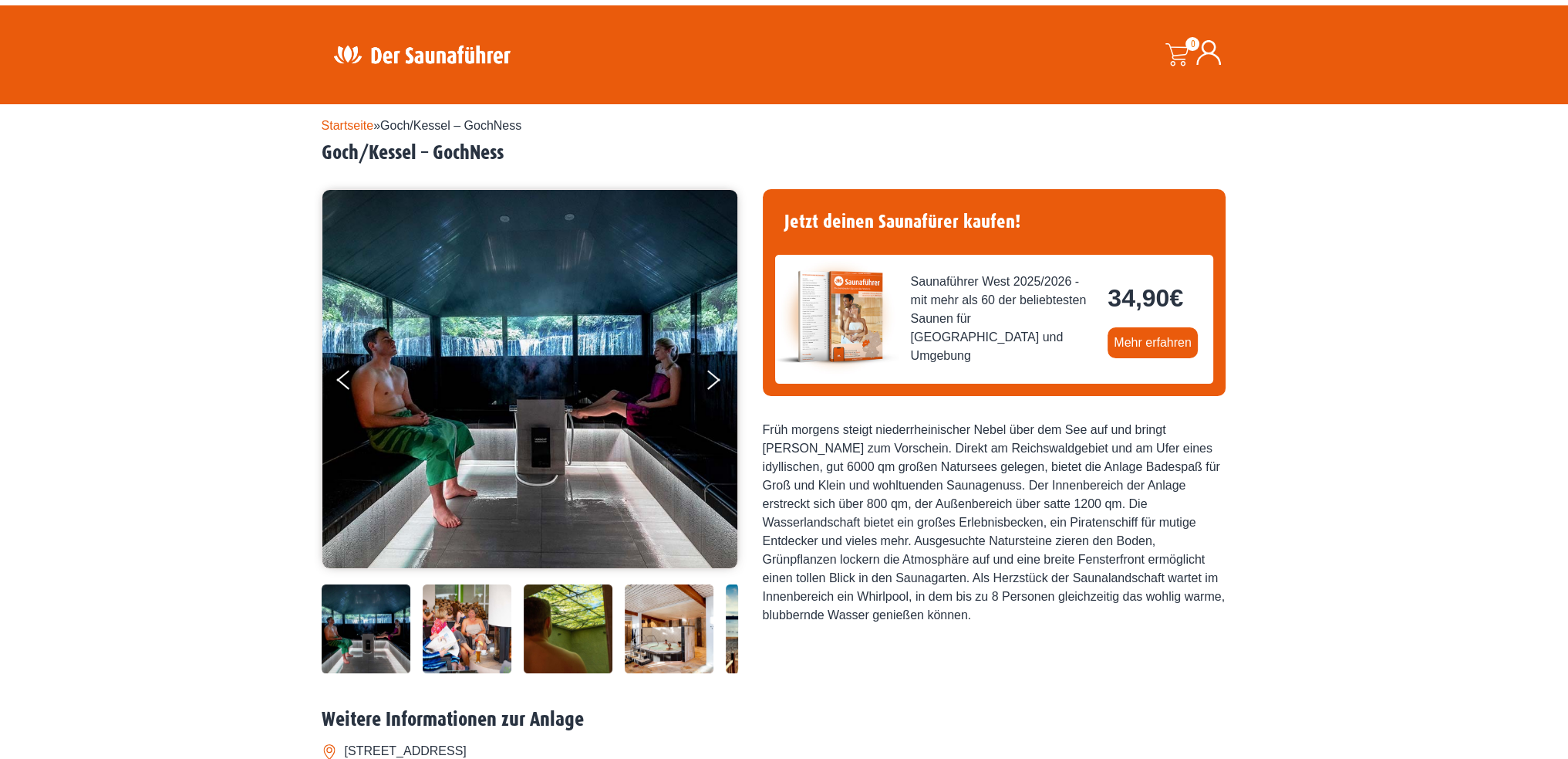
scroll to position [541, 0]
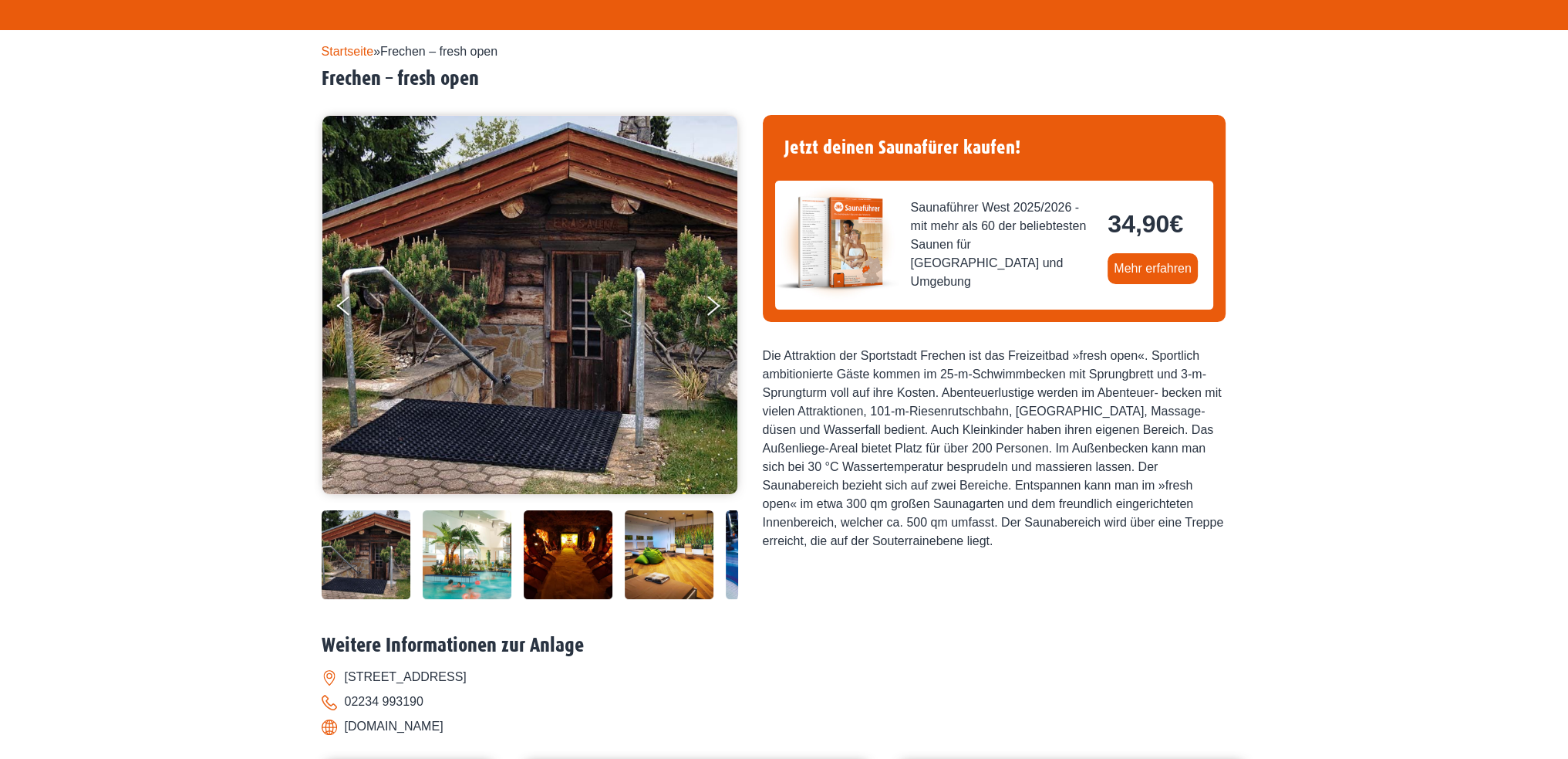
scroll to position [618, 0]
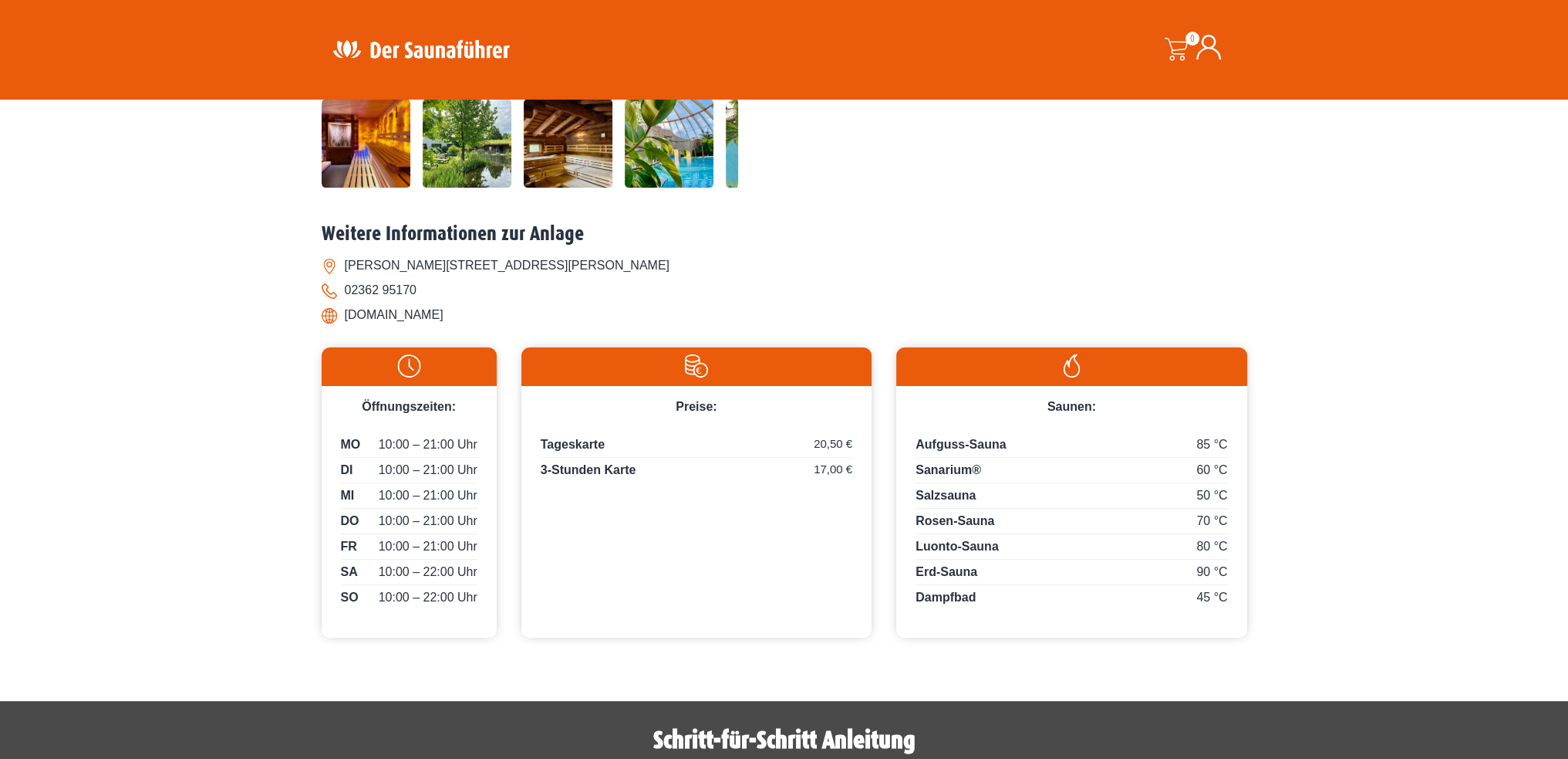
scroll to position [541, 0]
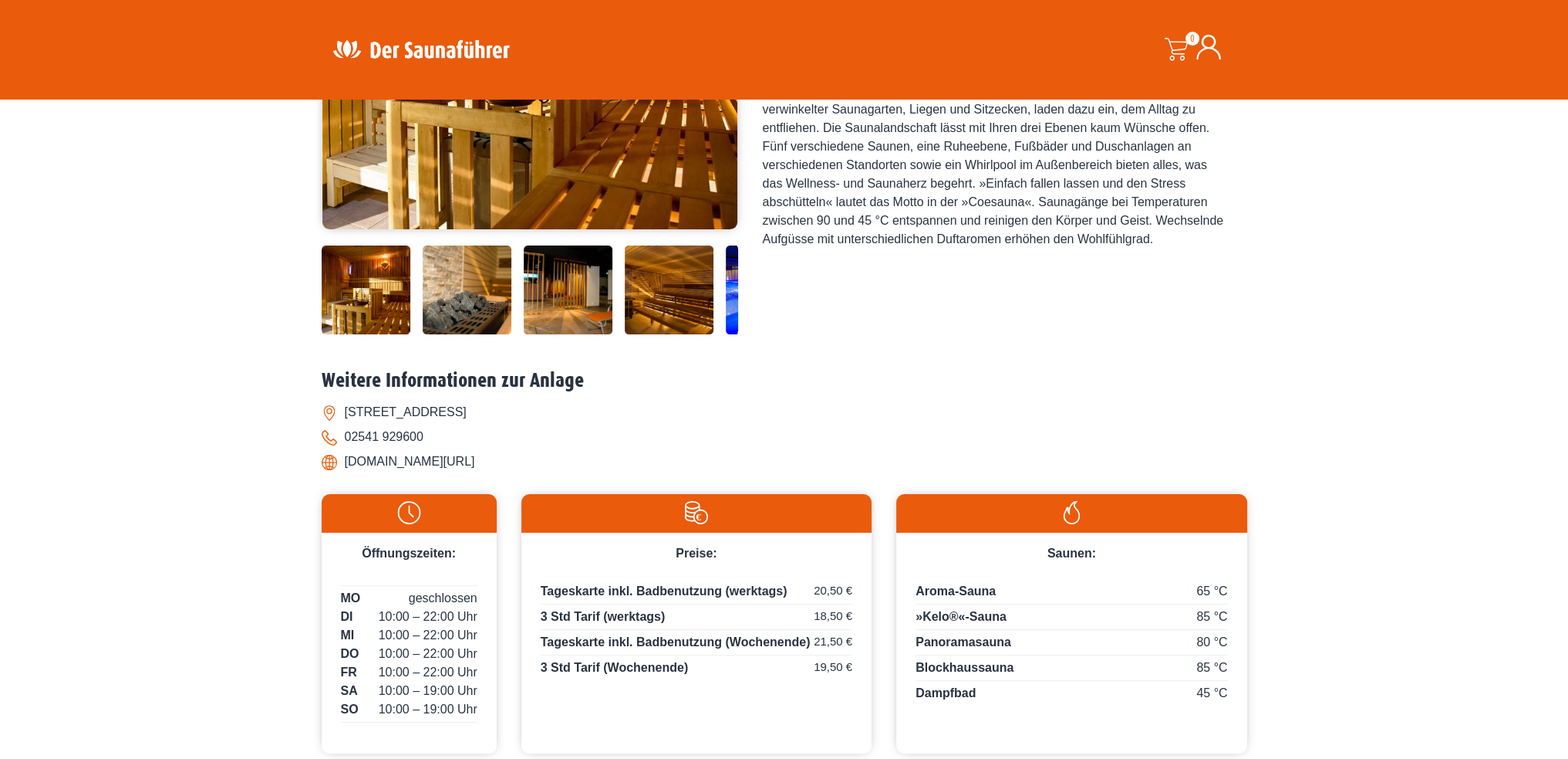
scroll to position [463, 0]
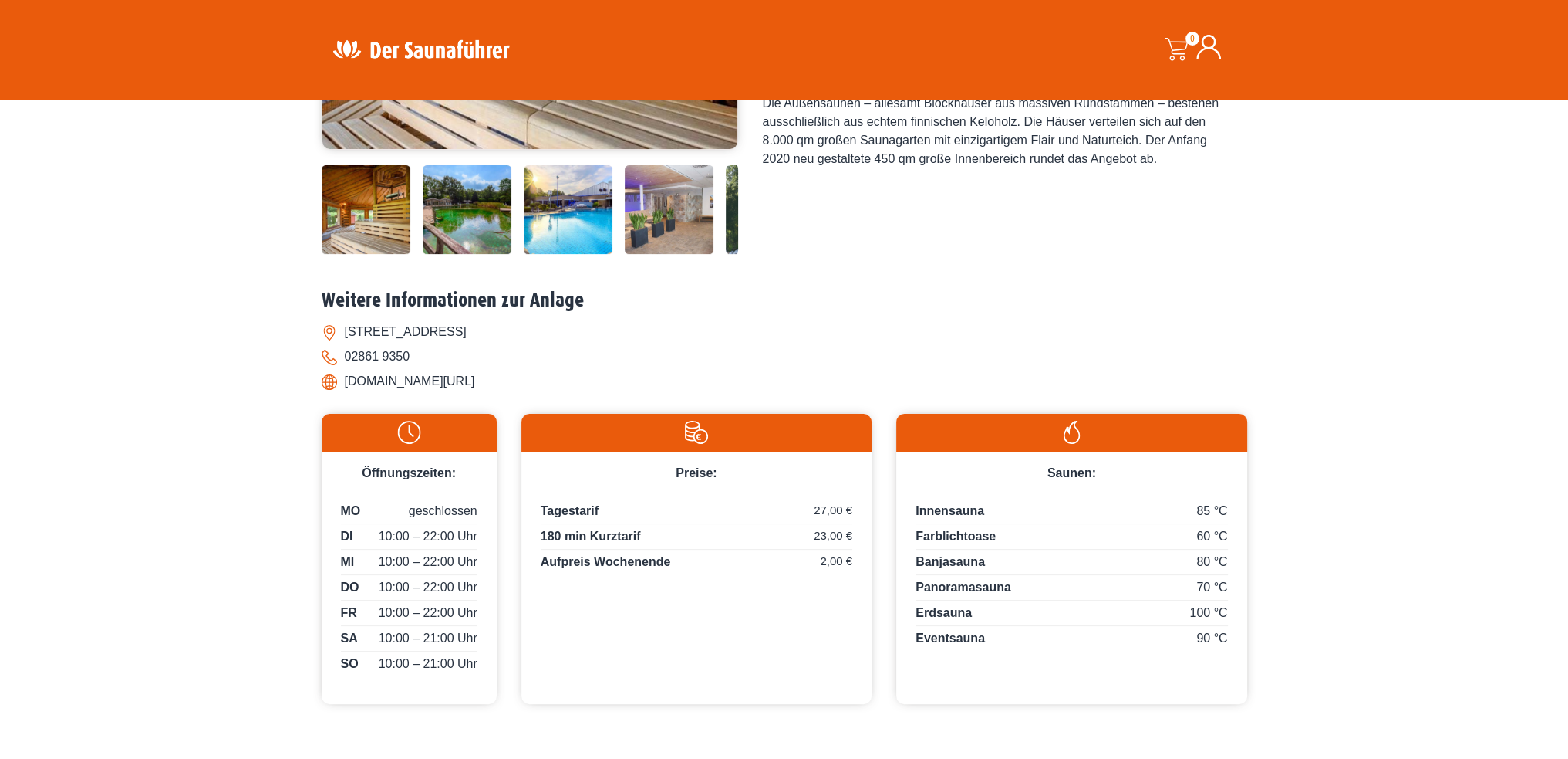
scroll to position [463, 0]
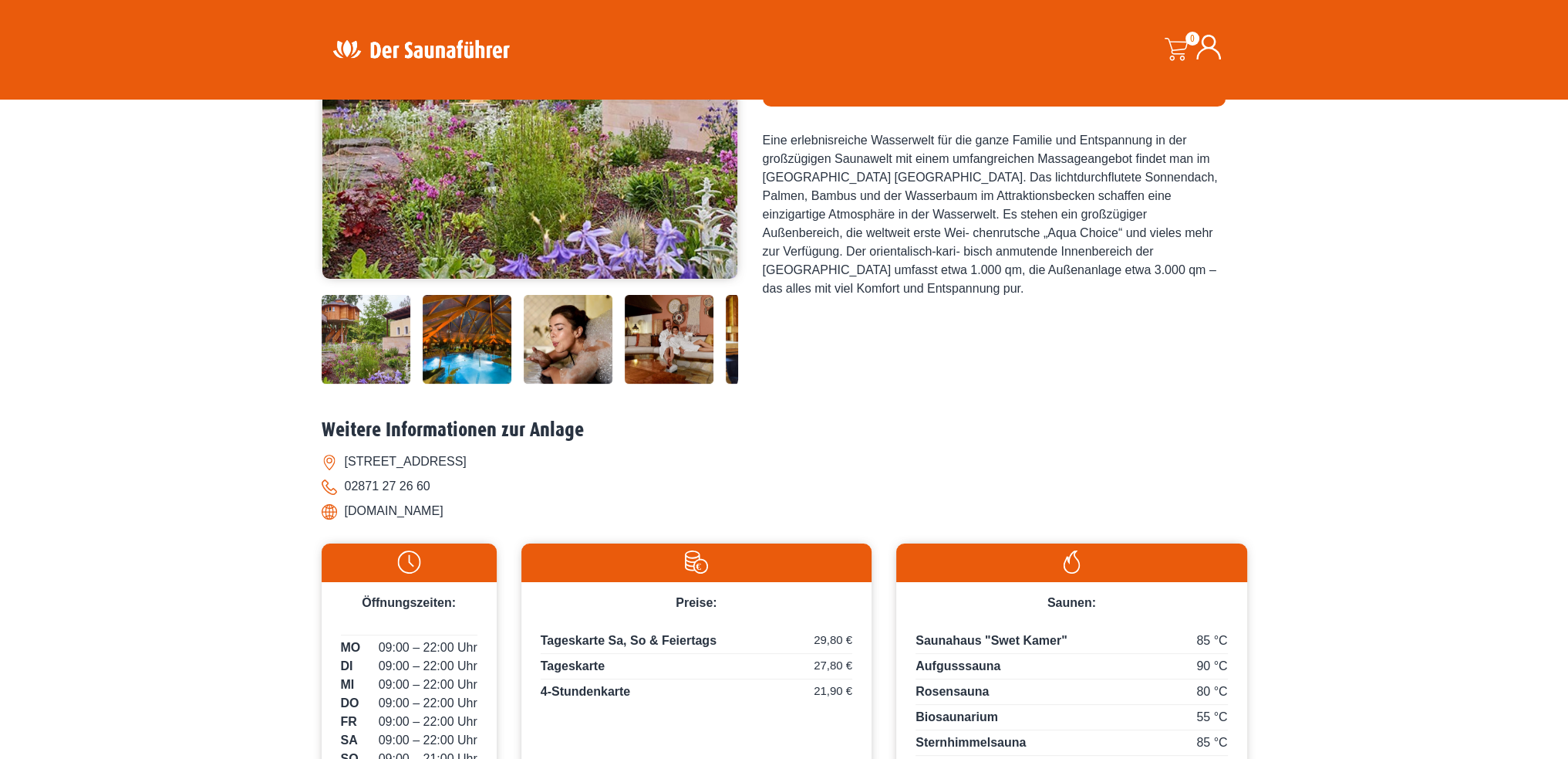
scroll to position [541, 0]
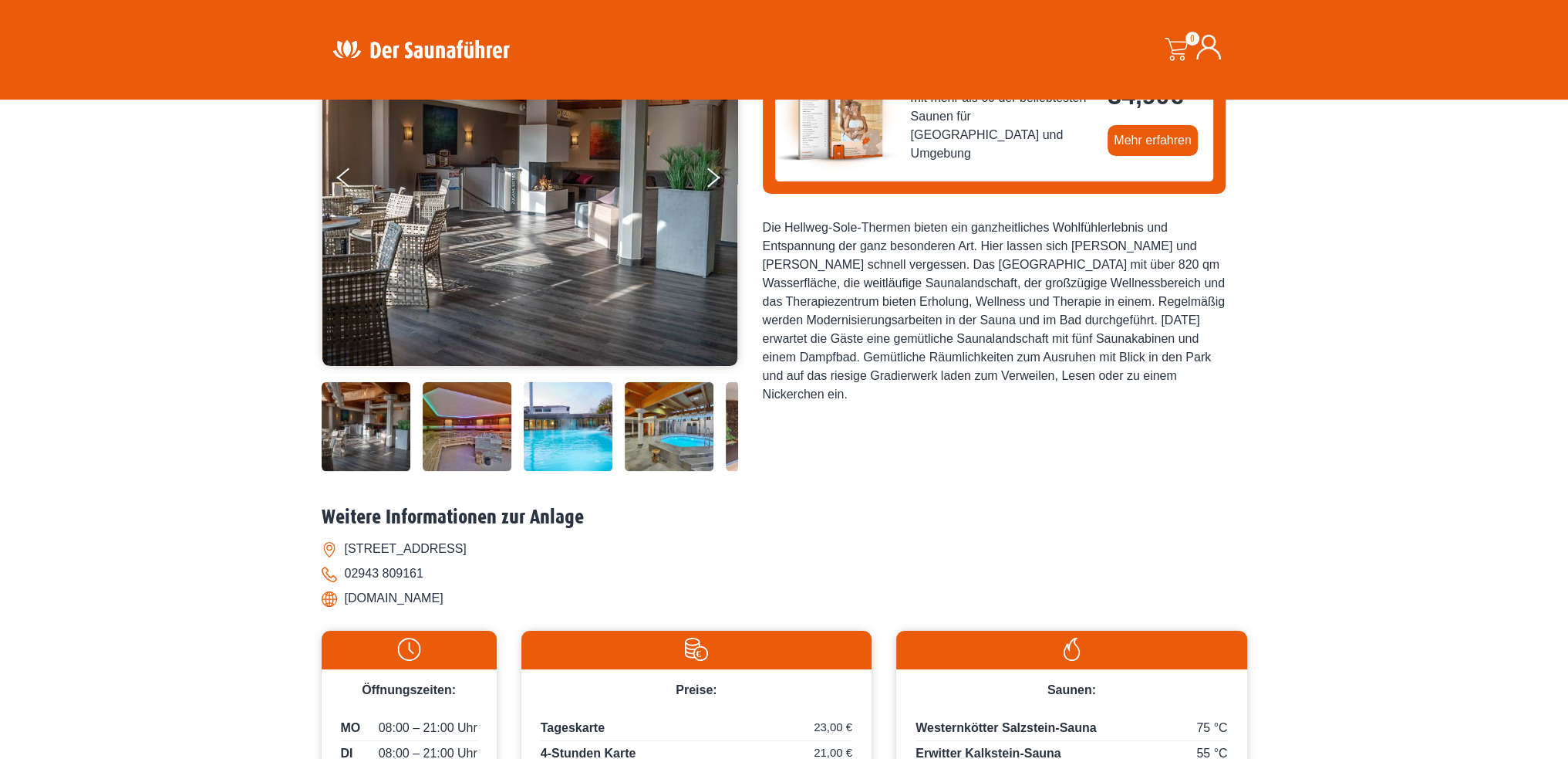
scroll to position [463, 0]
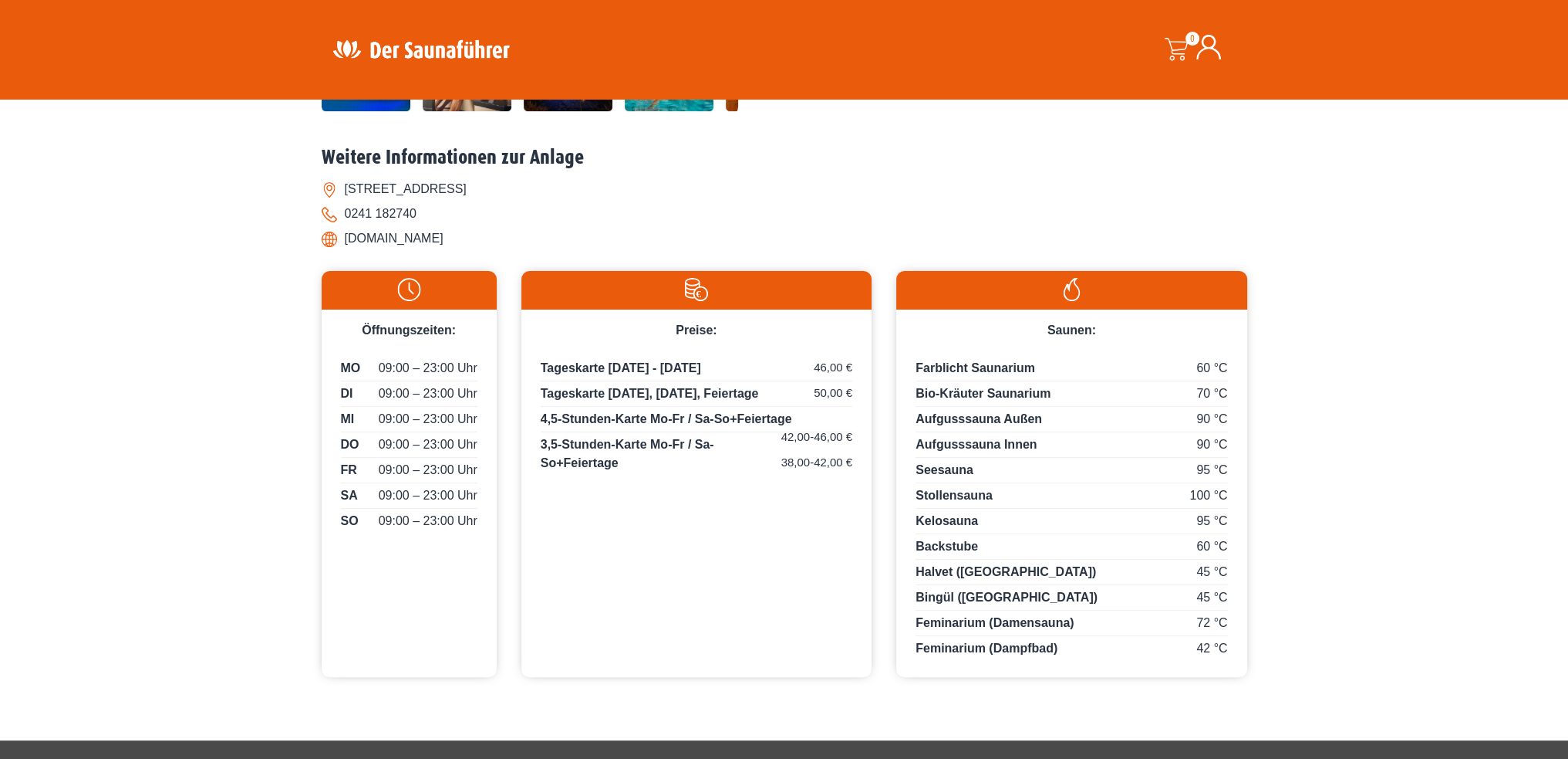
scroll to position [618, 0]
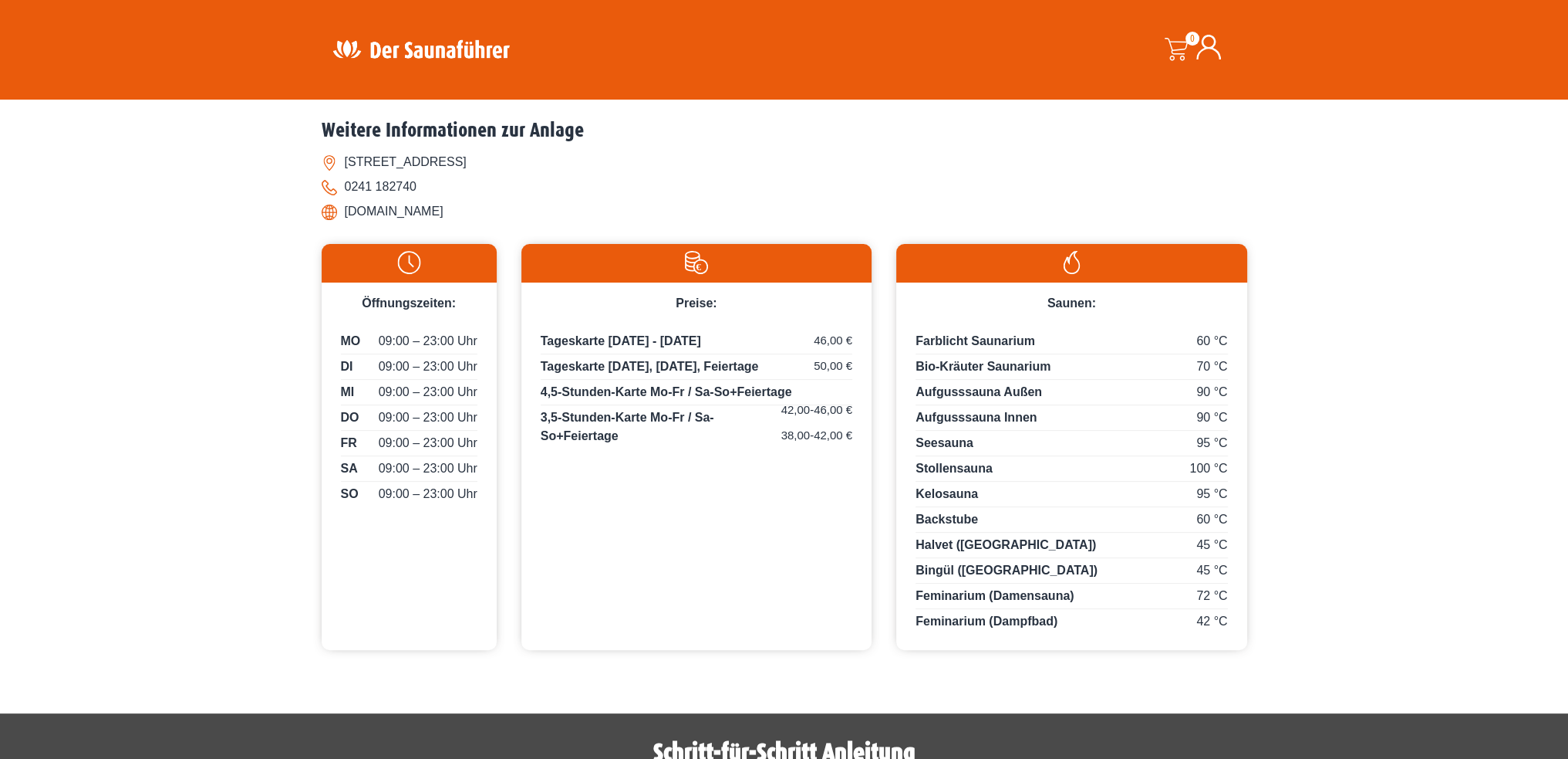
drag, startPoint x: 474, startPoint y: 209, endPoint x: 356, endPoint y: 211, distance: 118.0
click at [356, 211] on li "www.carolus-thermen.de" at bounding box center [784, 212] width 926 height 25
drag, startPoint x: 491, startPoint y: 210, endPoint x: 345, endPoint y: 218, distance: 146.2
click at [345, 218] on li "www.carolus-thermen.de" at bounding box center [784, 212] width 926 height 25
copy li "www.carolus-thermen.de"
